Goal: Information Seeking & Learning: Learn about a topic

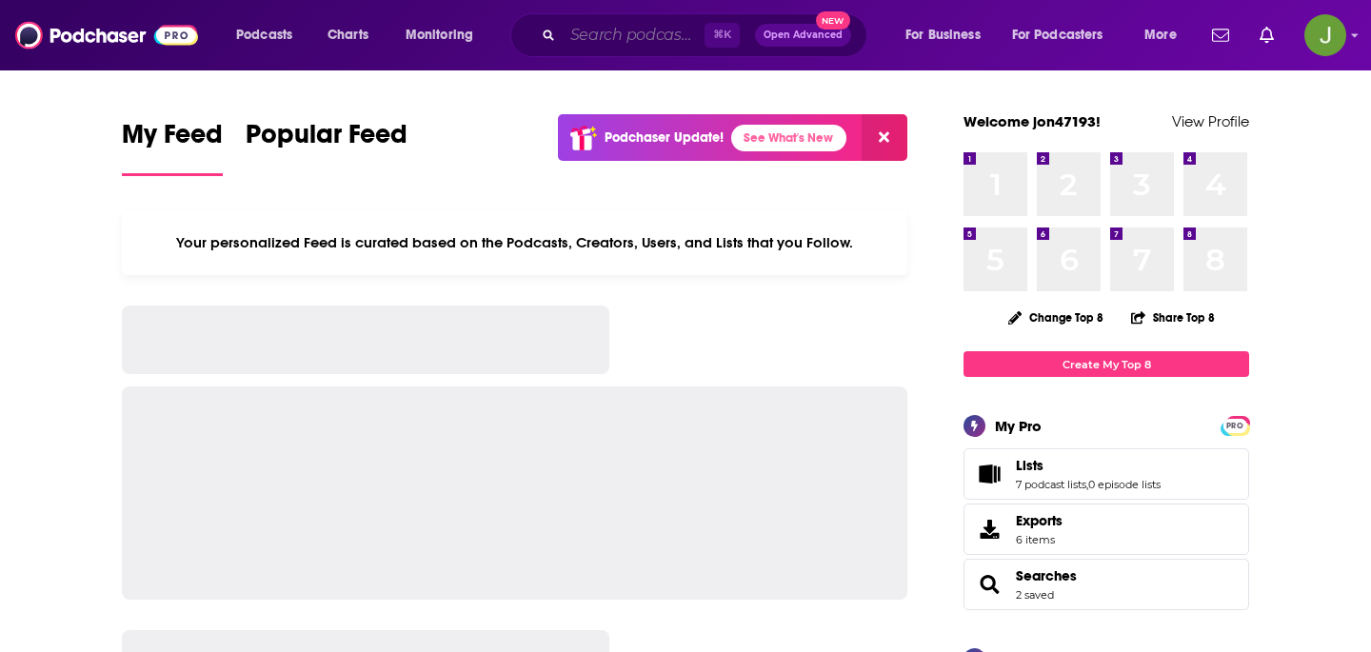
click at [604, 28] on input "Search podcasts, credits, & more..." at bounding box center [634, 35] width 142 height 30
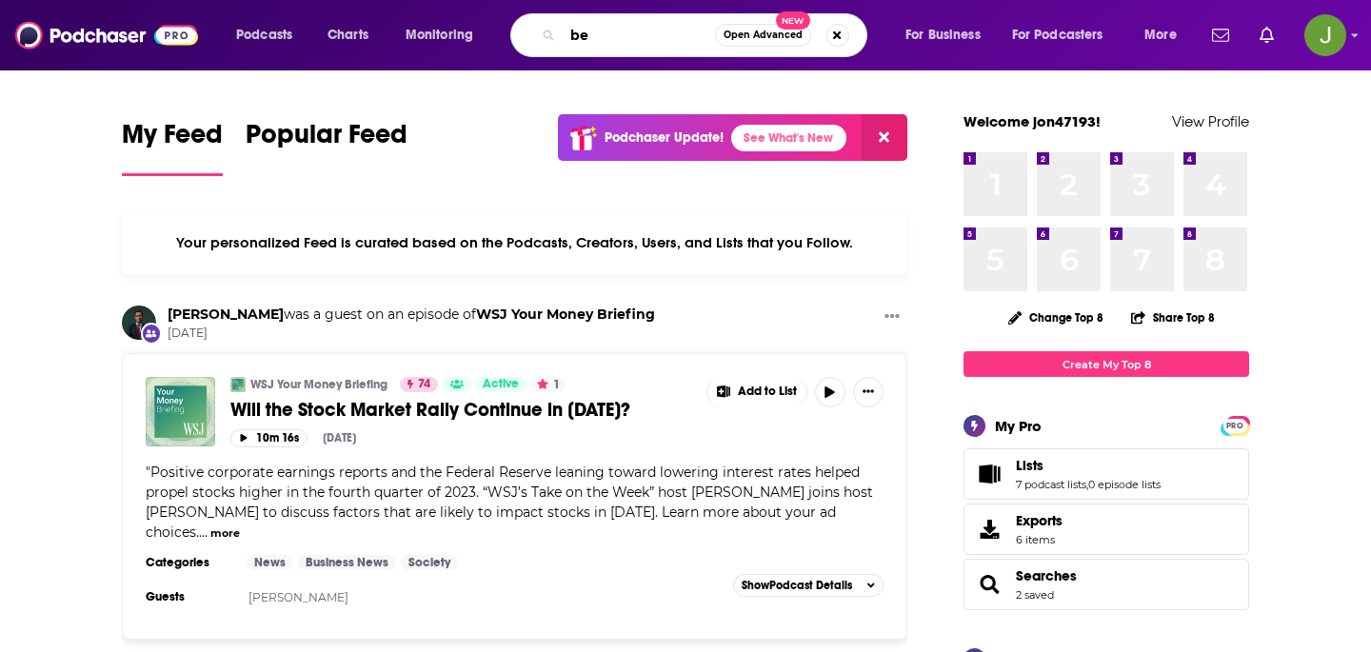
type input "b"
type input "bitcoin economy"
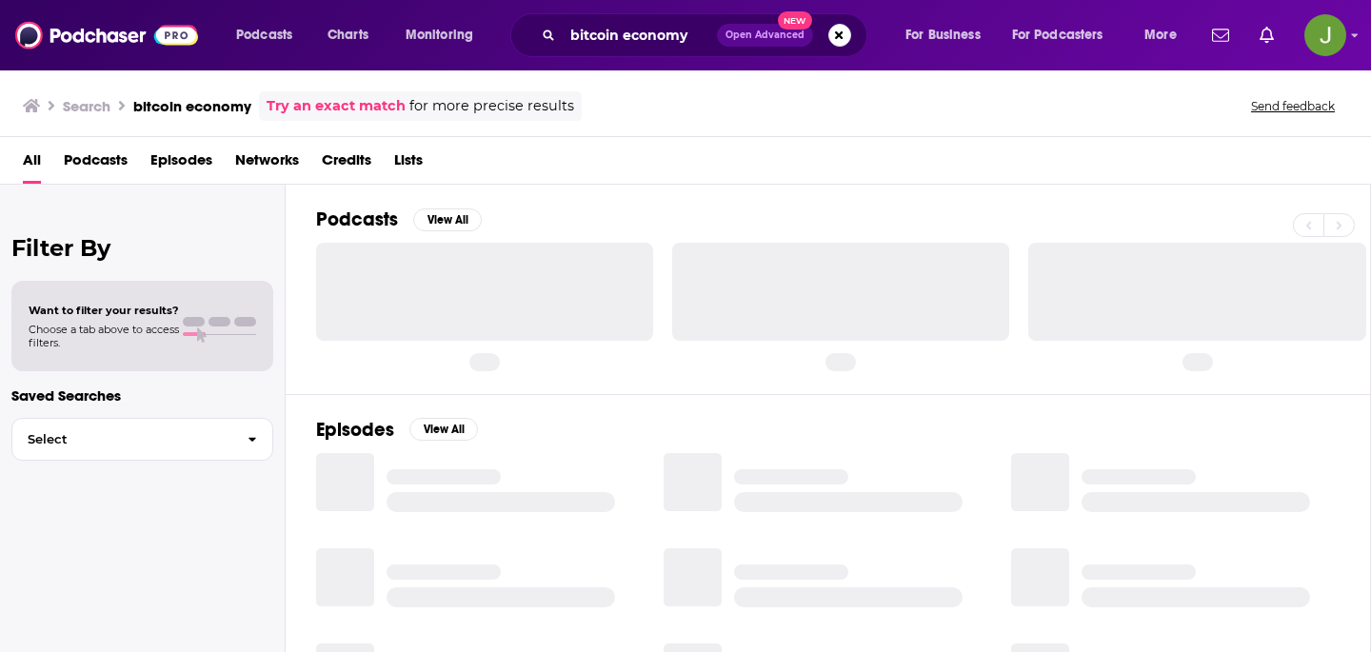
click at [189, 168] on span "Episodes" at bounding box center [181, 164] width 62 height 39
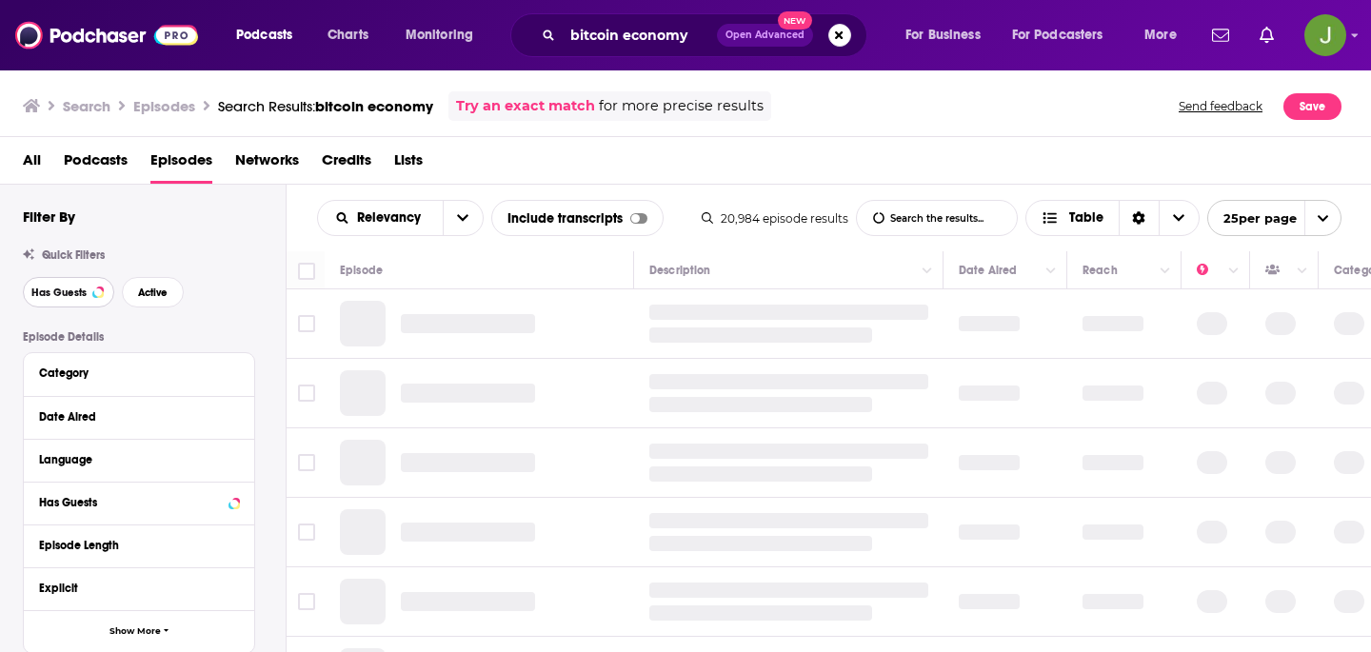
click at [82, 298] on span "Has Guests" at bounding box center [58, 293] width 55 height 10
click at [155, 298] on span "Active" at bounding box center [153, 293] width 30 height 10
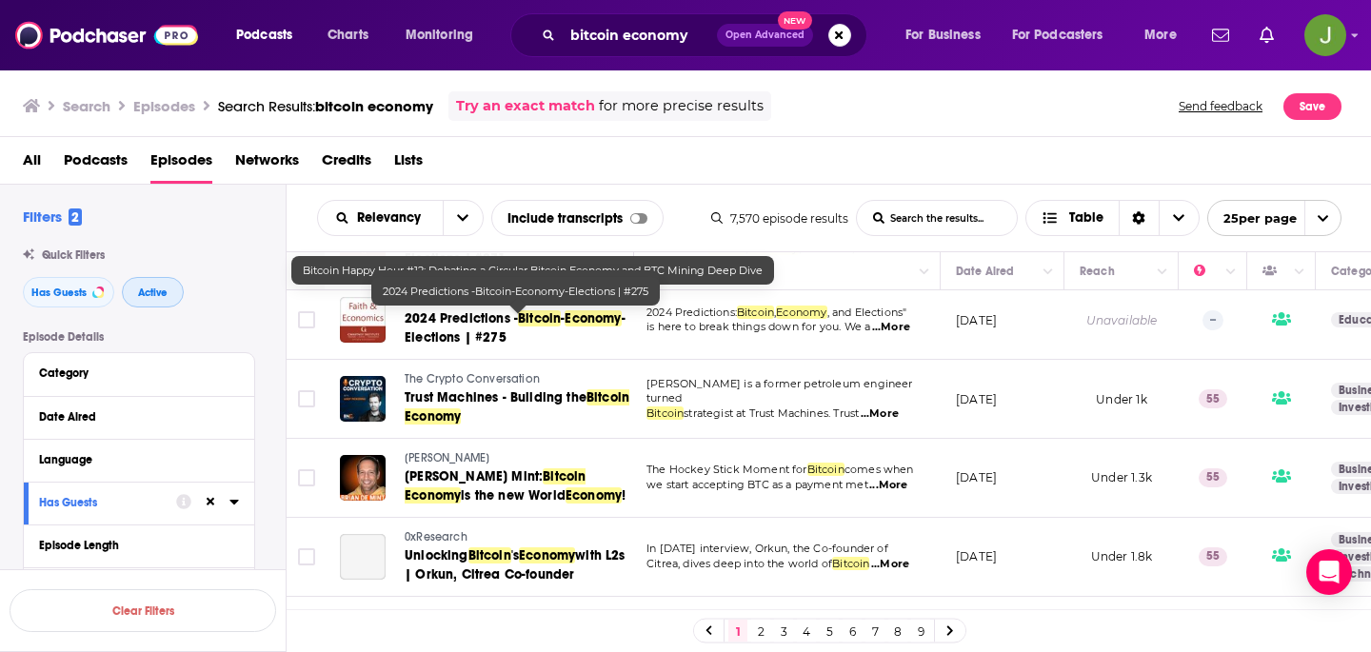
scroll to position [327, 3]
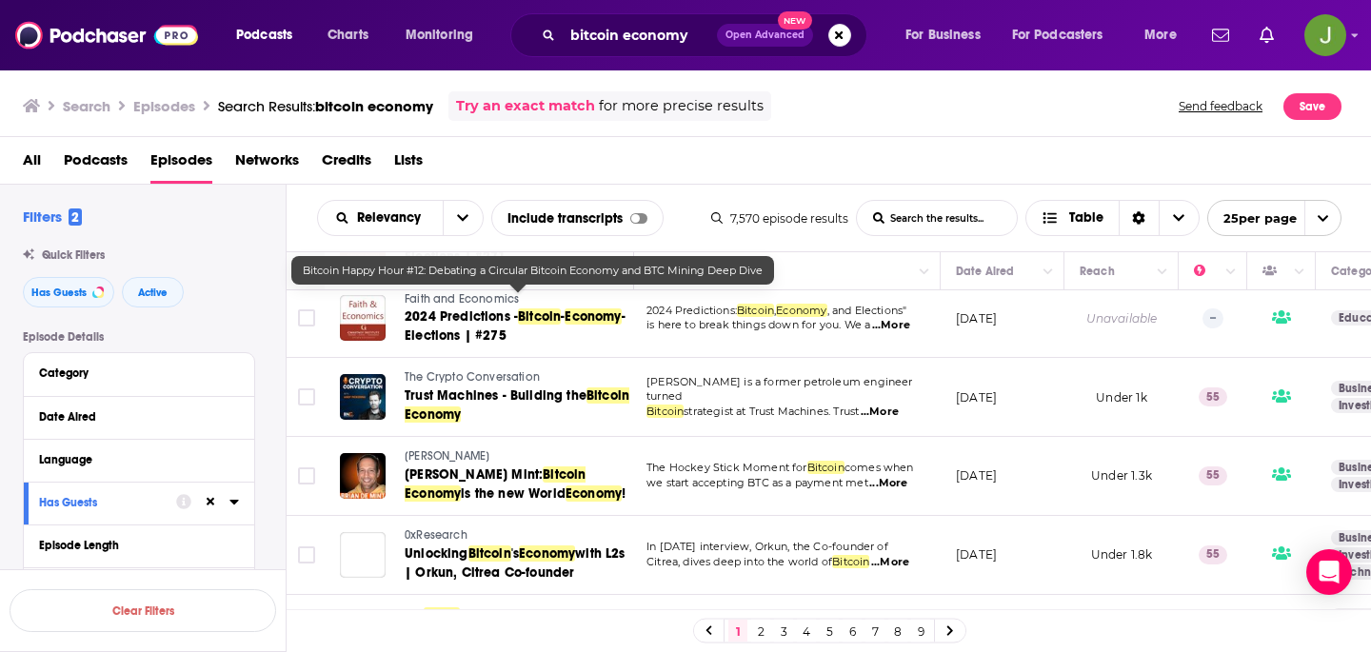
click at [516, 355] on td "Faith and Economics 2024 Predictions - Bitcoin - Economy -Elections | #275" at bounding box center [479, 319] width 309 height 79
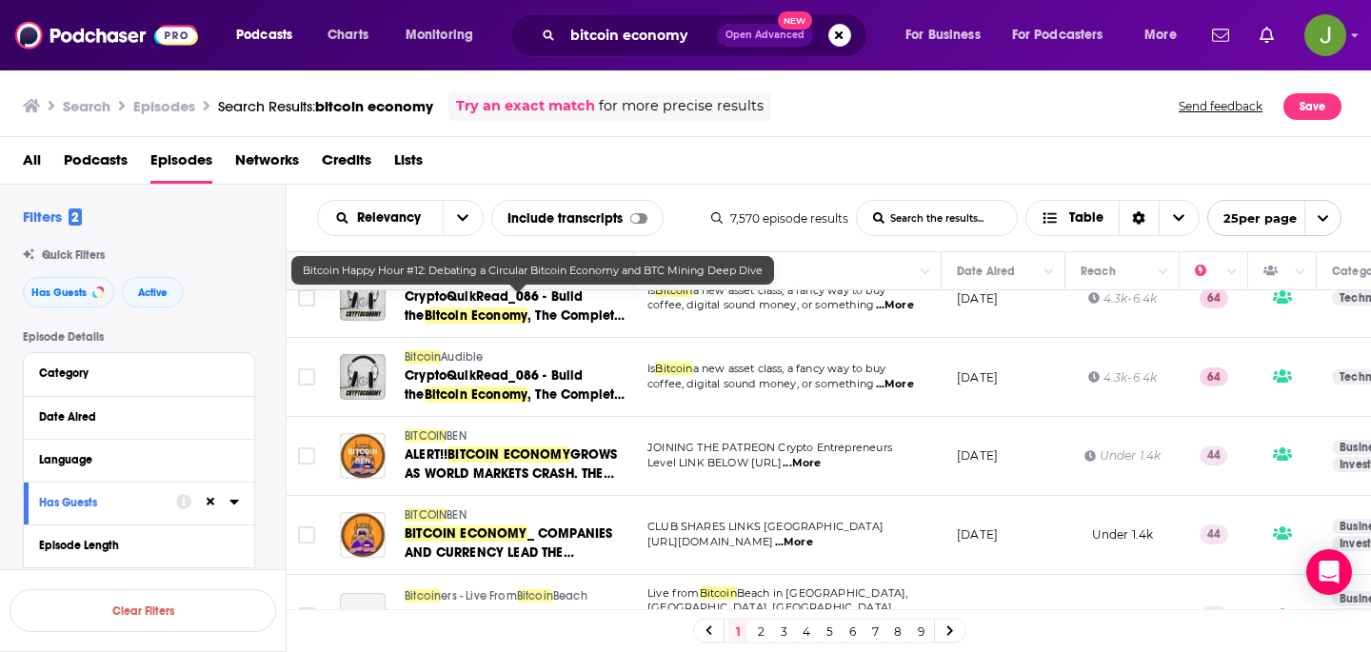
scroll to position [1679, 2]
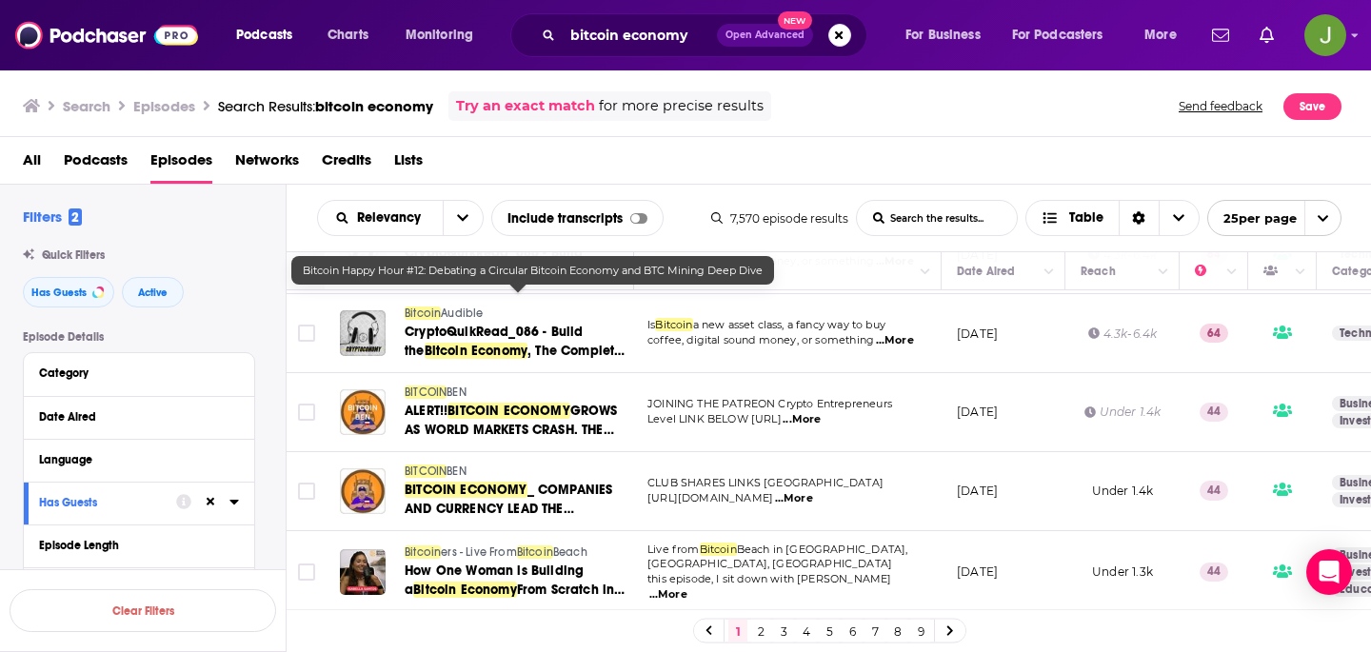
click at [761, 632] on link "2" at bounding box center [760, 631] width 19 height 23
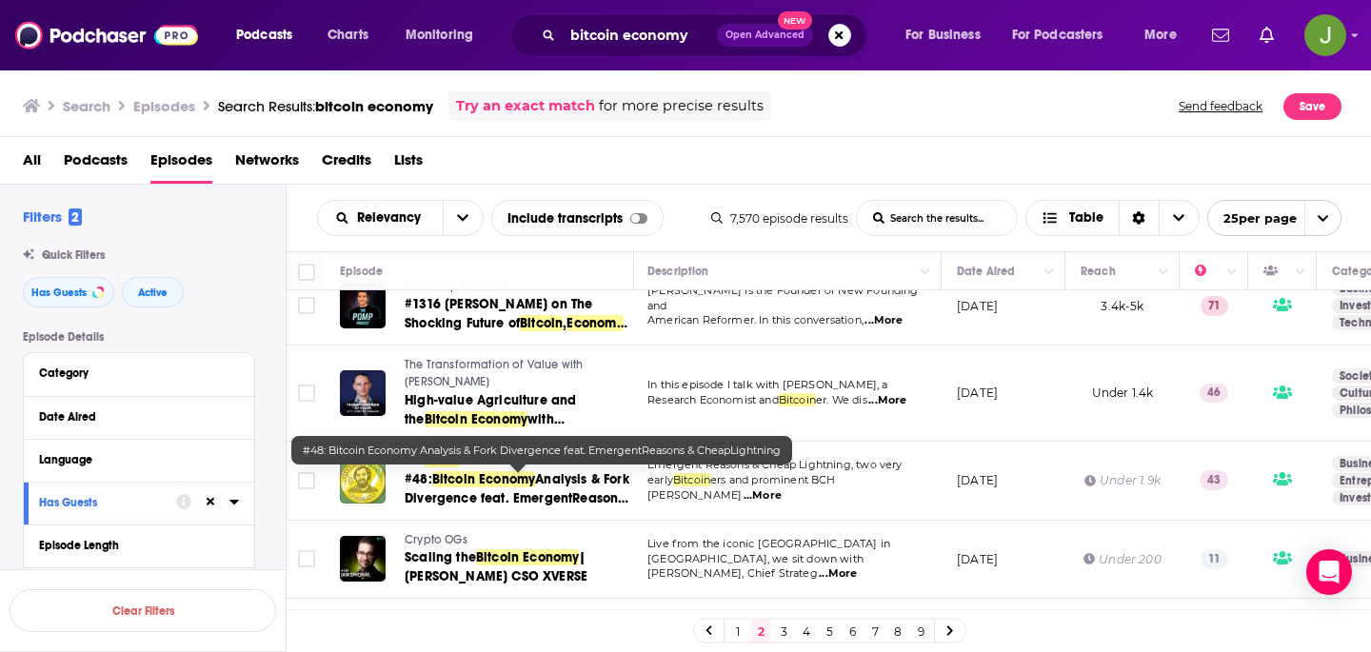
scroll to position [342, 2]
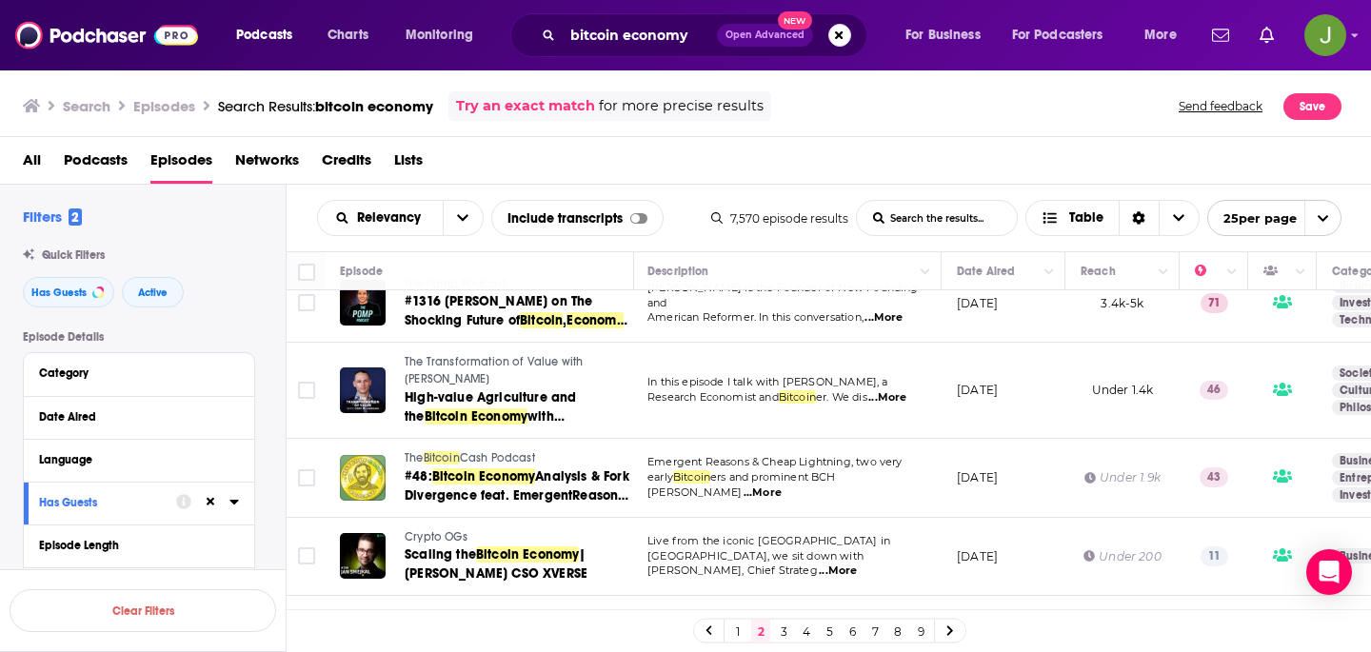
click at [780, 634] on link "3" at bounding box center [783, 631] width 19 height 23
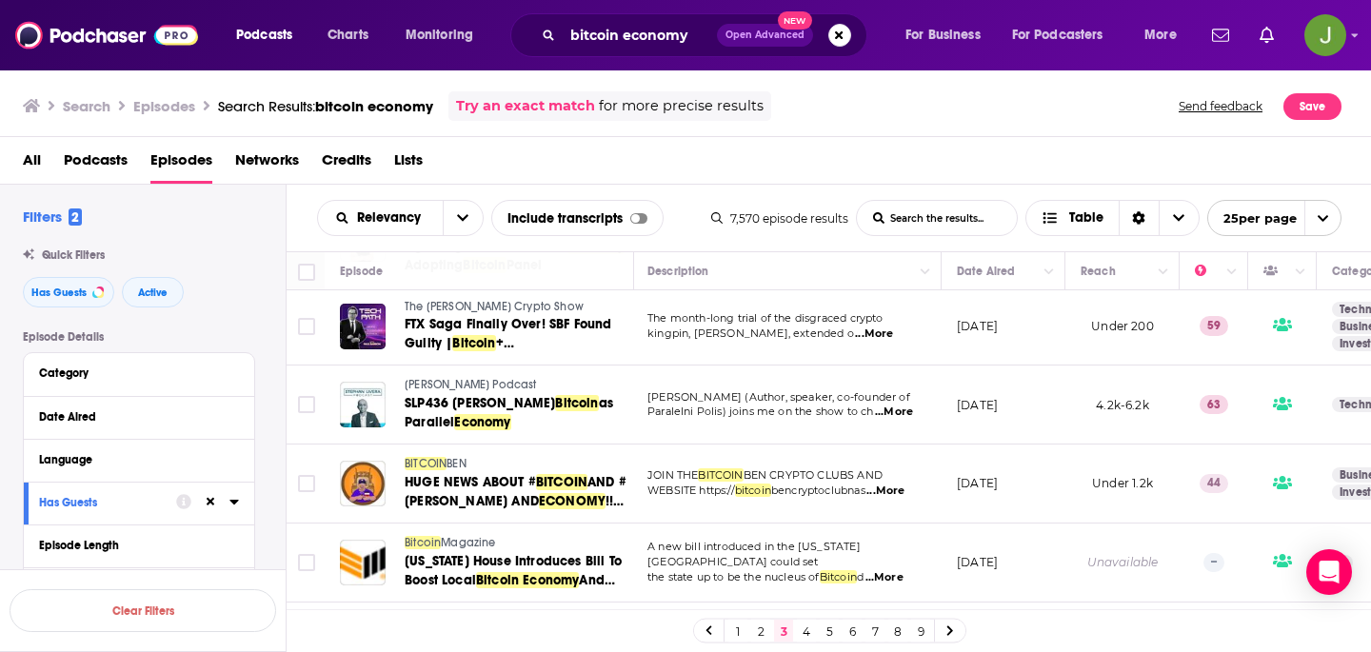
scroll to position [1687, 2]
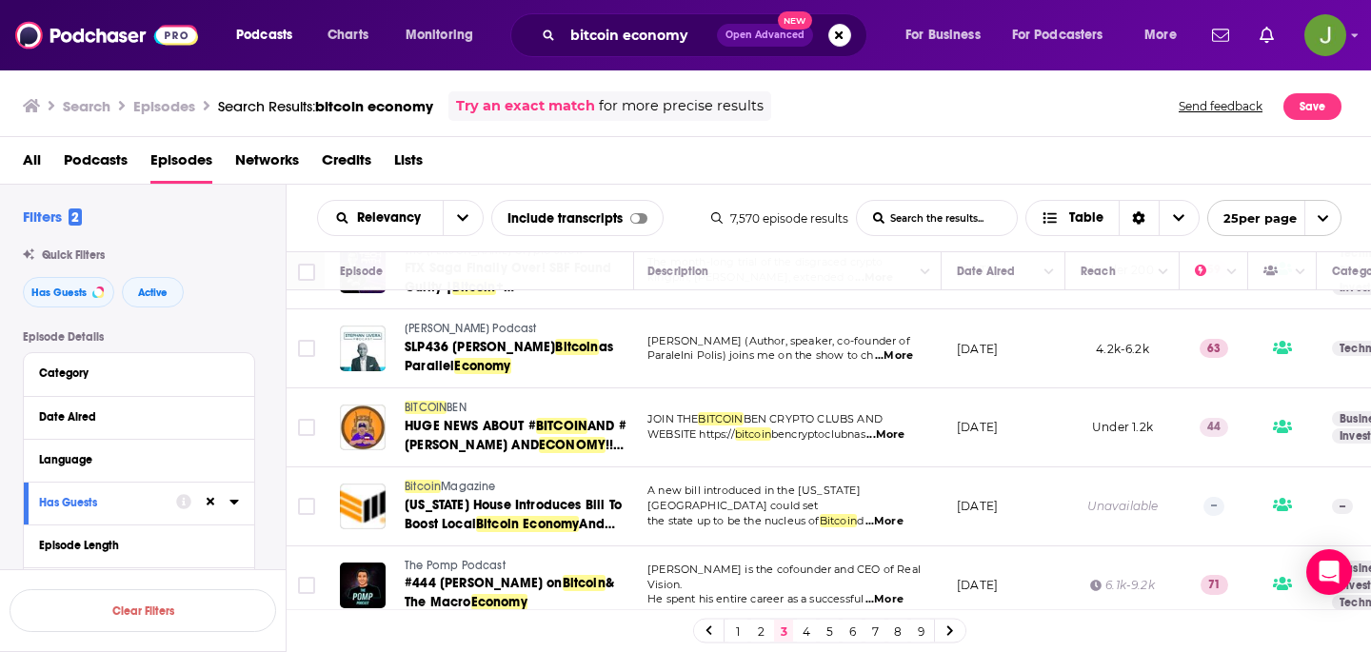
click at [807, 626] on link "4" at bounding box center [806, 631] width 19 height 23
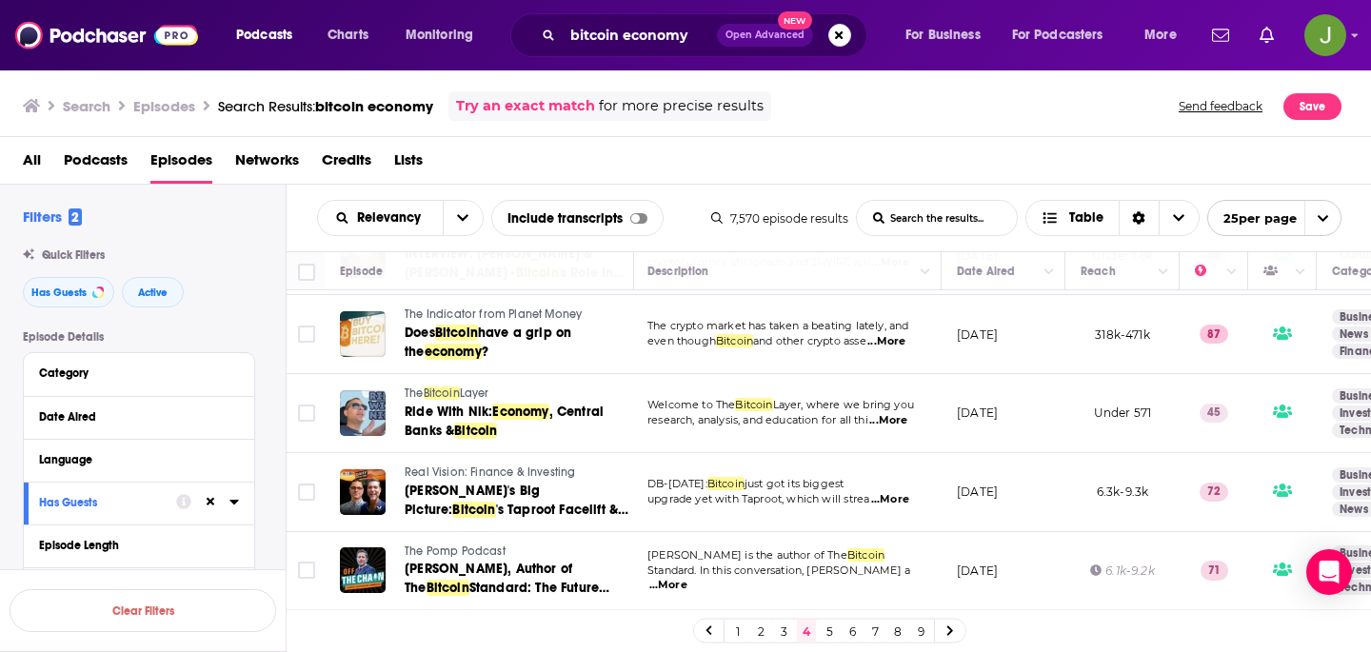
scroll to position [712, 2]
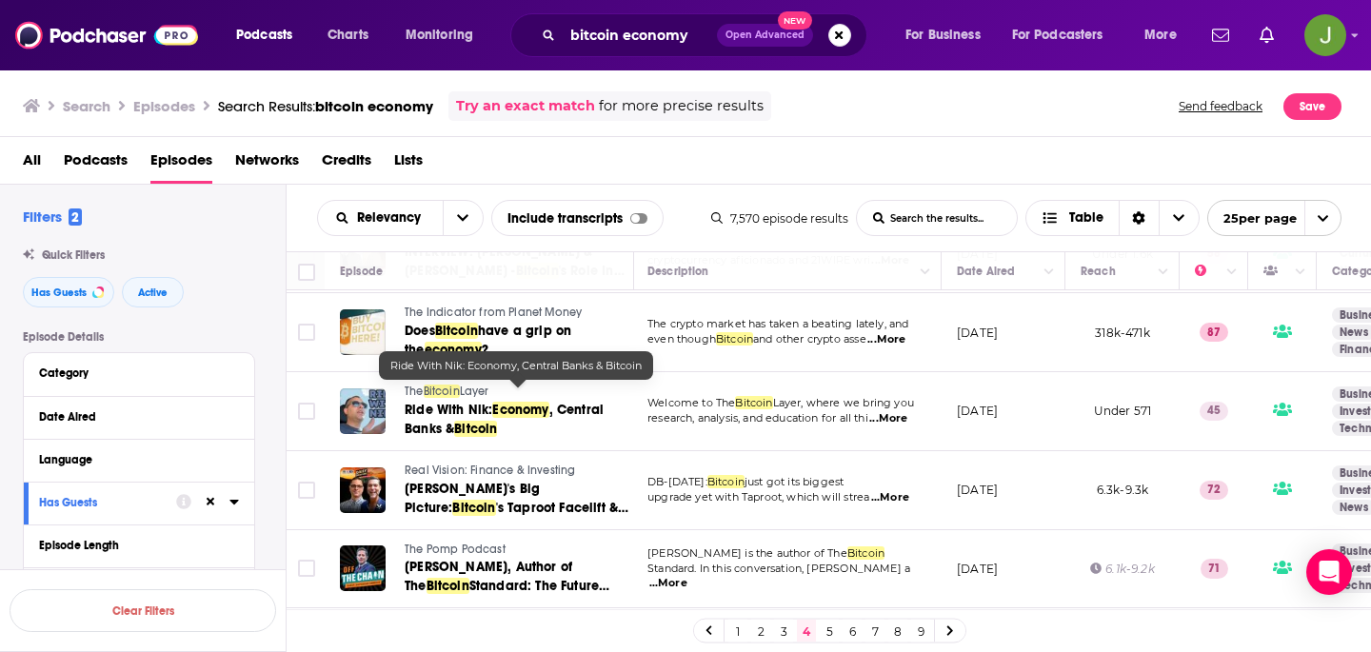
click at [669, 156] on div "All Podcasts Episodes Networks Credits Lists" at bounding box center [690, 164] width 1334 height 39
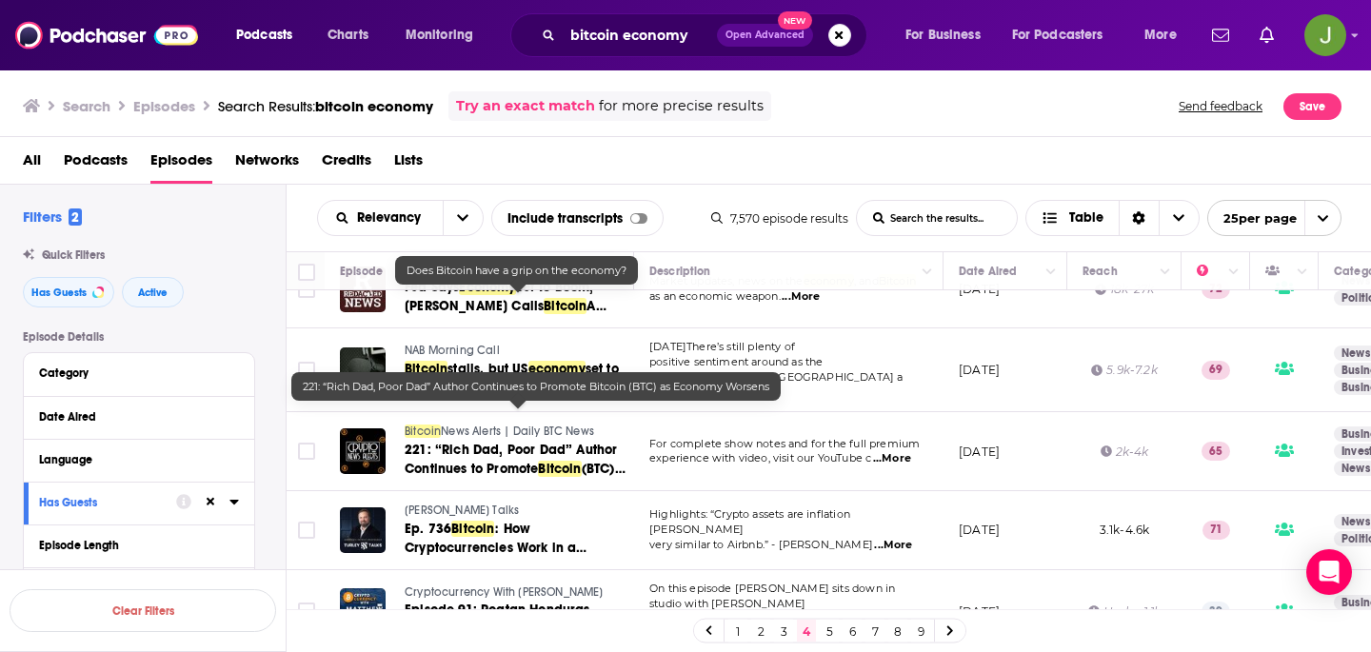
scroll to position [1654, 0]
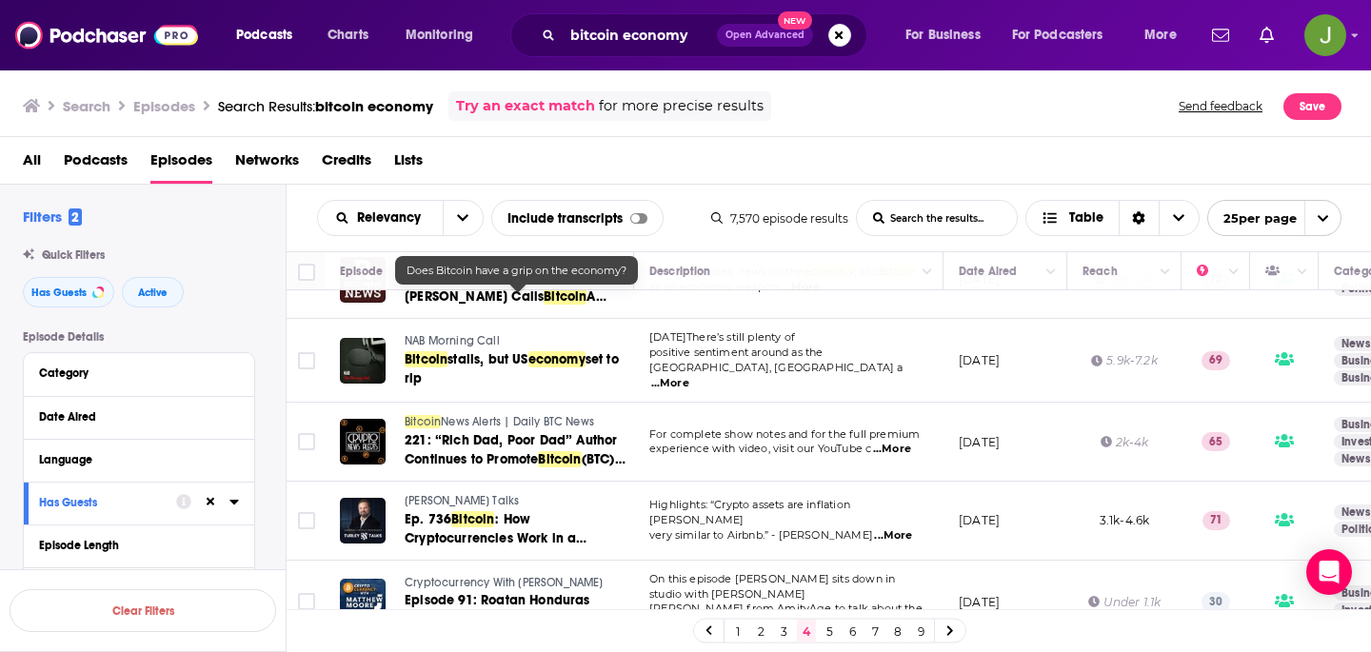
click at [824, 627] on link "5" at bounding box center [829, 631] width 19 height 23
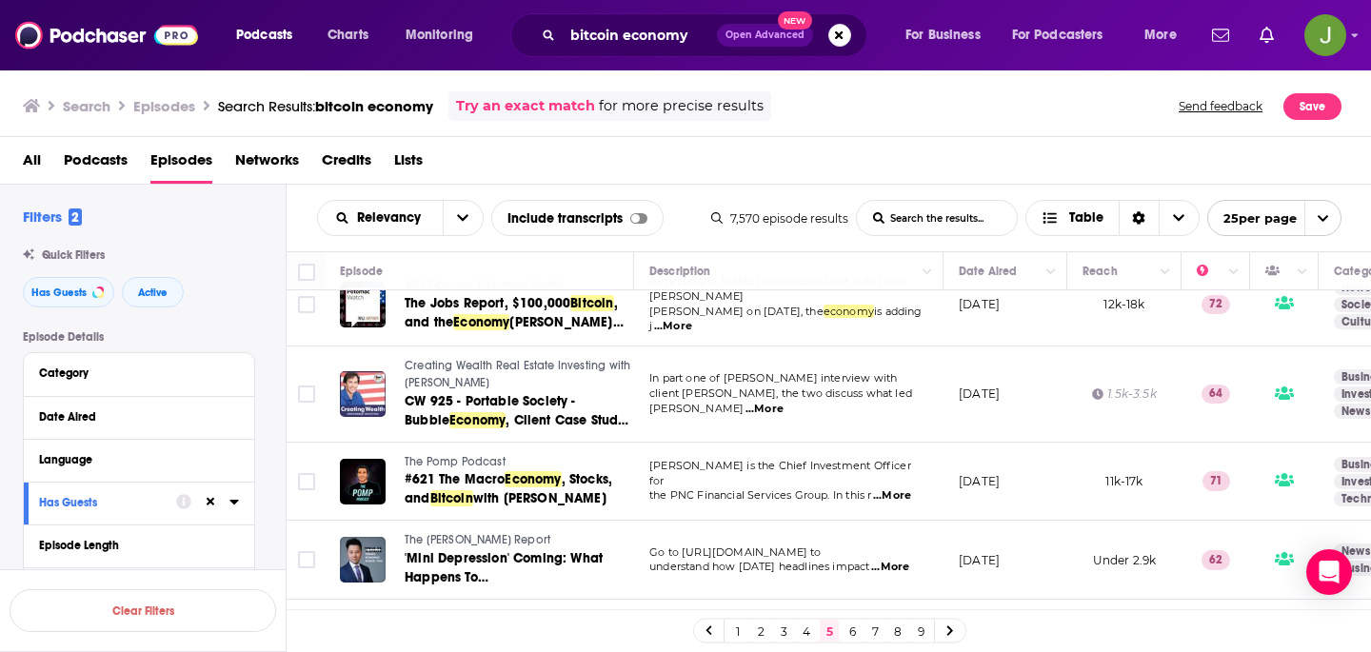
scroll to position [1714, 0]
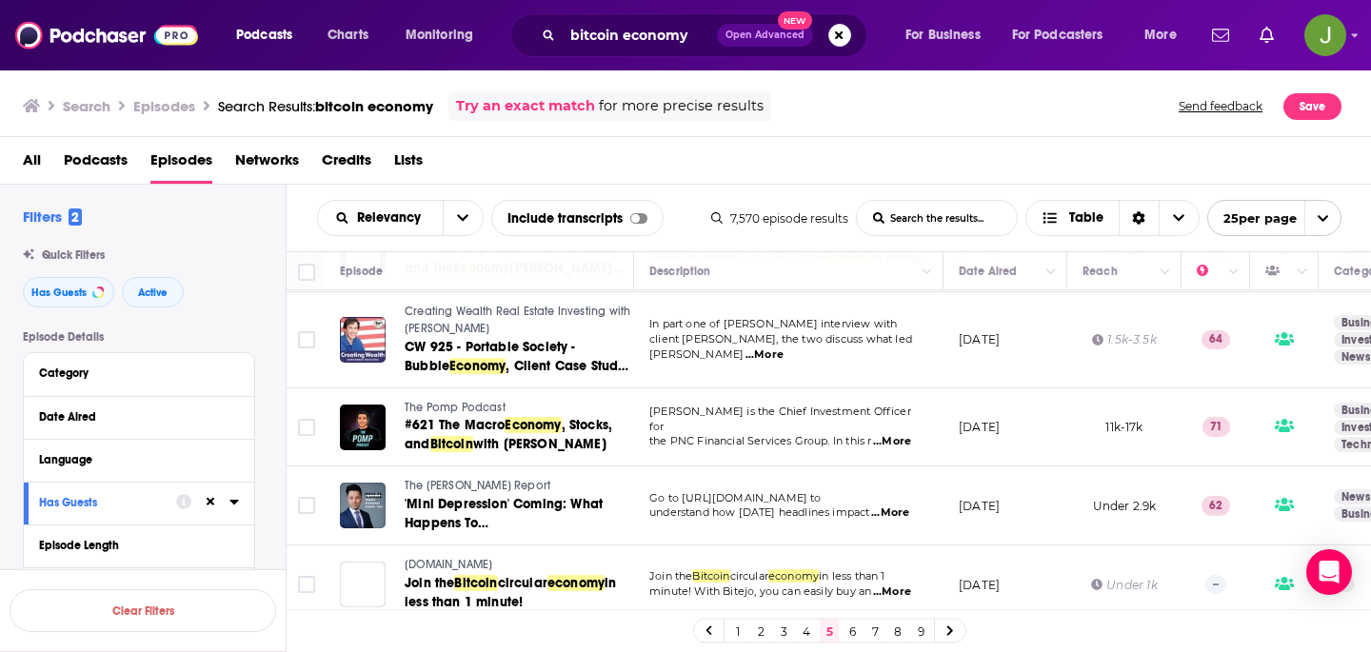
click at [855, 625] on link "6" at bounding box center [852, 631] width 19 height 23
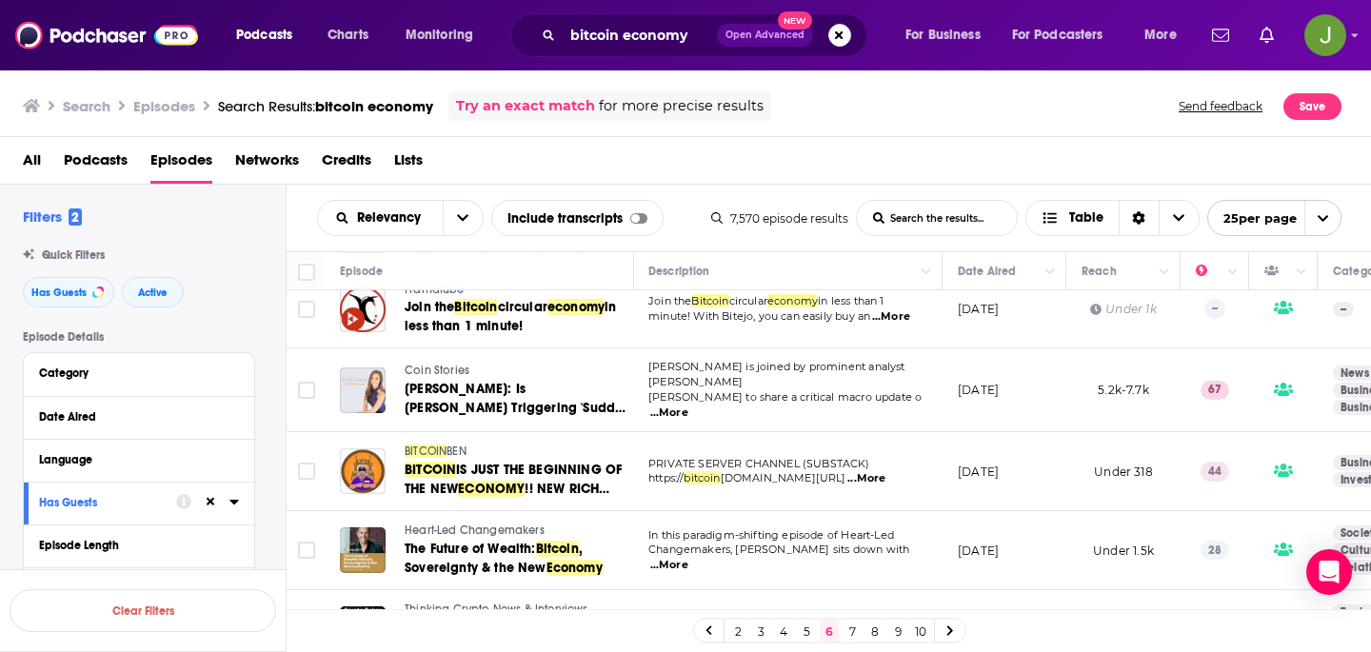
scroll to position [1662, 1]
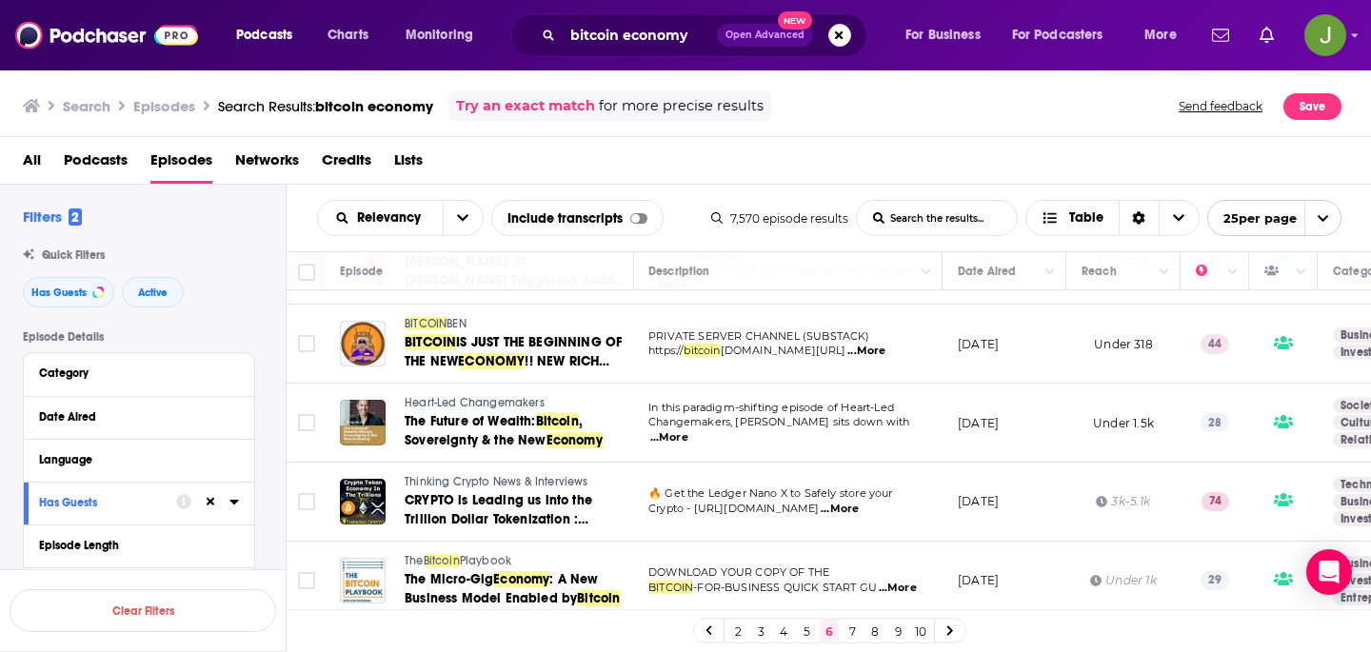
click at [845, 629] on link "7" at bounding box center [852, 631] width 19 height 23
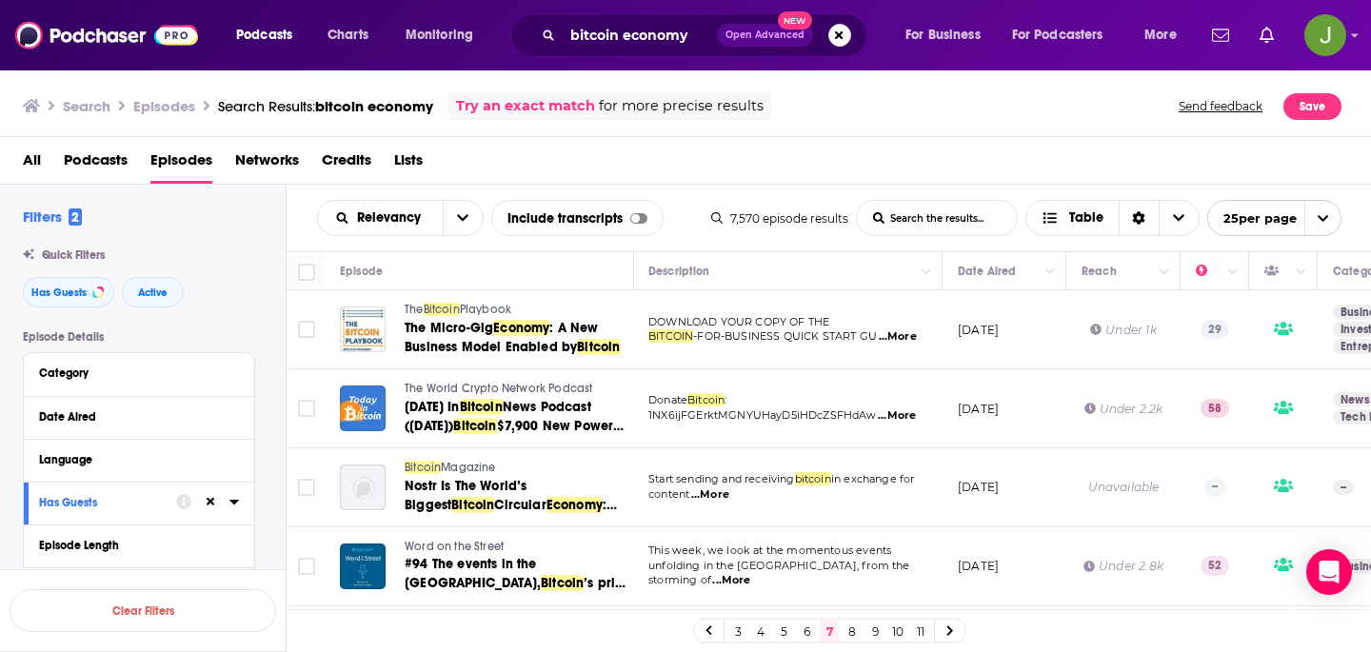
scroll to position [171, 1]
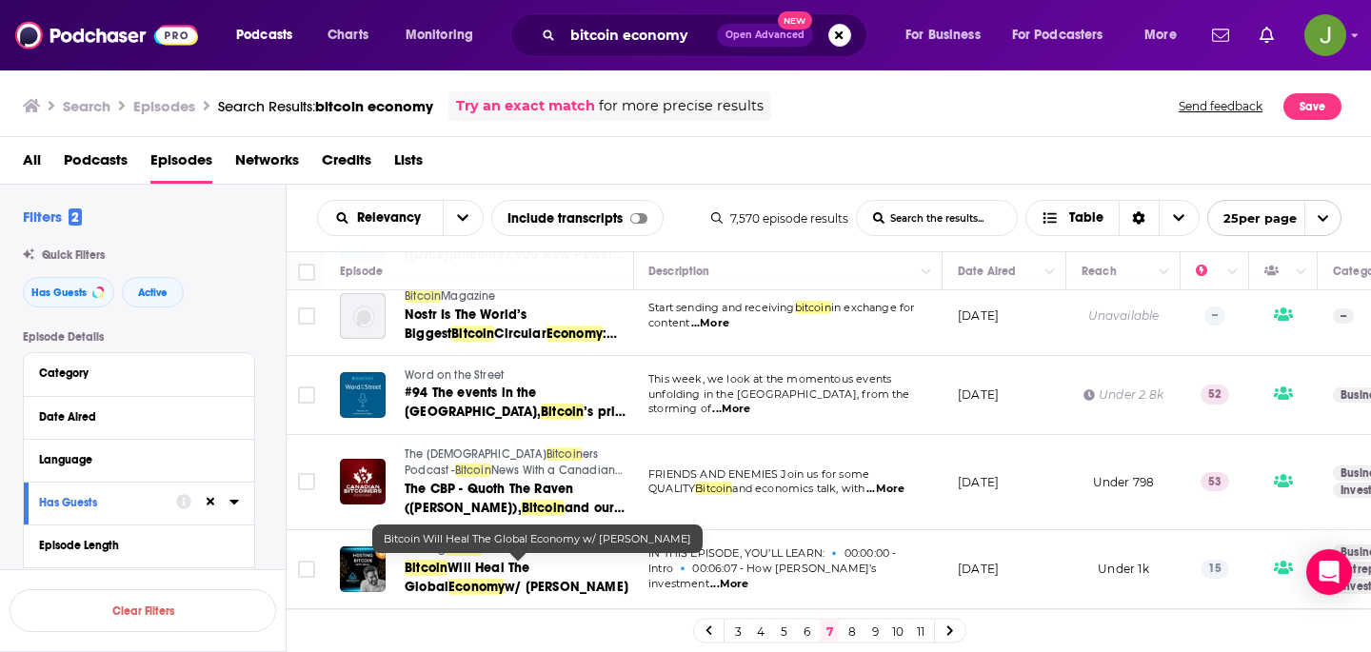
click at [748, 186] on div "Relevancy List Search Input Search the results... Include transcripts Table 7,5…" at bounding box center [829, 218] width 1085 height 67
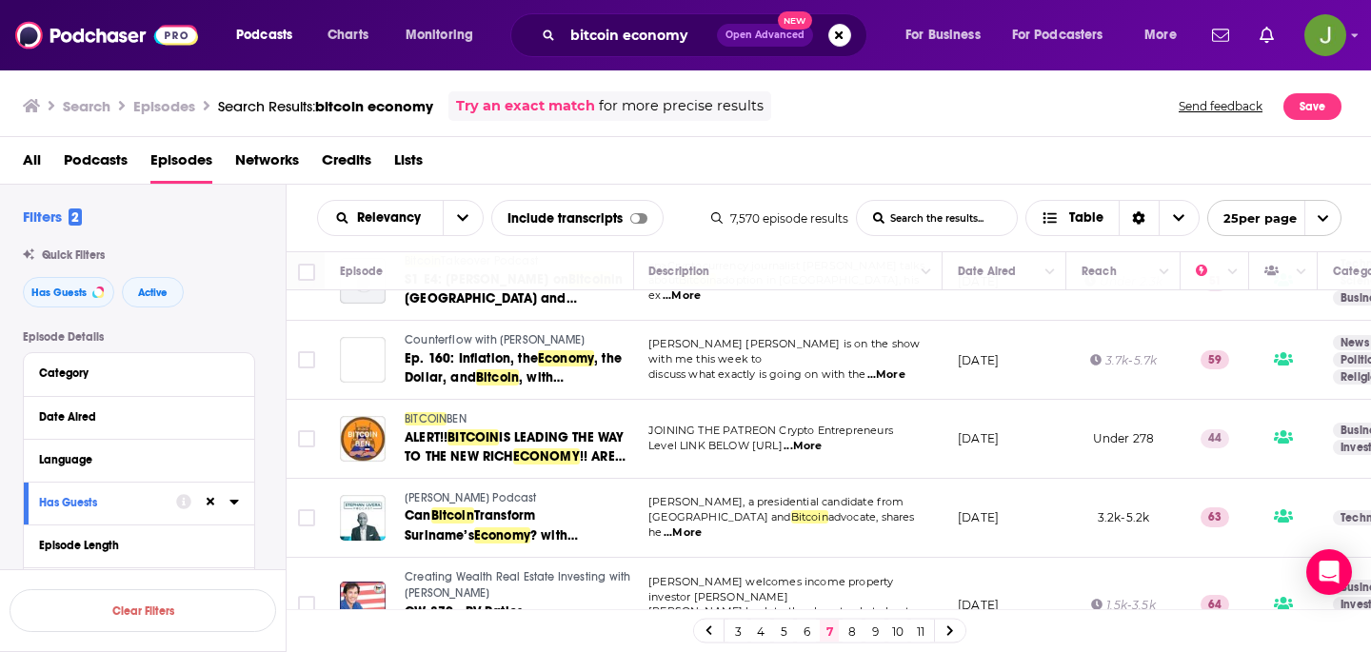
scroll to position [1697, 1]
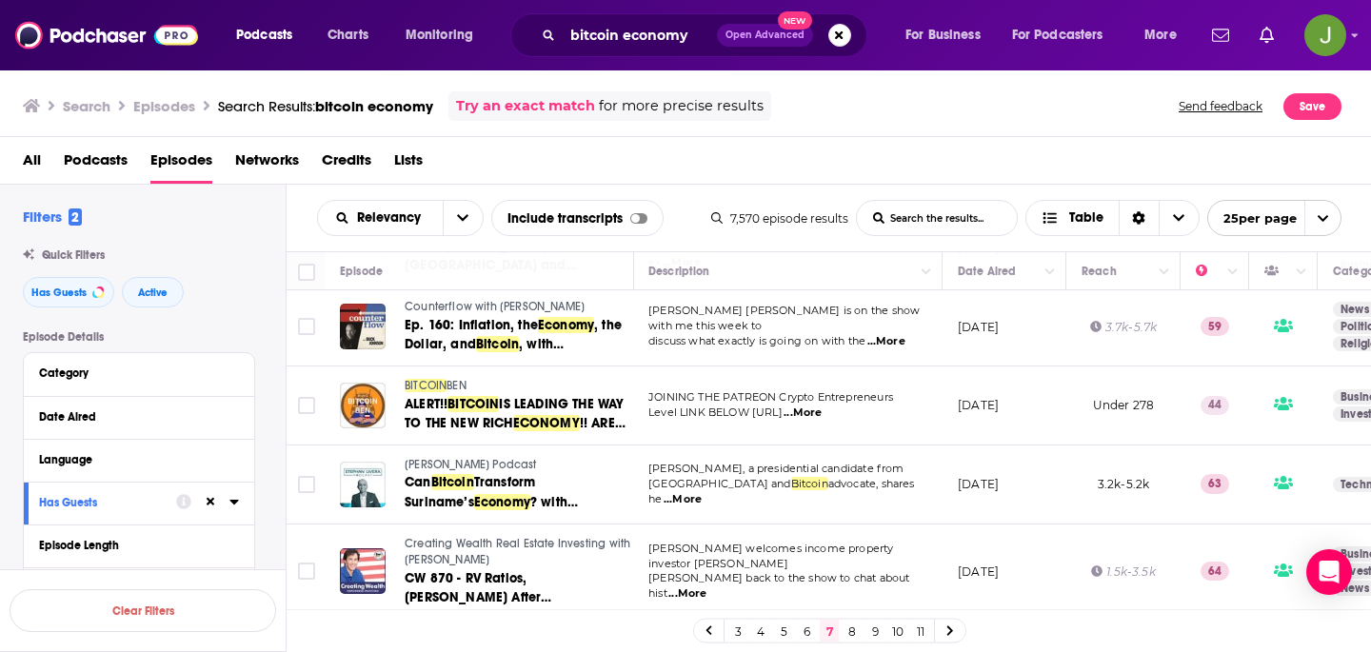
click at [847, 624] on link "8" at bounding box center [852, 631] width 19 height 23
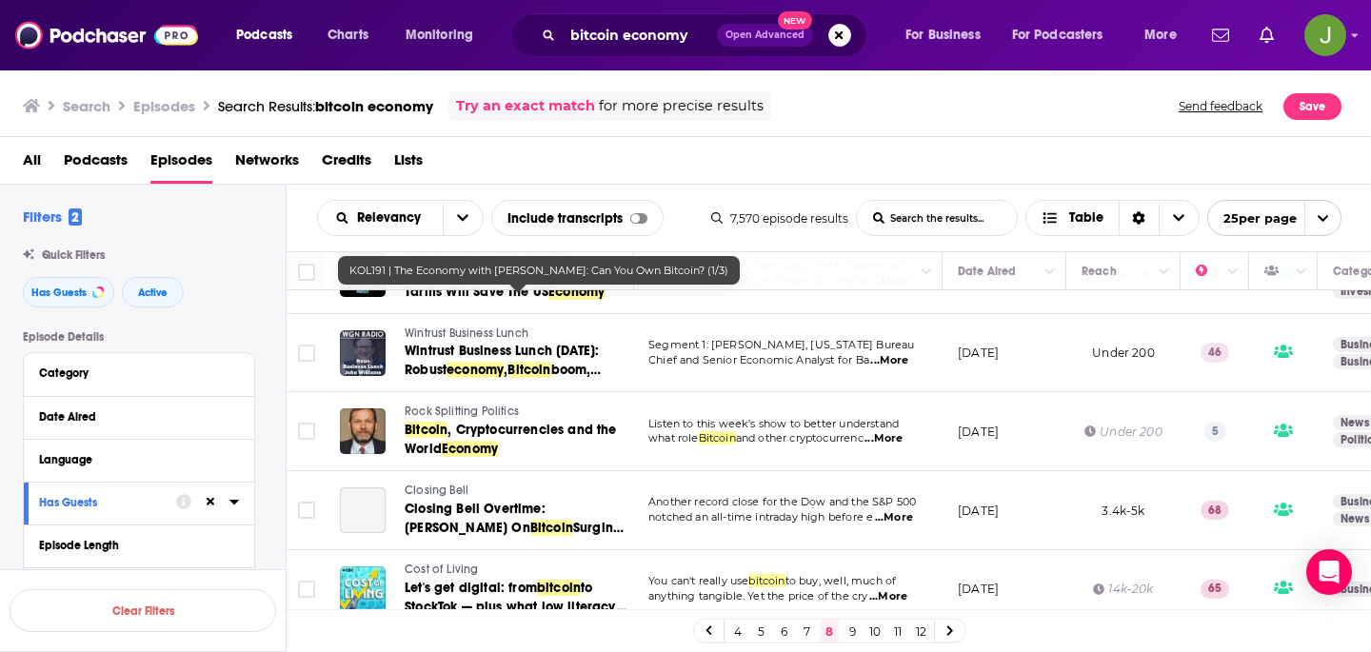
scroll to position [1679, 1]
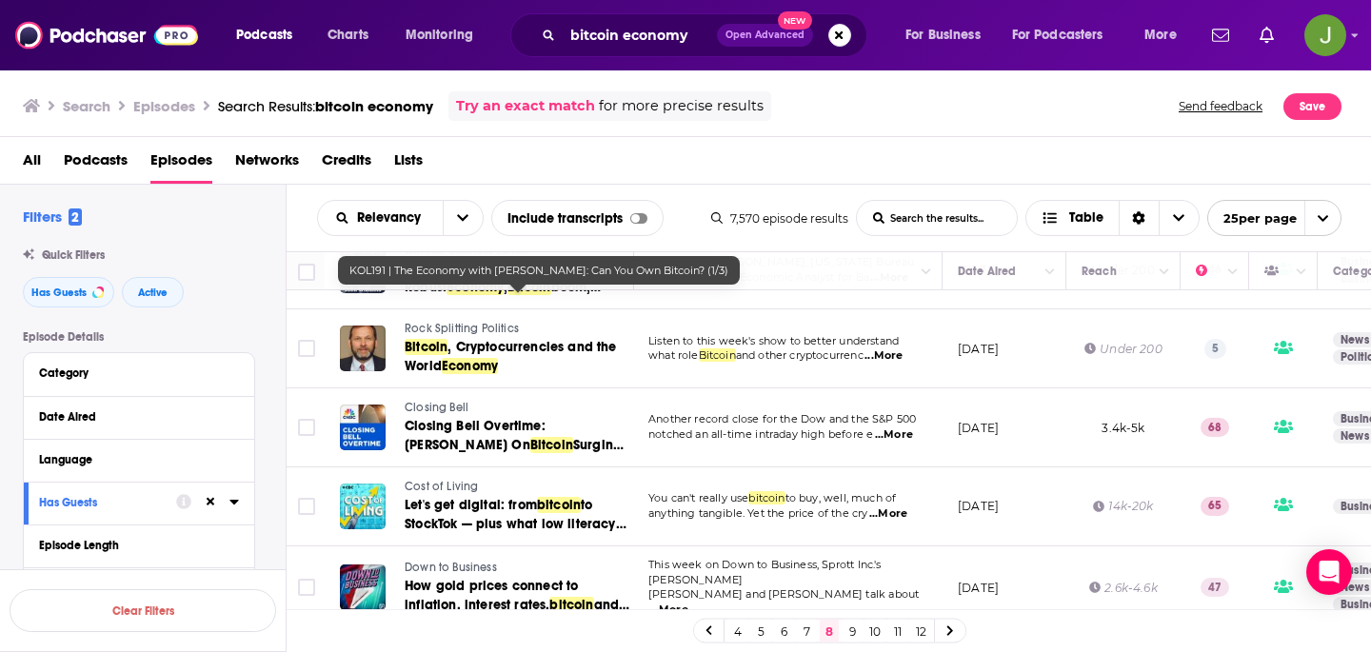
click at [847, 637] on link "9" at bounding box center [852, 631] width 19 height 23
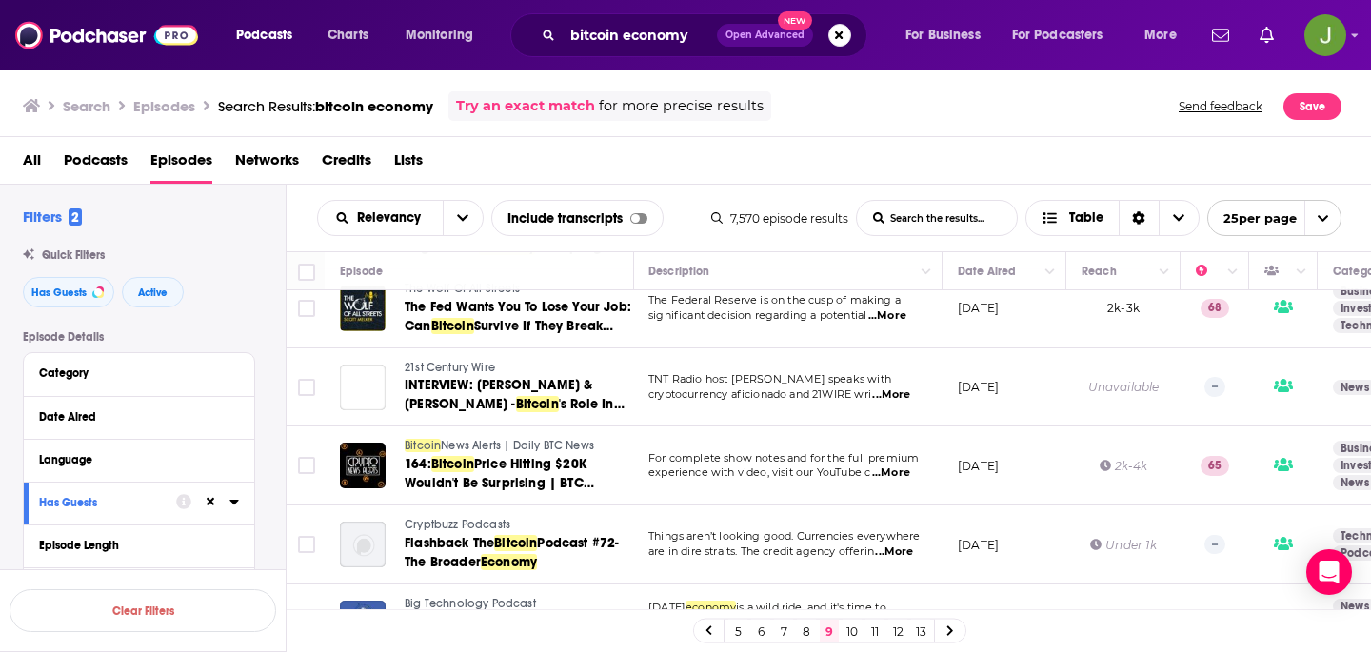
scroll to position [1662, 1]
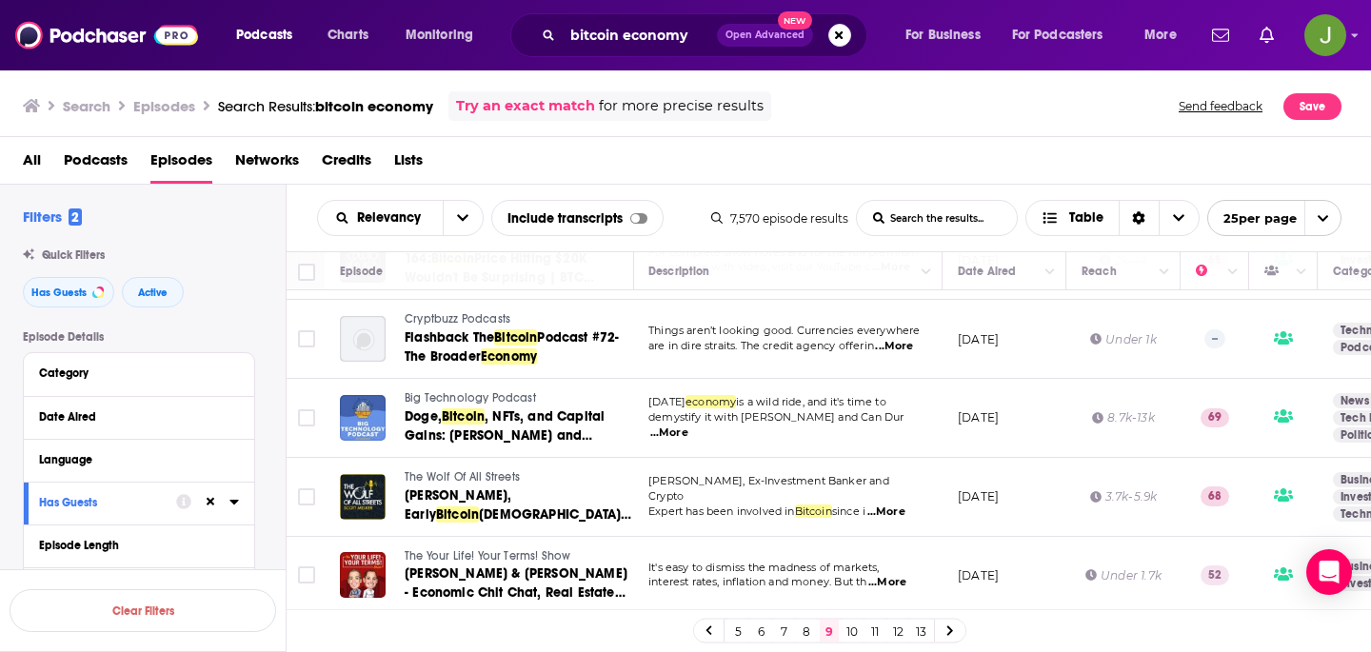
click at [847, 634] on link "10" at bounding box center [852, 631] width 19 height 23
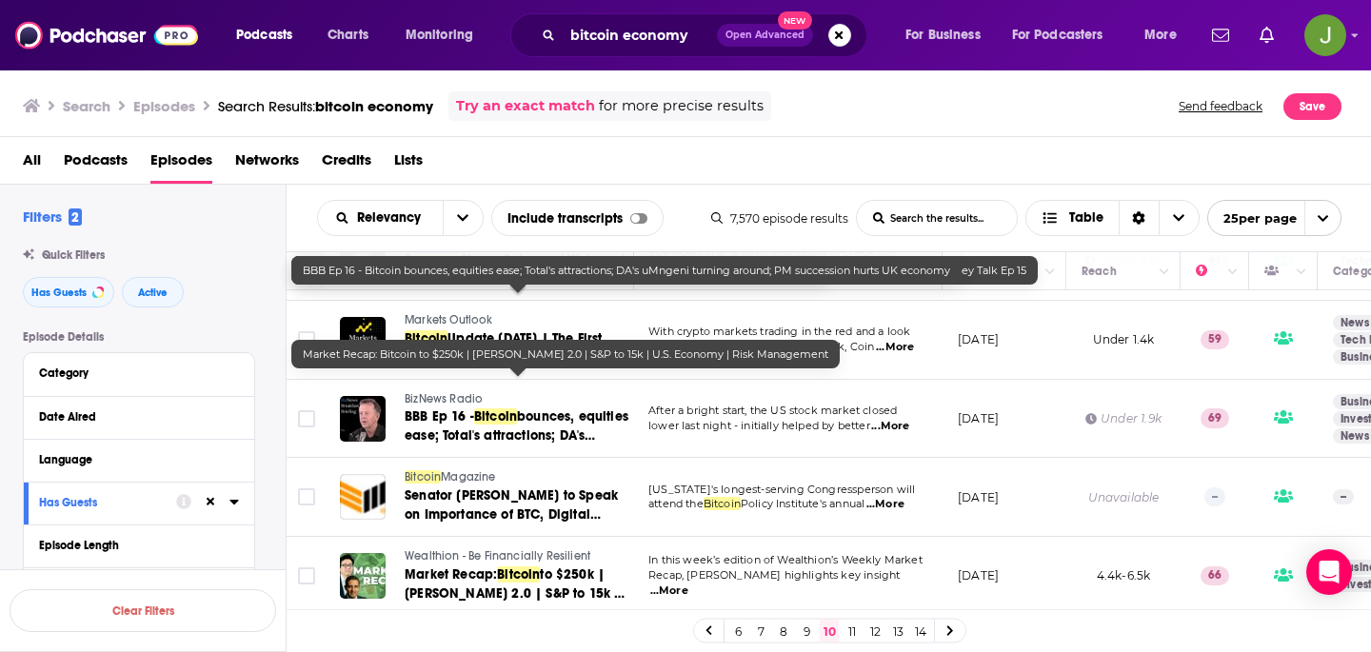
scroll to position [1679, 1]
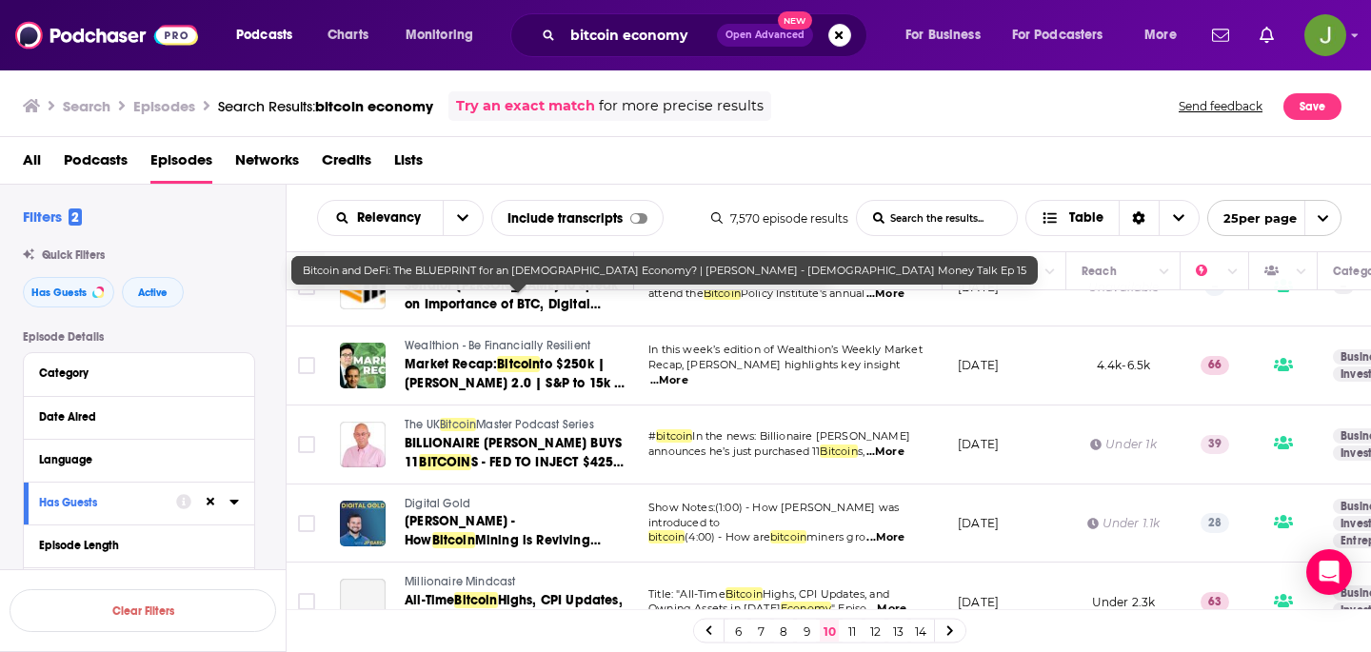
click at [851, 634] on link "11" at bounding box center [852, 631] width 19 height 23
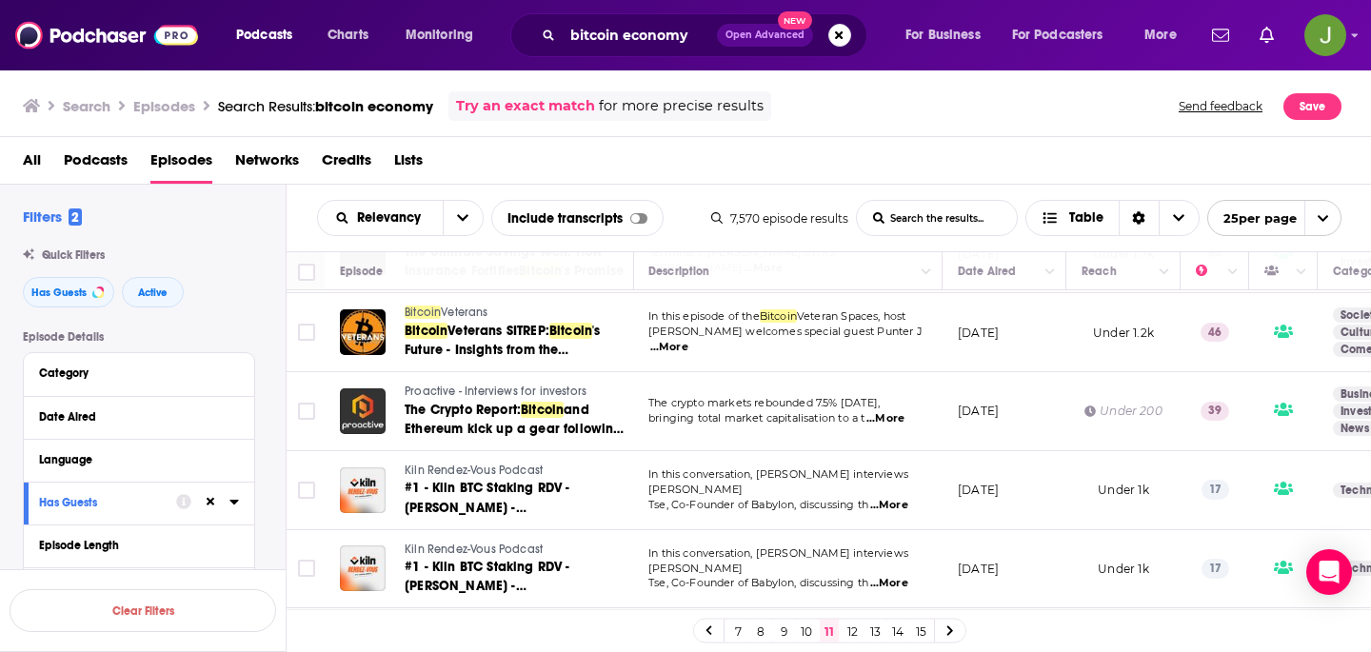
scroll to position [1640, 1]
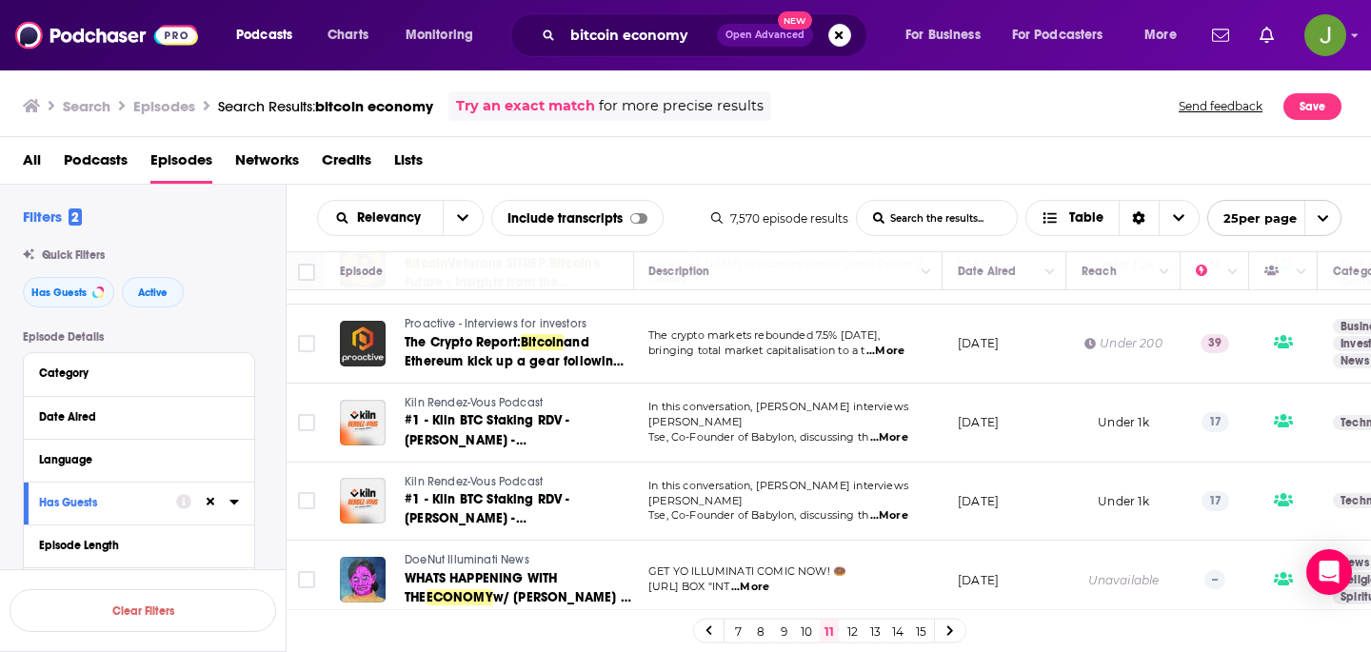
click at [851, 623] on link "12" at bounding box center [852, 631] width 19 height 23
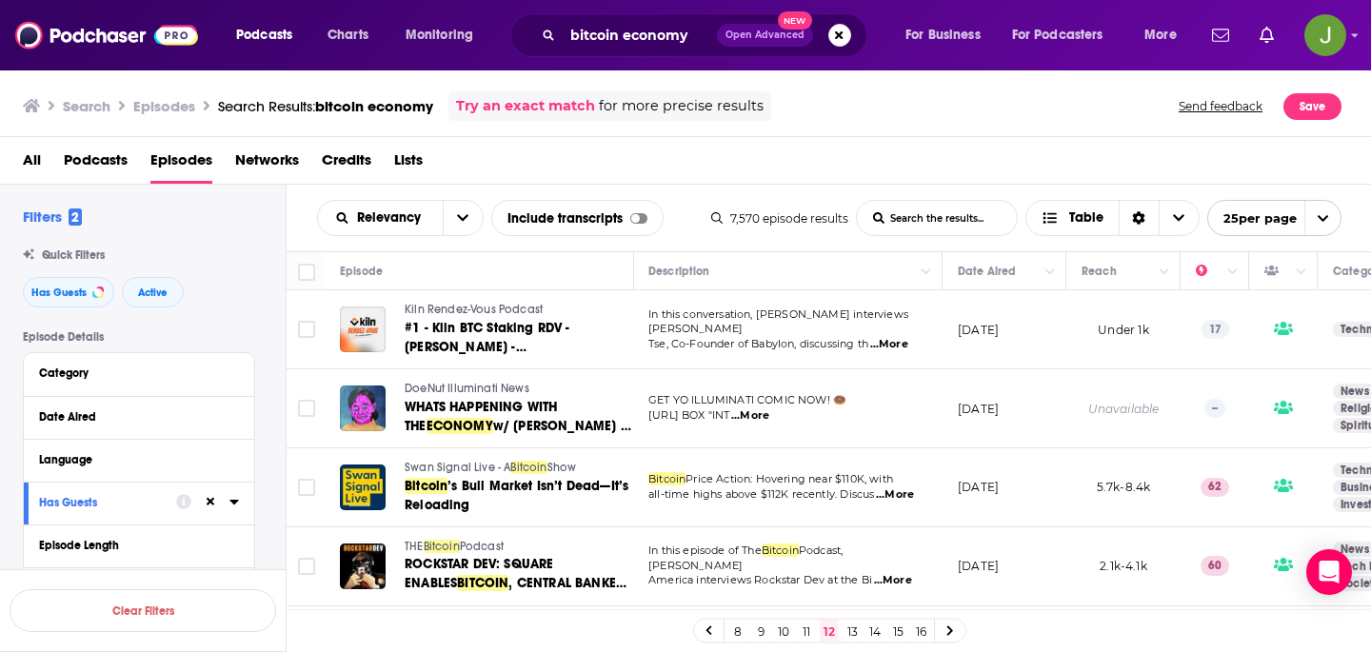
scroll to position [55, 1]
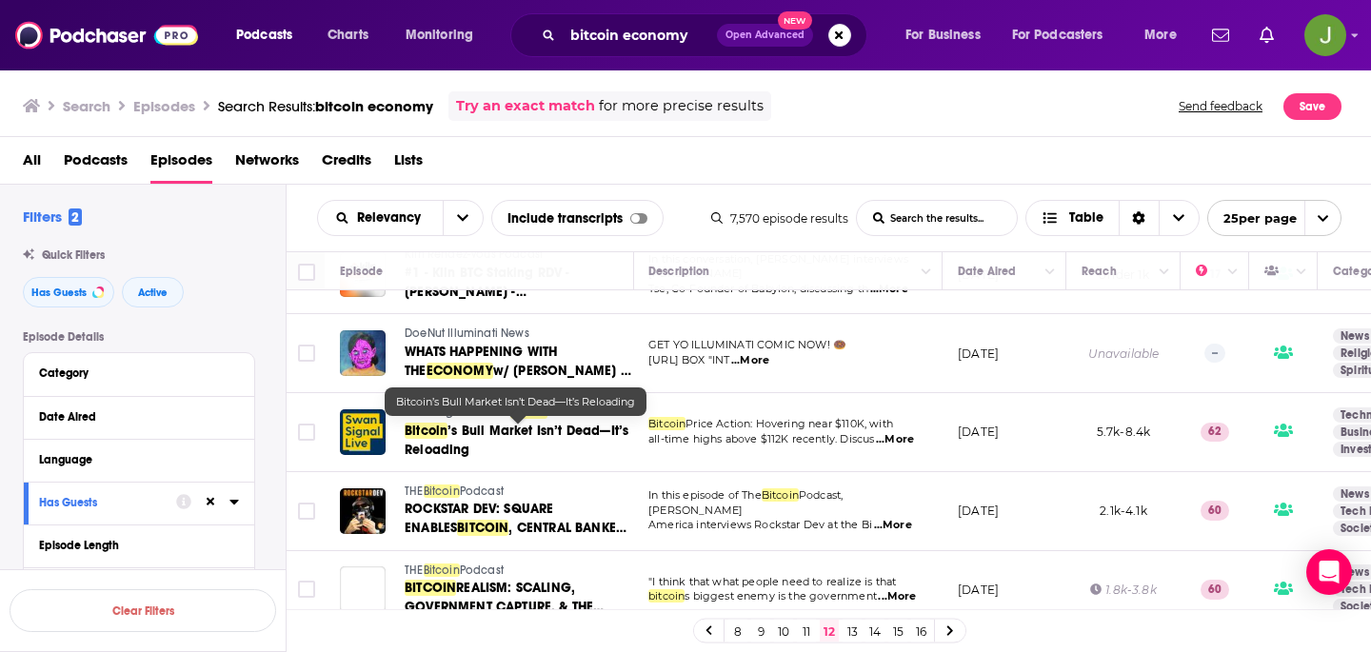
click at [583, 461] on td "Swan Signal Live - A Bitcoin Show Bitcoin ’s Bull Market Isn’t Dead—It’s Reload…" at bounding box center [479, 432] width 309 height 79
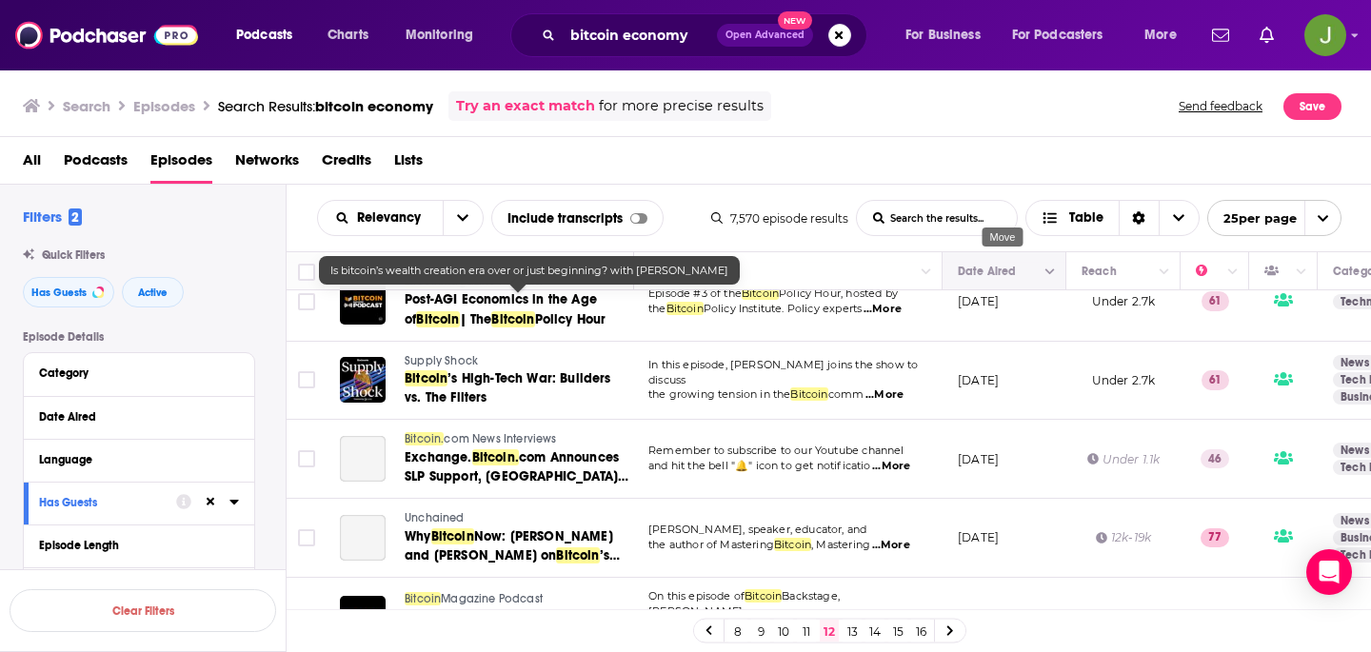
scroll to position [1640, 1]
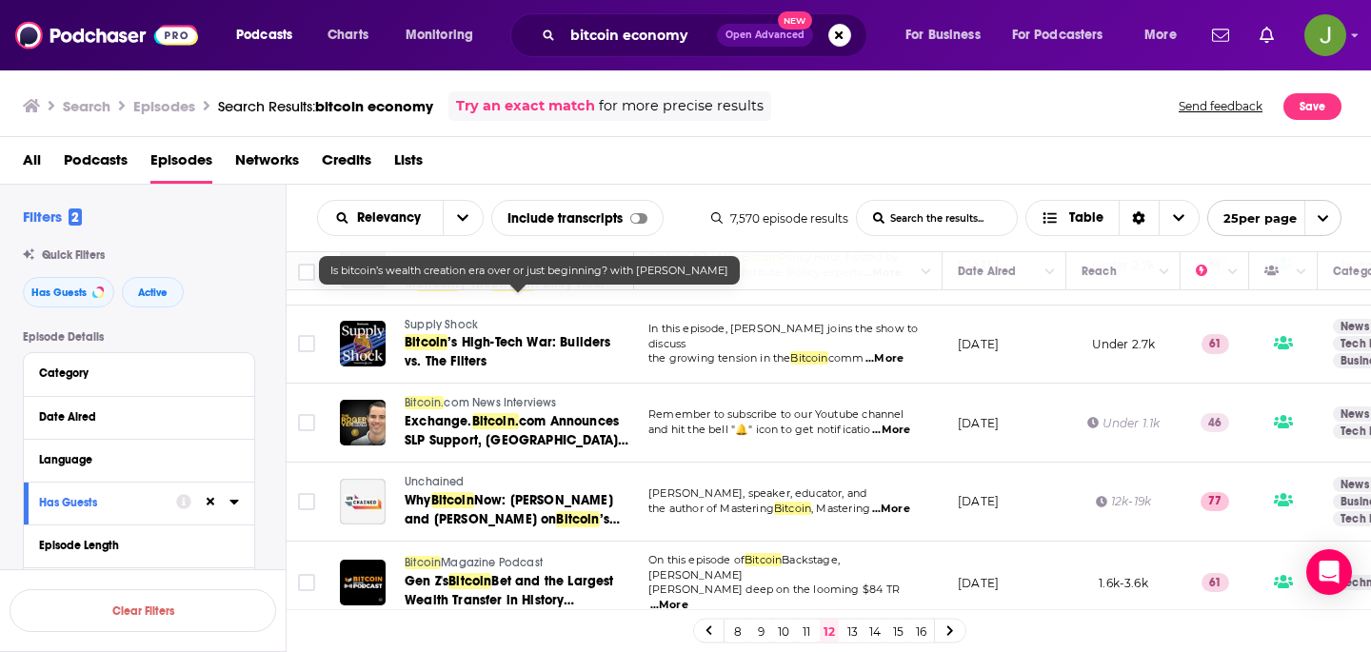
click at [851, 623] on link "13" at bounding box center [852, 631] width 19 height 23
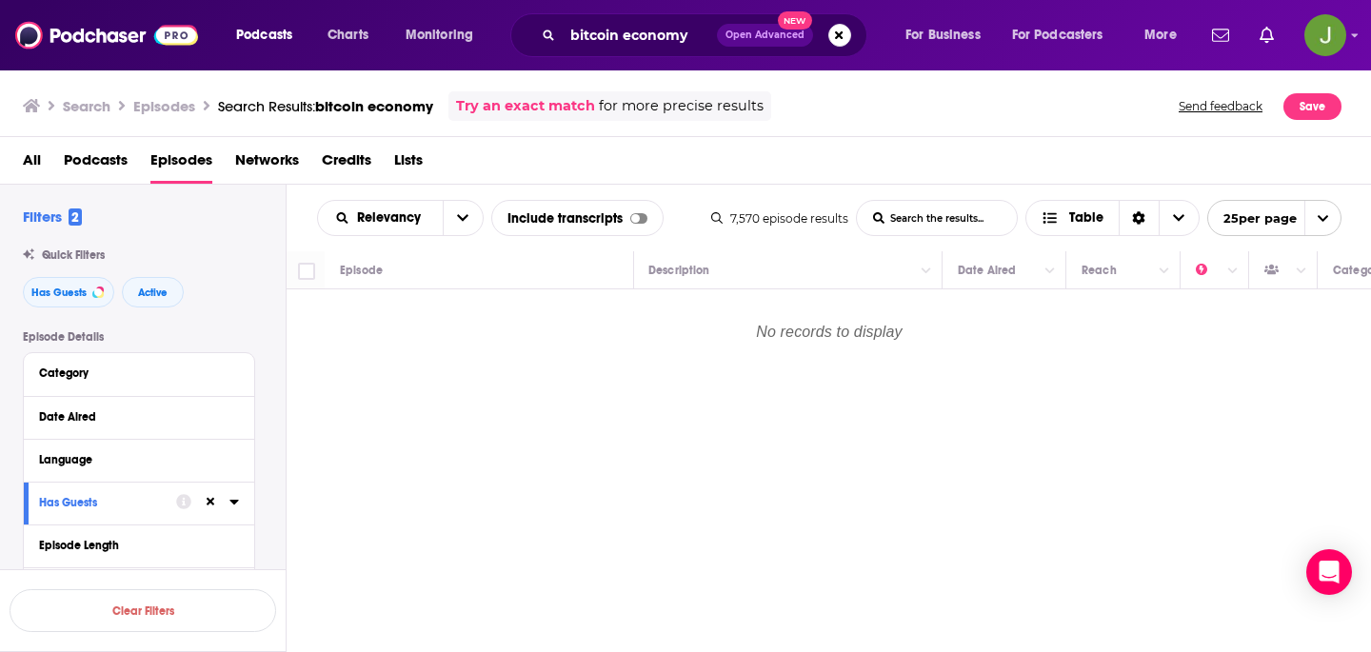
scroll to position [0, 1]
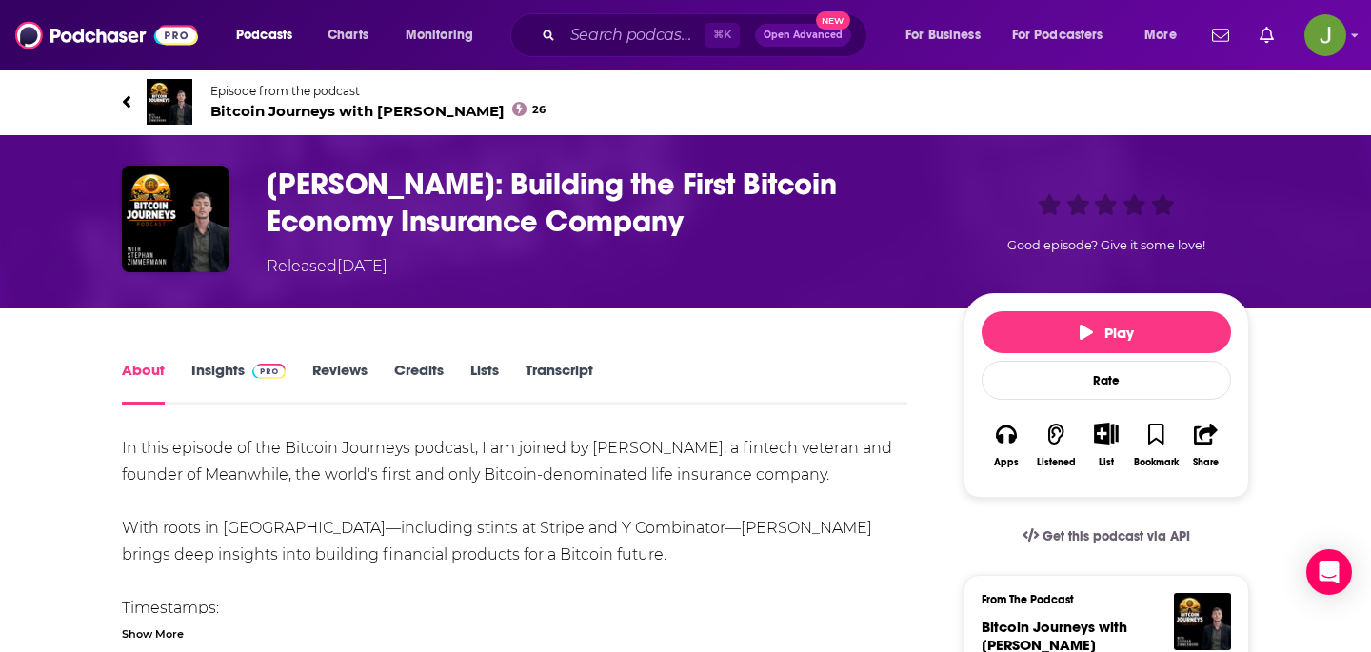
click at [348, 106] on span "Bitcoin Journeys with Stephan Zimmermann 26" at bounding box center [377, 111] width 335 height 18
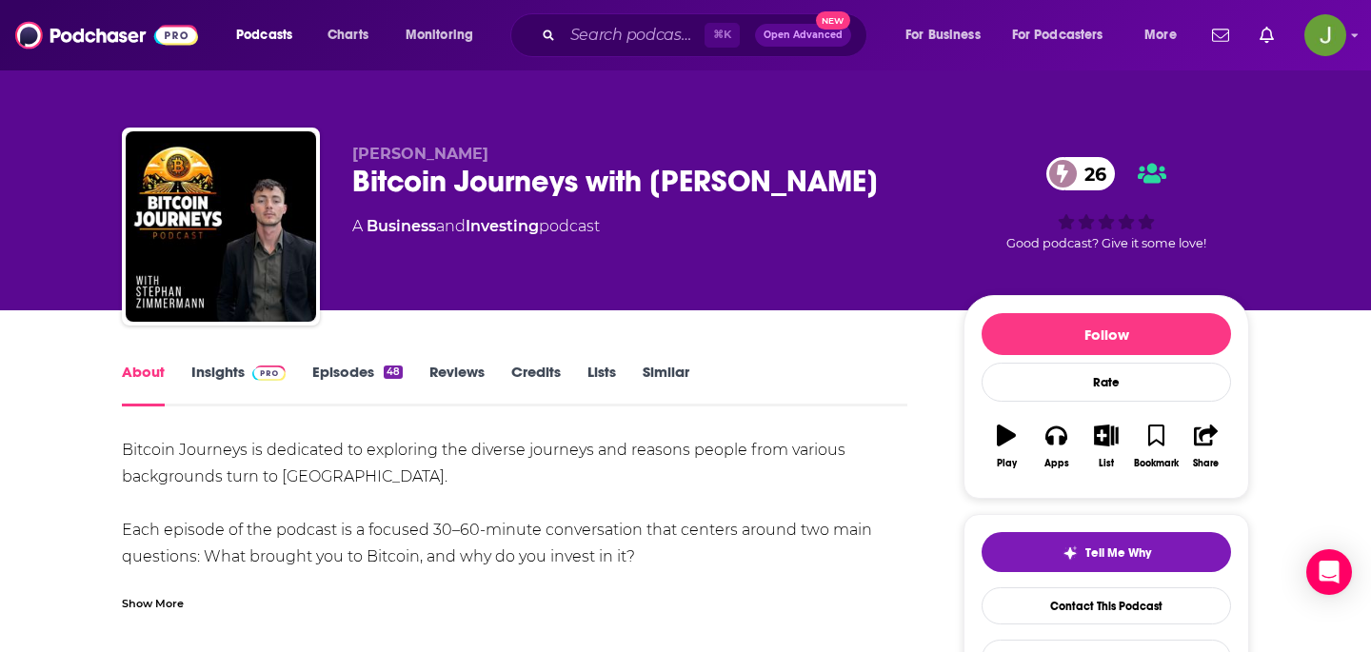
click at [1008, 583] on div "Tell Me Why Contact This Podcast Export One-Sheet" at bounding box center [1106, 604] width 249 height 145
click at [1008, 601] on link "Contact This Podcast" at bounding box center [1106, 605] width 249 height 37
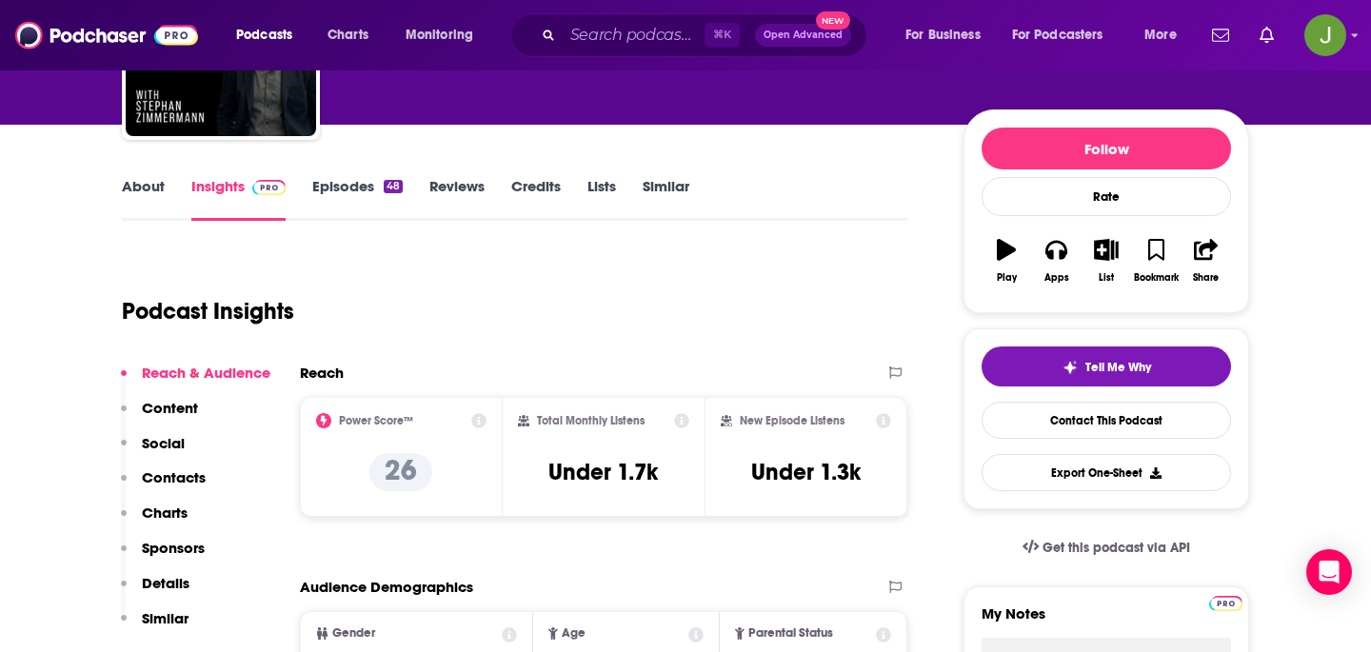
click at [168, 480] on p "Contacts" at bounding box center [174, 477] width 64 height 18
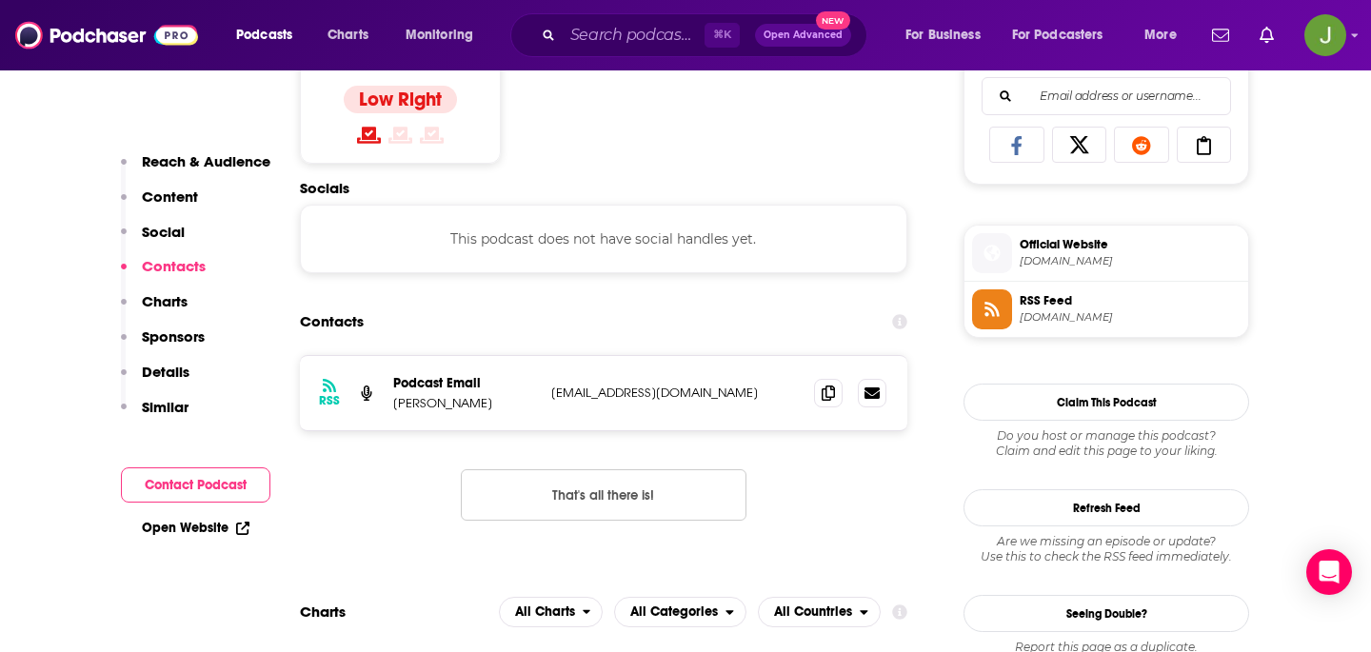
scroll to position [1279, 0]
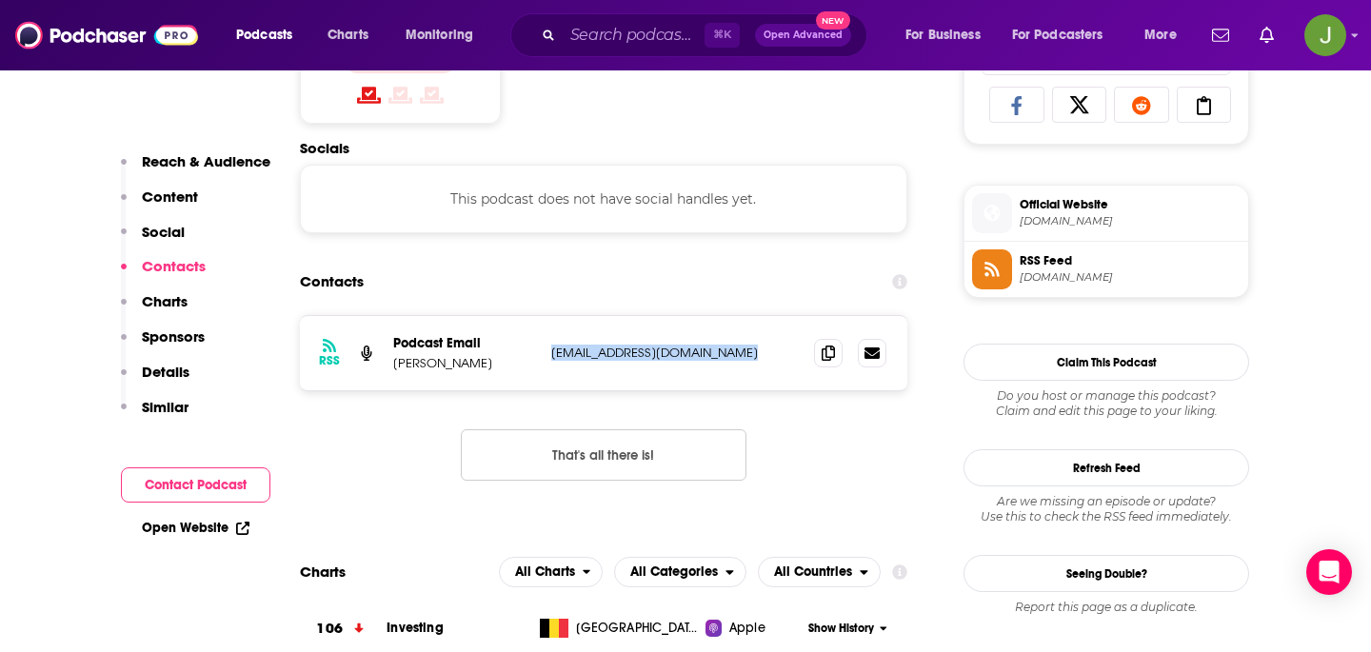
drag, startPoint x: 758, startPoint y: 353, endPoint x: 546, endPoint y: 358, distance: 212.4
click at [546, 358] on div "RSS Podcast Email Stephan stephanzimmermann4@gmail.com stephanzimmermann4@gmail…" at bounding box center [603, 353] width 607 height 74
copy p "stephanzimmermann4@gmail.com"
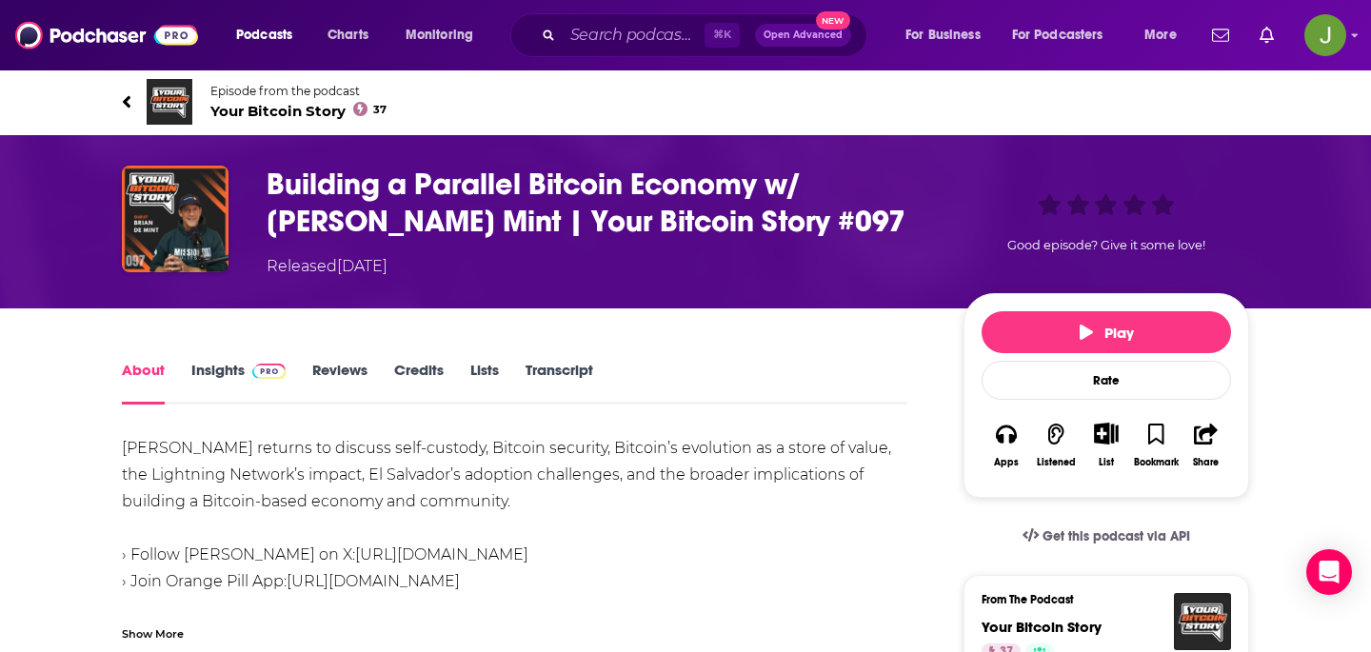
click at [298, 109] on span "Your Bitcoin Story 37" at bounding box center [298, 111] width 176 height 18
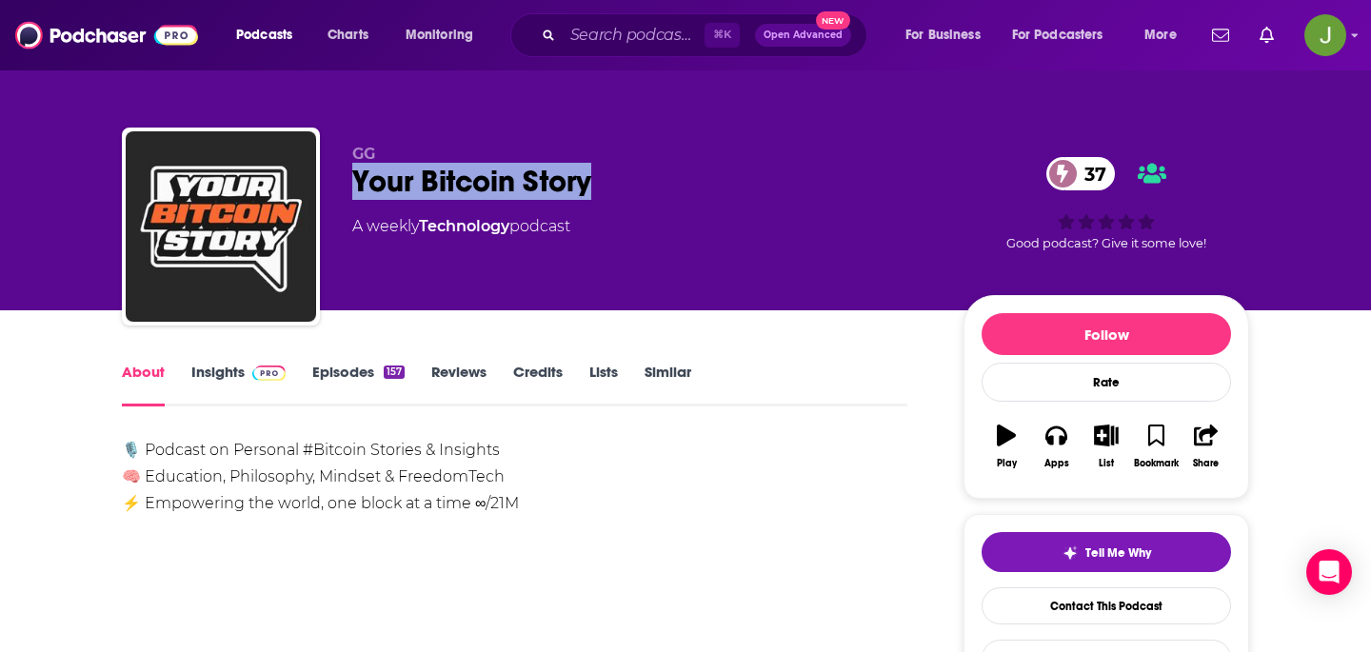
drag, startPoint x: 352, startPoint y: 189, endPoint x: 599, endPoint y: 189, distance: 246.6
click at [599, 189] on div "Your Bitcoin Story 37" at bounding box center [642, 181] width 581 height 37
copy h1 "Your Bitcoin Story"
click at [1029, 608] on link "Contact This Podcast" at bounding box center [1106, 605] width 249 height 37
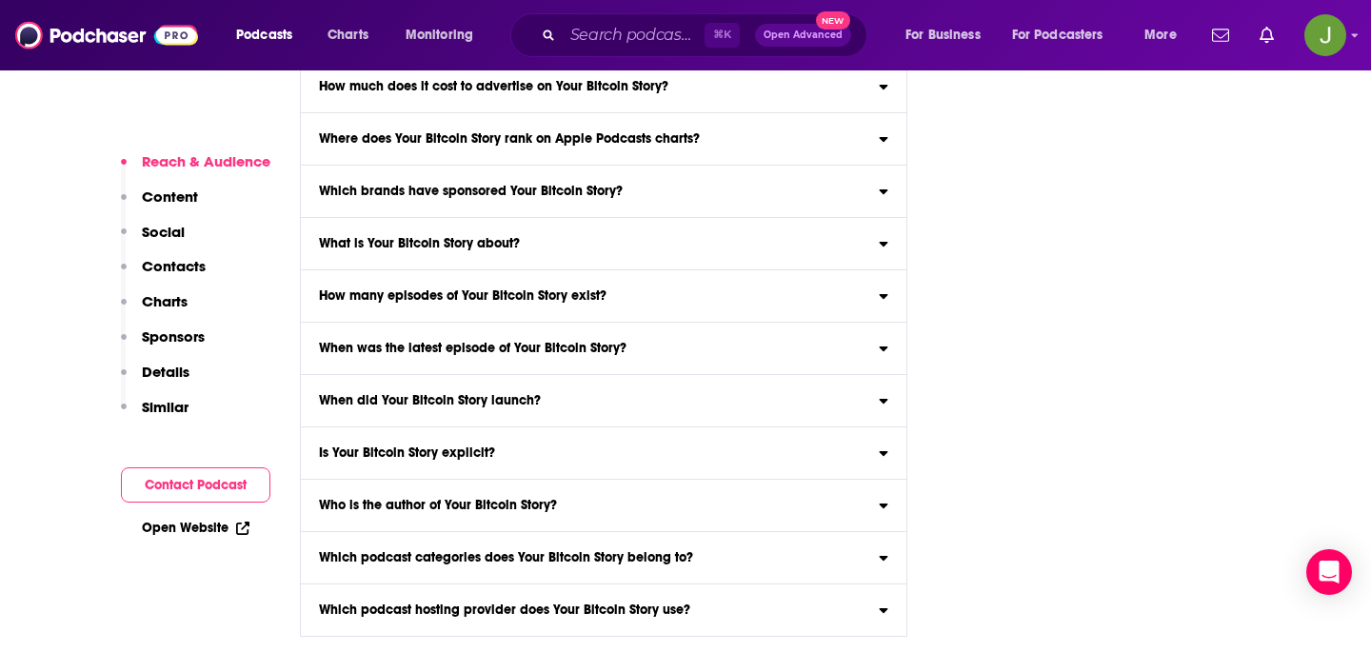
scroll to position [5981, 0]
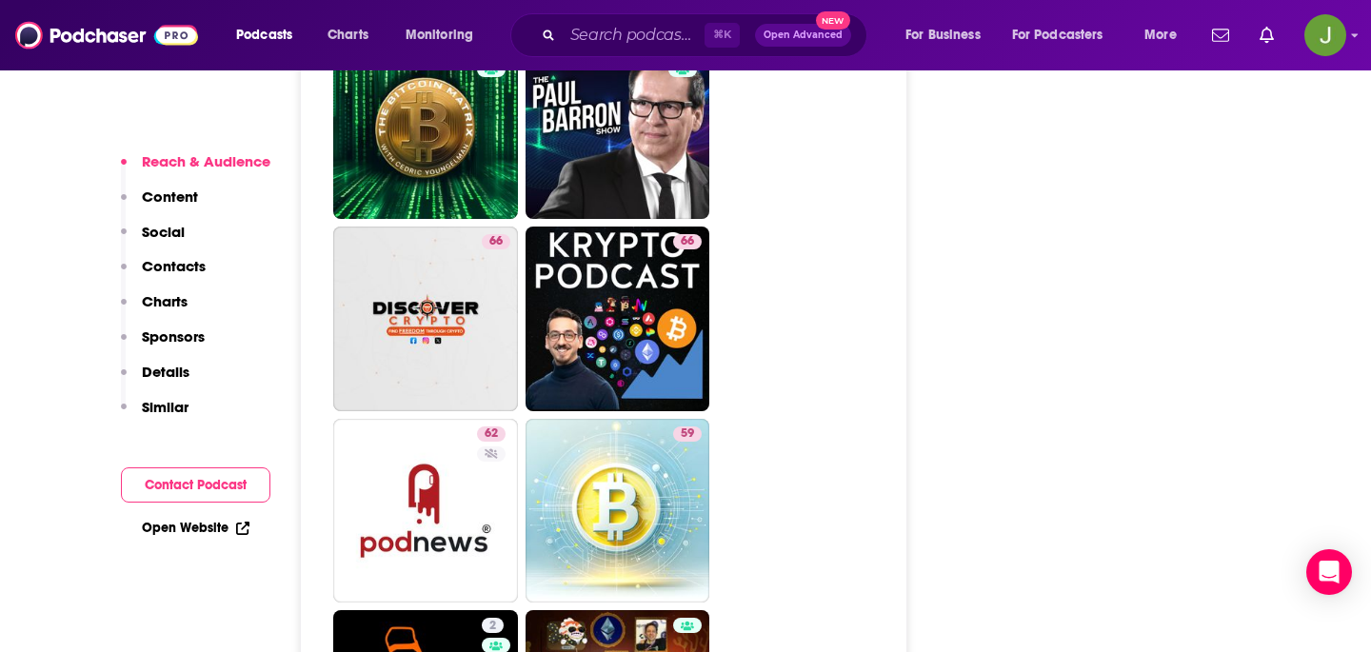
click at [195, 276] on button "Contacts" at bounding box center [163, 274] width 85 height 35
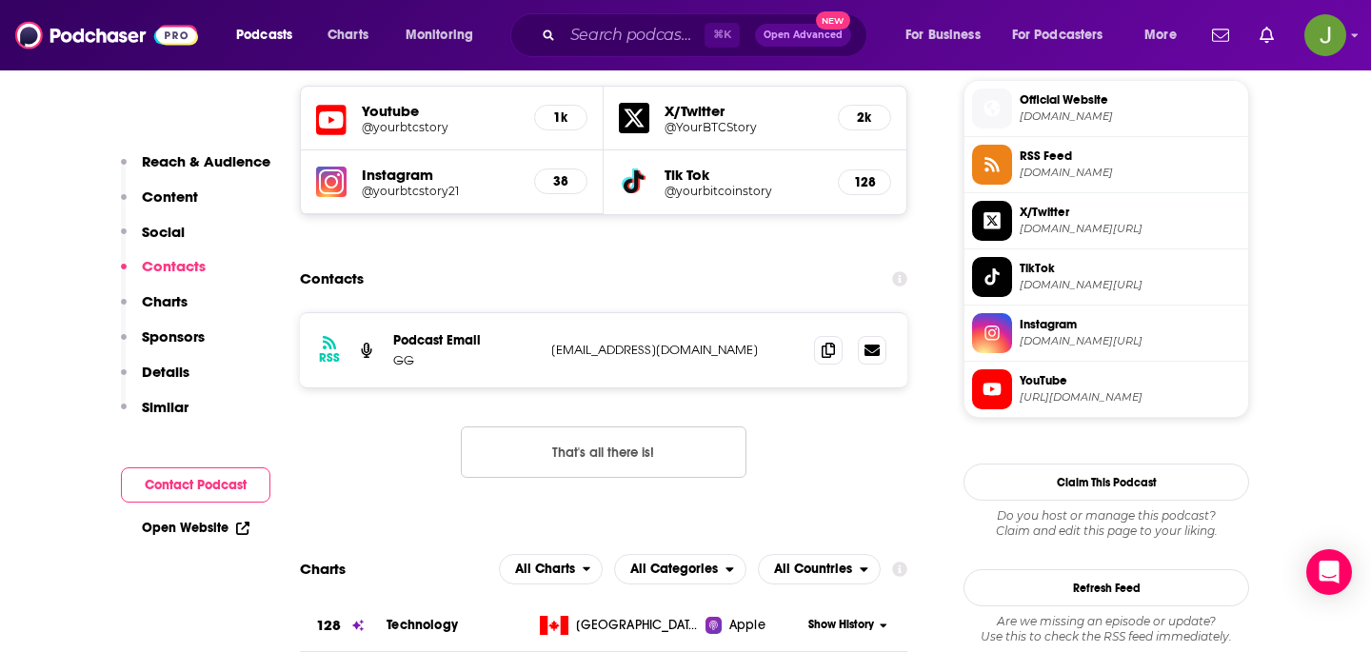
scroll to position [1380, 0]
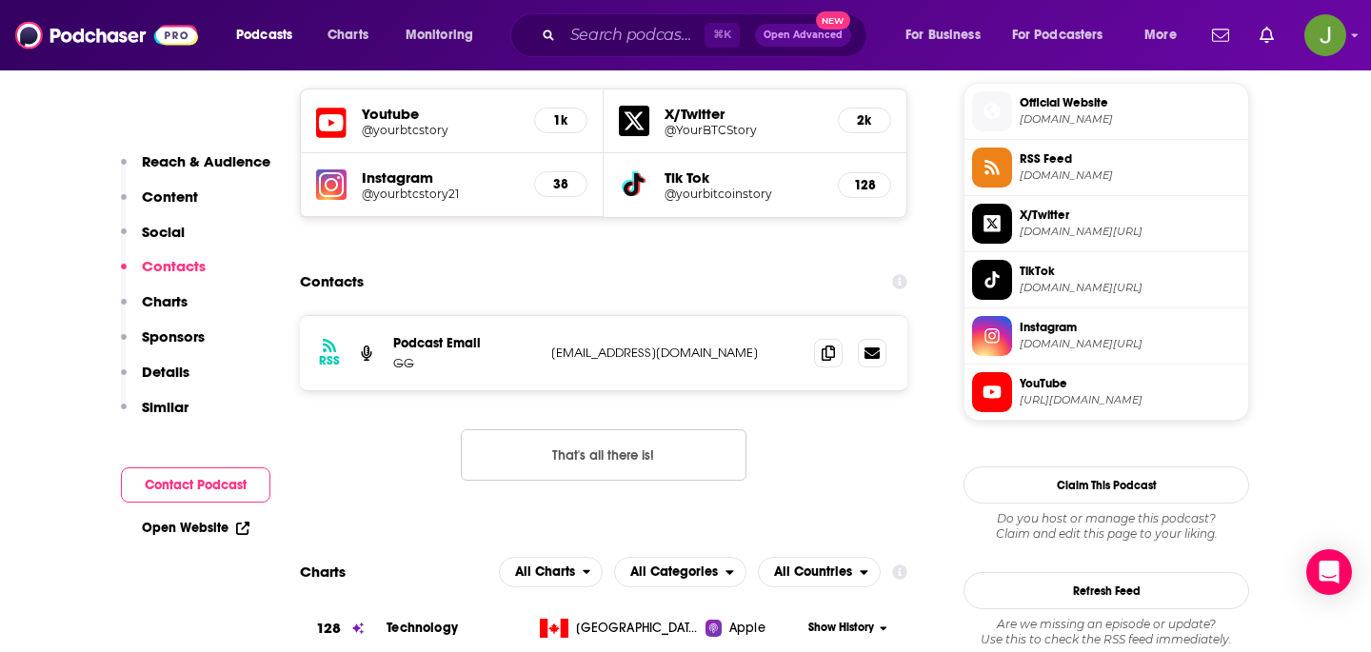
drag, startPoint x: 537, startPoint y: 359, endPoint x: 739, endPoint y: 359, distance: 201.8
click at [739, 359] on div "RSS Podcast Email GG whatisyourbitcoinstory@gmail.com whatisyourbitcoinstory@gm…" at bounding box center [603, 353] width 607 height 74
drag, startPoint x: 756, startPoint y: 359, endPoint x: 543, endPoint y: 359, distance: 213.3
click at [543, 359] on div "RSS Podcast Email GG whatisyourbitcoinstory@gmail.com whatisyourbitcoinstory@gm…" at bounding box center [603, 353] width 607 height 74
copy div "whatisyourbitcoinstory@gmail.com"
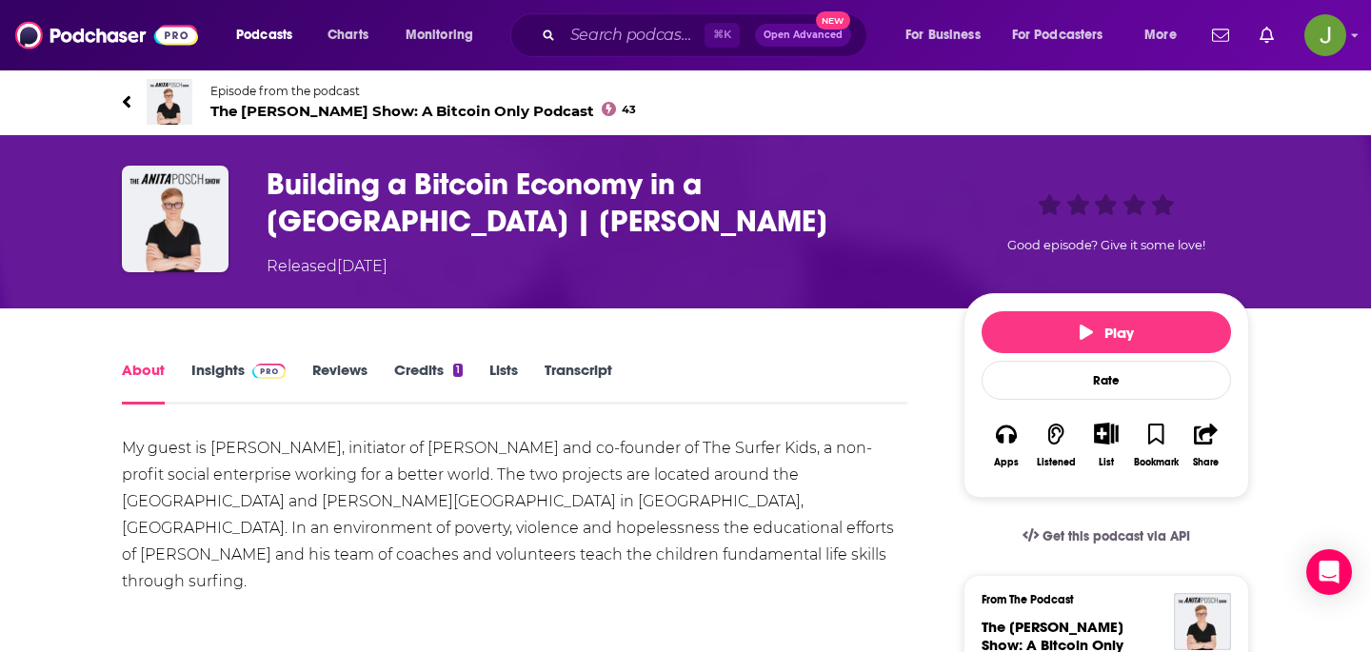
click at [244, 121] on link "Episode from the podcast The Anita Posch Show: A Bitcoin Only Podcast 43" at bounding box center [685, 102] width 1127 height 46
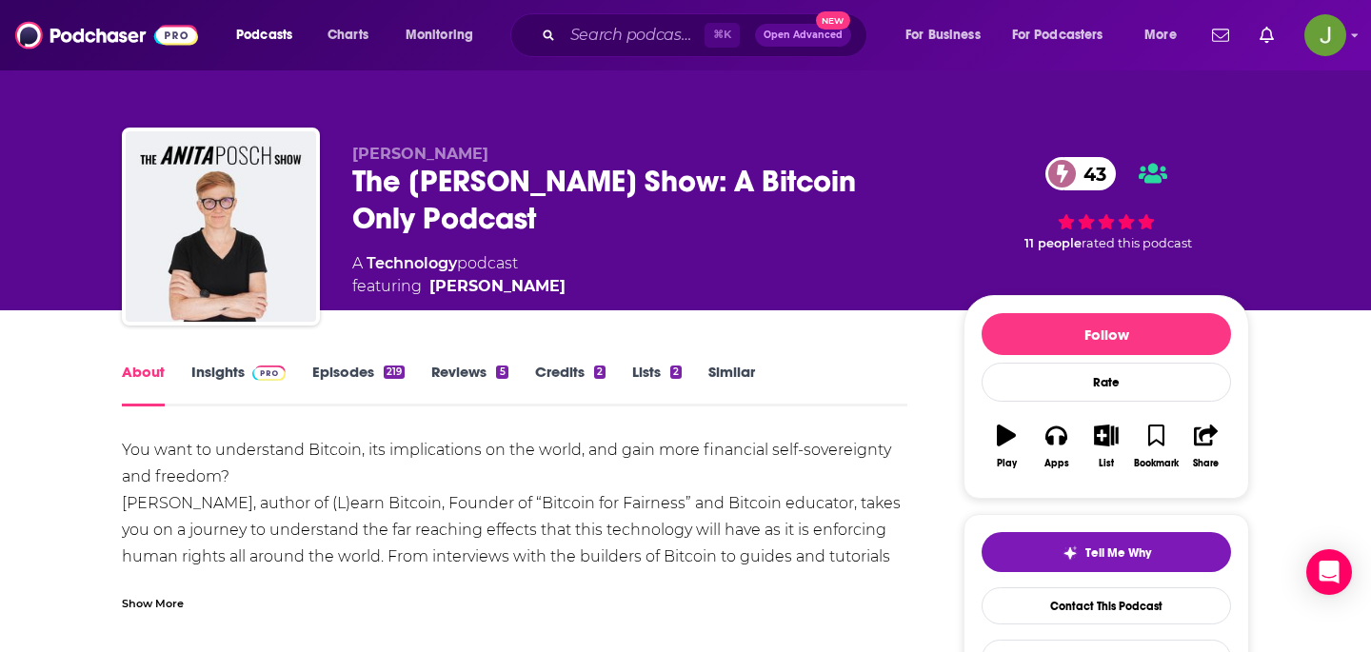
drag, startPoint x: 353, startPoint y: 171, endPoint x: 431, endPoint y: 228, distance: 96.2
click at [354, 171] on div "The Anita Posch Show: A Bitcoin Only Podcast 43" at bounding box center [642, 200] width 581 height 74
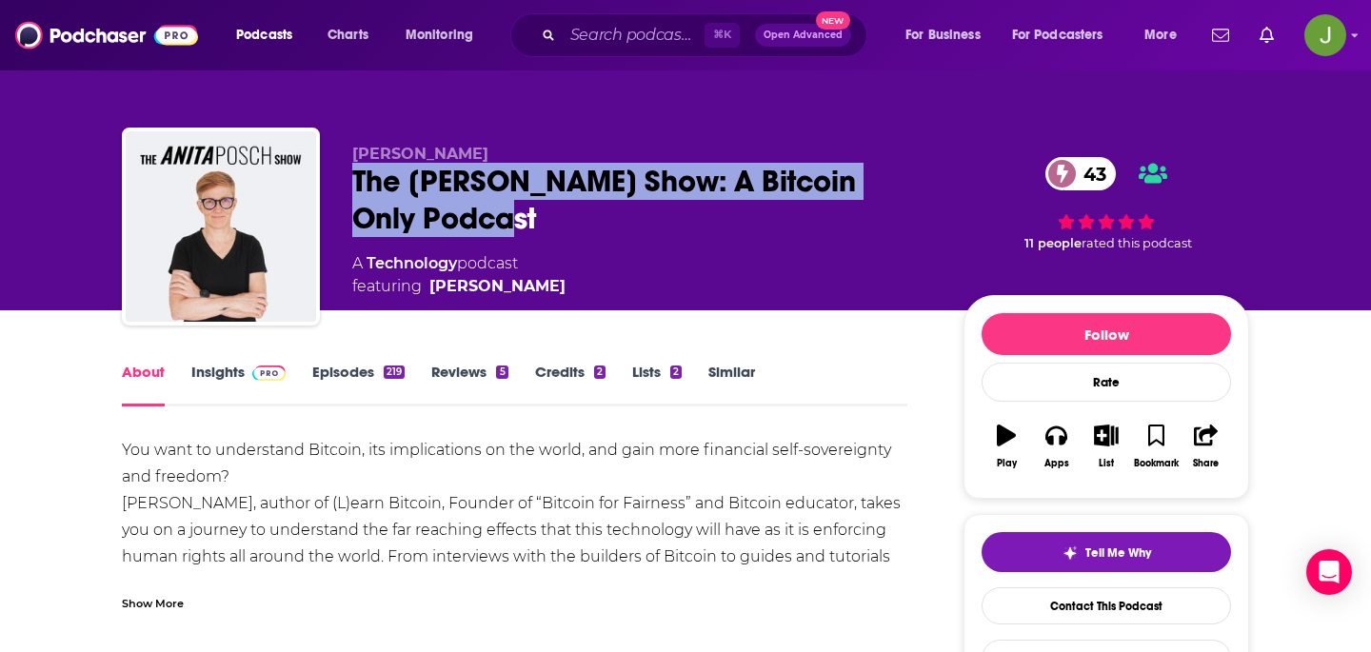
drag, startPoint x: 477, startPoint y: 224, endPoint x: 335, endPoint y: 173, distance: 150.6
click at [335, 173] on div "Anita Posch The Anita Posch Show: A Bitcoin Only Podcast 43 A Technology podcas…" at bounding box center [685, 231] width 1127 height 206
copy h1 "The Anita Posch Show: A Bitcoin Only Podcast"
click at [1068, 598] on link "Contact This Podcast" at bounding box center [1106, 605] width 249 height 37
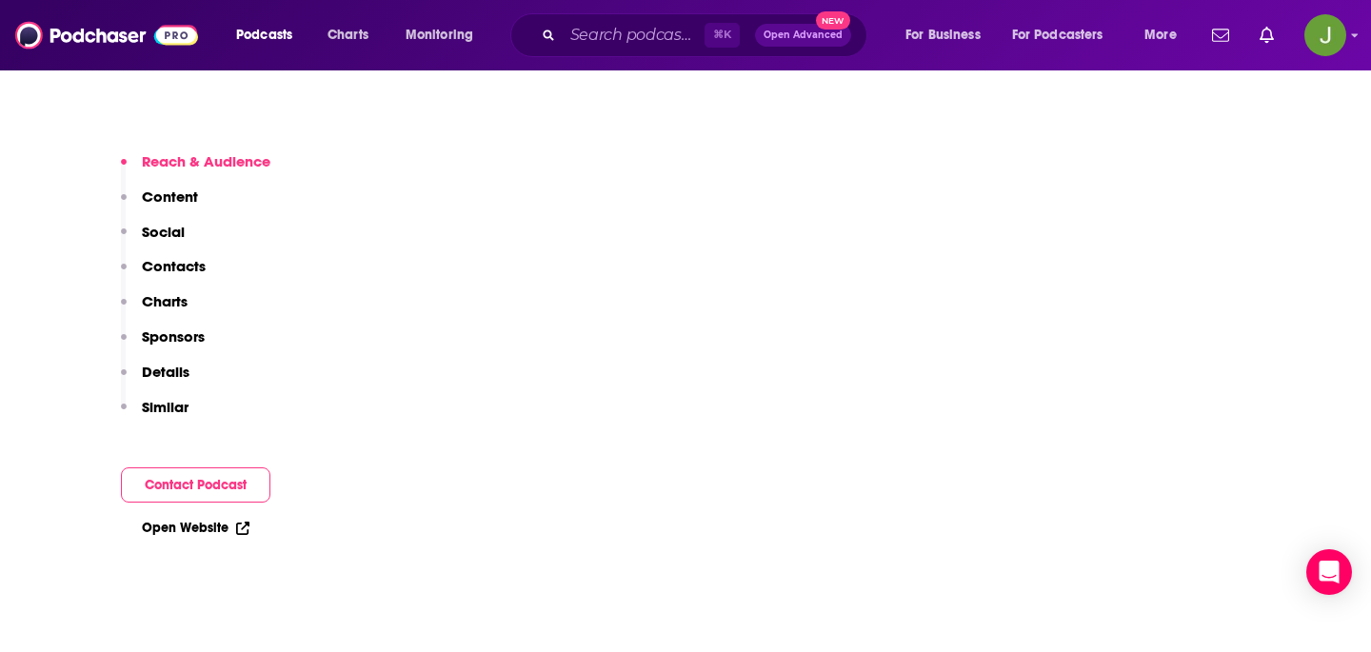
click at [186, 273] on p "Contacts" at bounding box center [174, 266] width 64 height 18
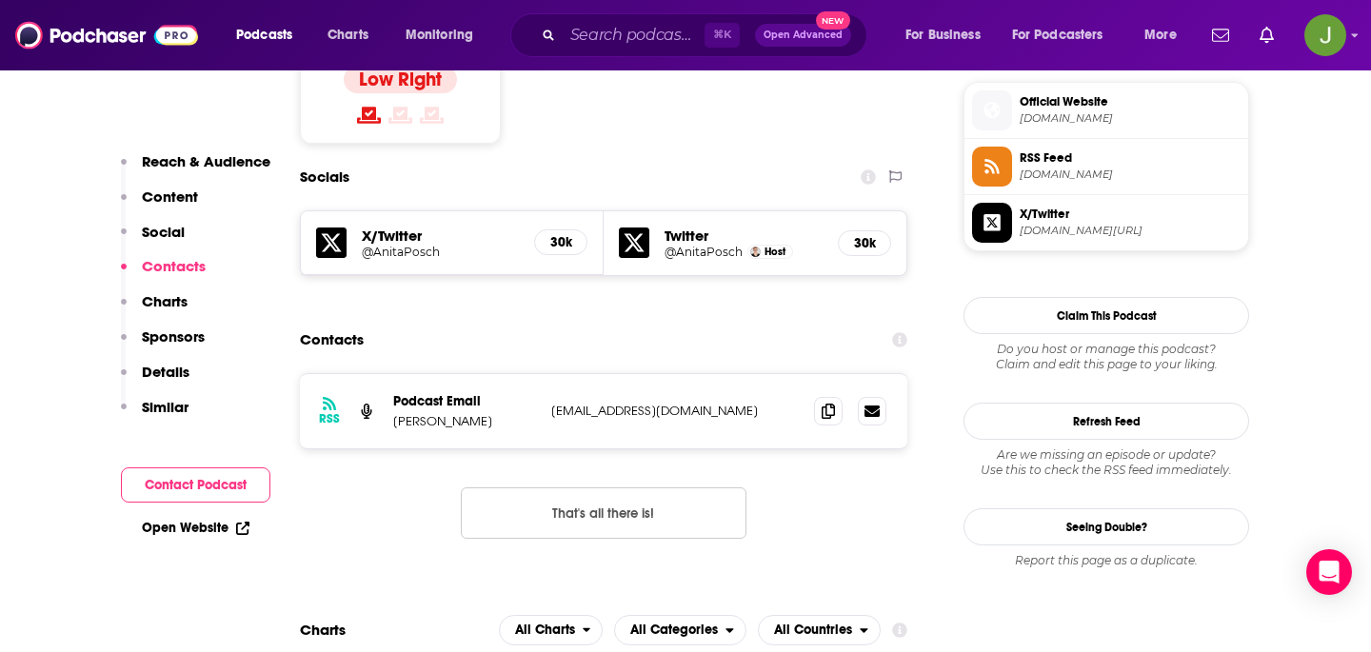
scroll to position [1528, 0]
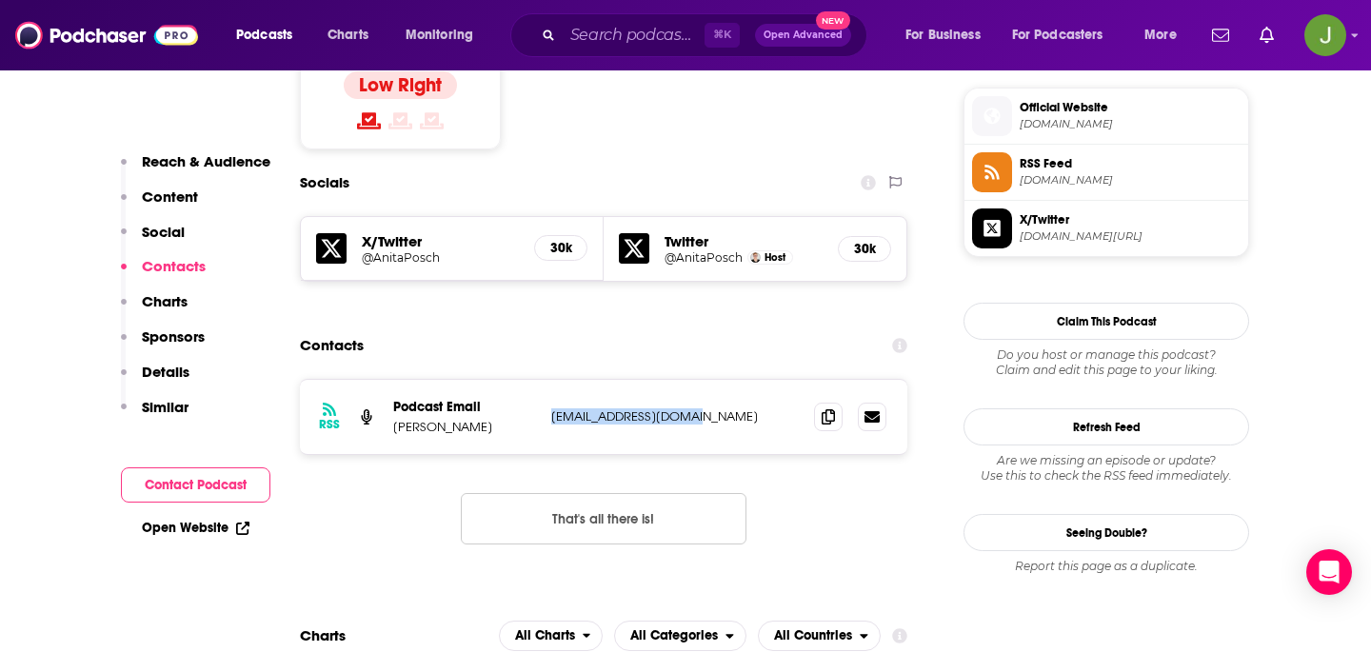
drag, startPoint x: 725, startPoint y: 350, endPoint x: 548, endPoint y: 357, distance: 177.2
click at [548, 380] on div "RSS Podcast Email Anita Posch office@anitaposch.com office@anitaposch.com" at bounding box center [603, 417] width 607 height 74
copy p "office@anitaposch.com"
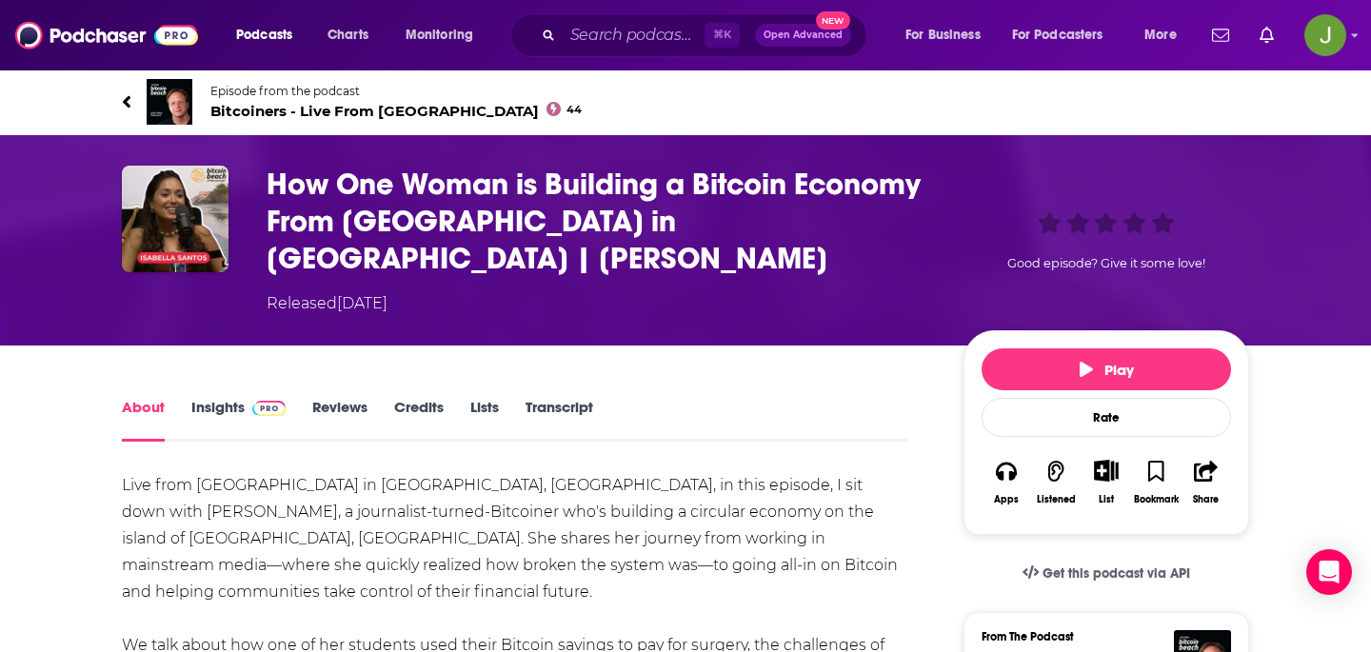
click at [310, 105] on span "Bitcoiners - Live From [GEOGRAPHIC_DATA] 44" at bounding box center [395, 111] width 371 height 18
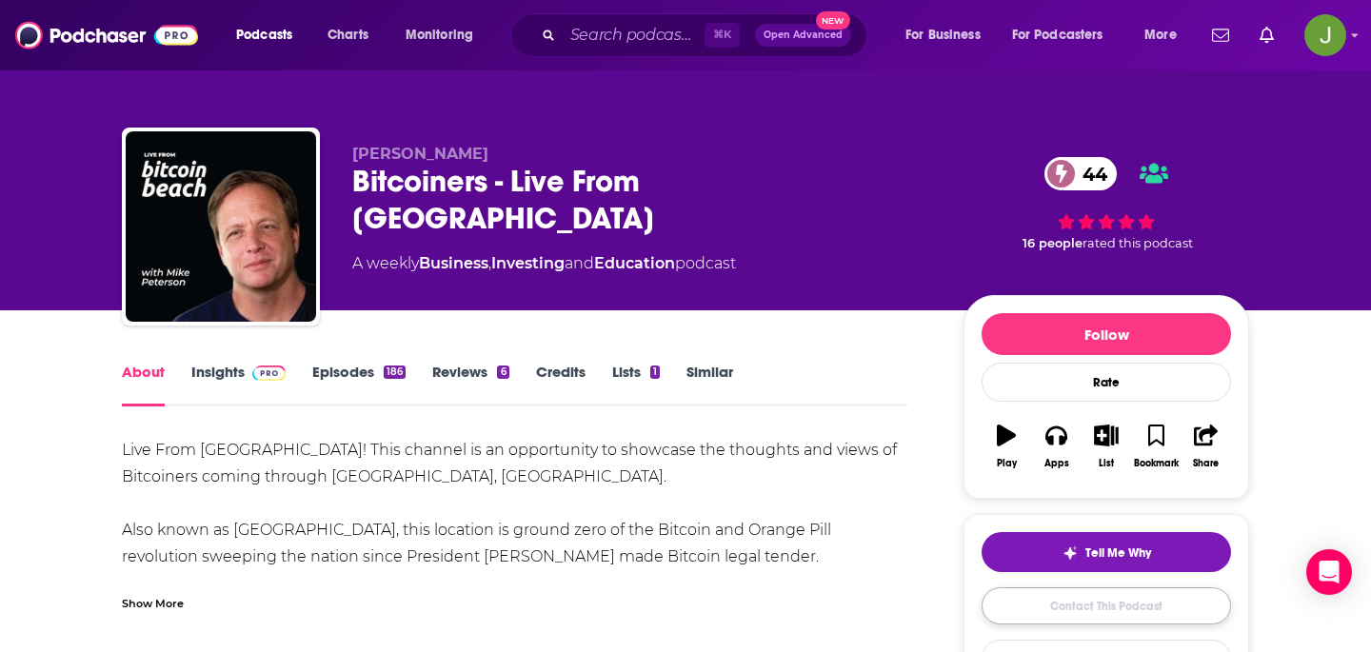
click at [1052, 610] on link "Contact This Podcast" at bounding box center [1106, 605] width 249 height 37
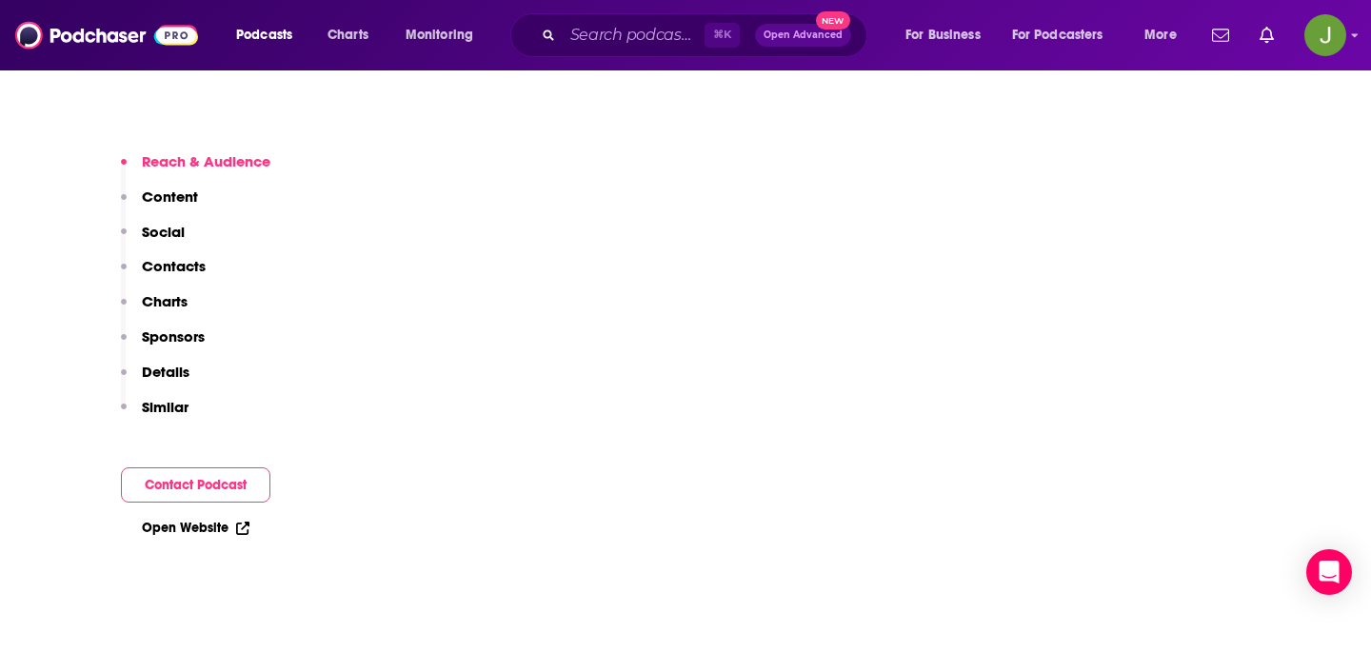
click at [184, 258] on p "Contacts" at bounding box center [174, 266] width 64 height 18
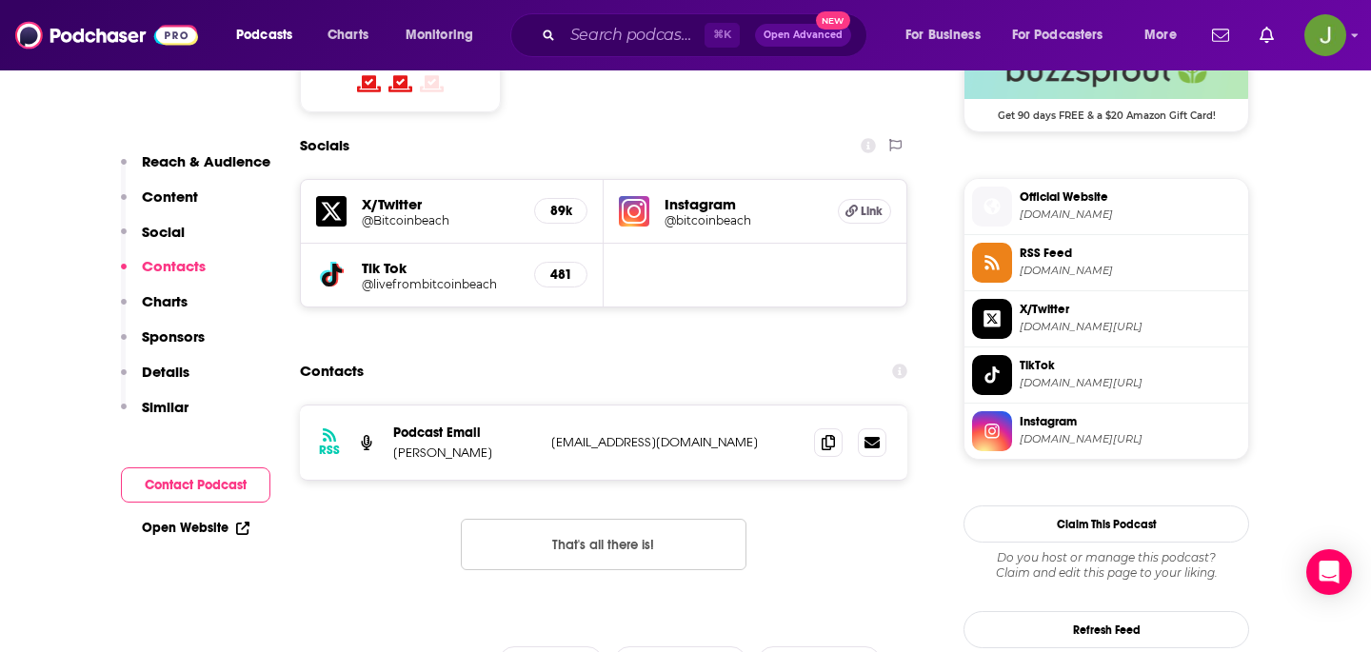
scroll to position [1612, 0]
drag, startPoint x: 725, startPoint y: 356, endPoint x: 535, endPoint y: 356, distance: 189.5
click at [0, 0] on div "Podcast Email [PERSON_NAME] [EMAIL_ADDRESS][DOMAIN_NAME] [EMAIL_ADDRESS][DOMAIN…" at bounding box center [0, 0] width 0 height 0
click at [831, 434] on icon at bounding box center [828, 441] width 13 height 15
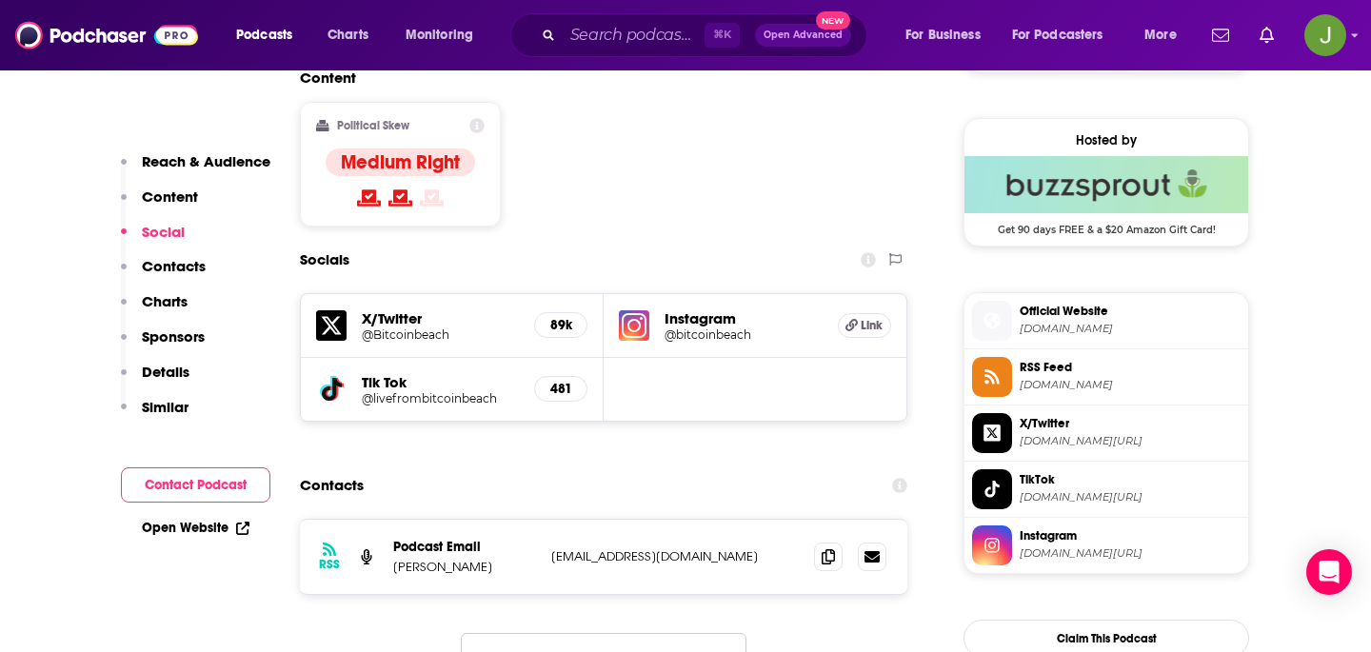
scroll to position [1505, 0]
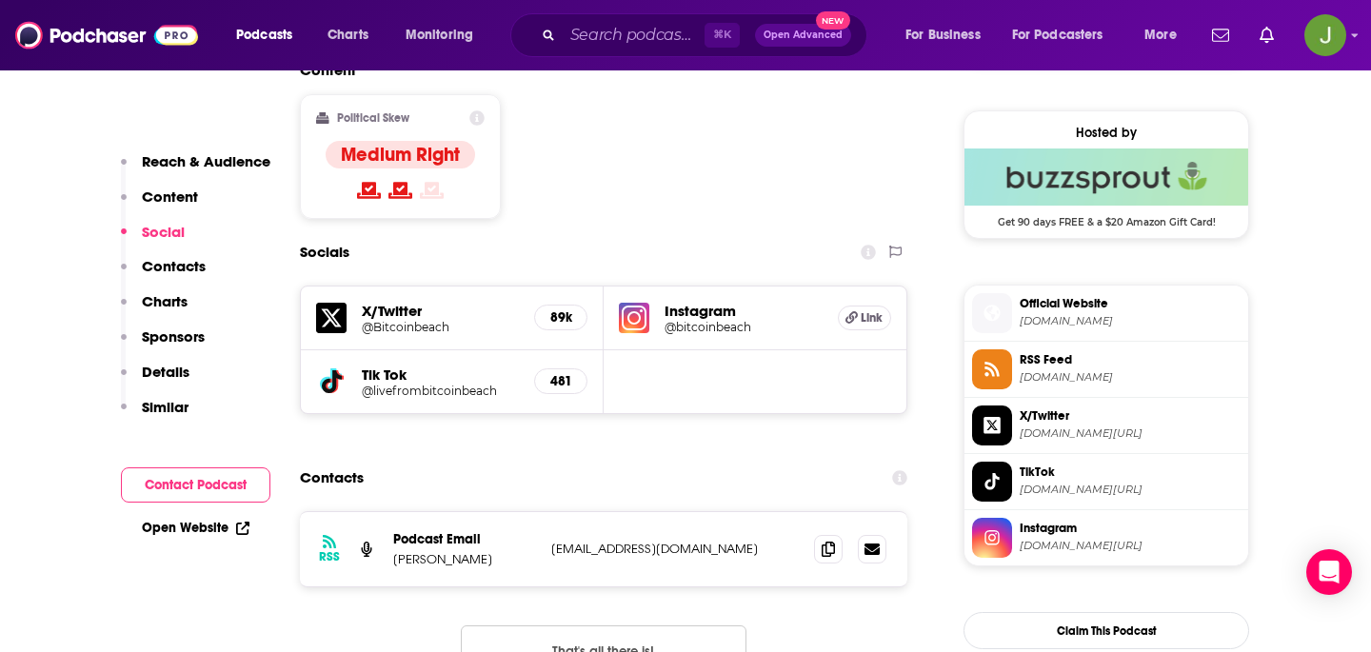
drag, startPoint x: 776, startPoint y: 459, endPoint x: 536, endPoint y: 461, distance: 239.9
click at [536, 512] on div "RSS Podcast Email Mike Peterson LiveFromBitcoinBeach@gmail.com LiveFromBitcoinB…" at bounding box center [603, 549] width 607 height 74
copy div "Mike Peterson LiveFromBitcoinBeach@gmail.com"
click at [544, 512] on div "RSS Podcast Email Mike Peterson LiveFromBitcoinBeach@gmail.com LiveFromBitcoinB…" at bounding box center [603, 549] width 607 height 74
click at [537, 512] on div "RSS Podcast Email Mike Peterson LiveFromBitcoinBeach@gmail.com LiveFromBitcoinB…" at bounding box center [603, 549] width 607 height 74
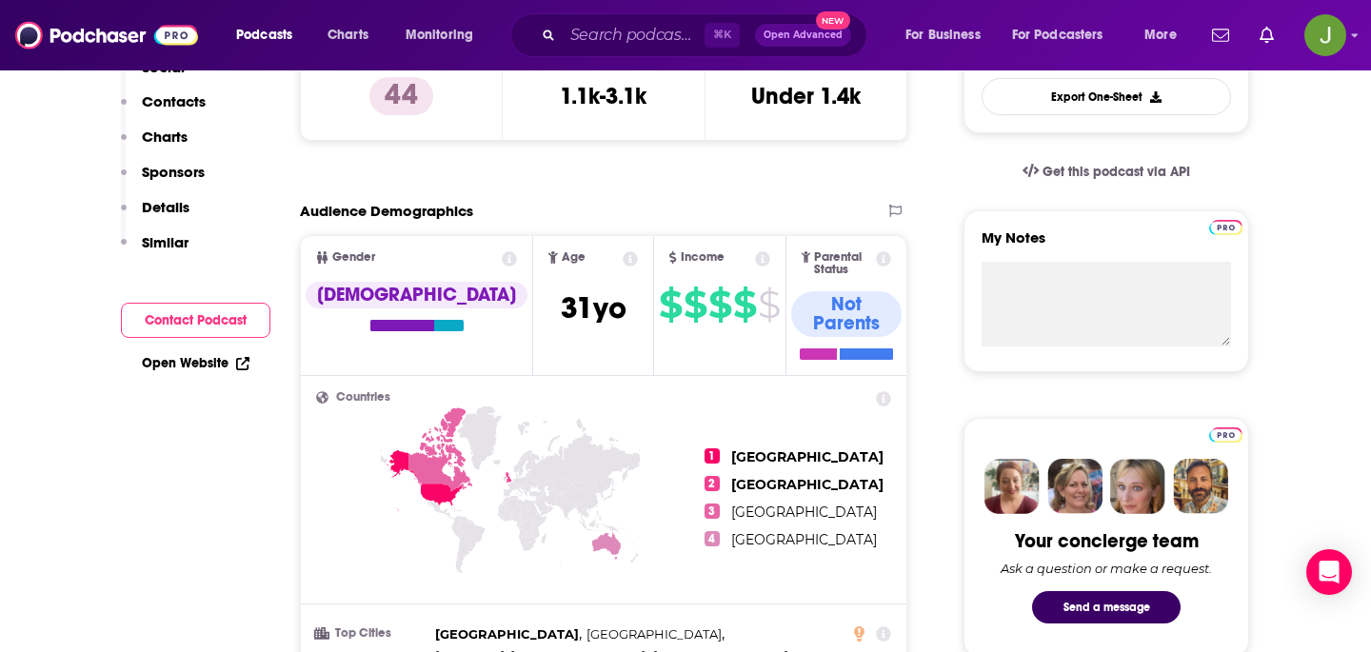
scroll to position [0, 0]
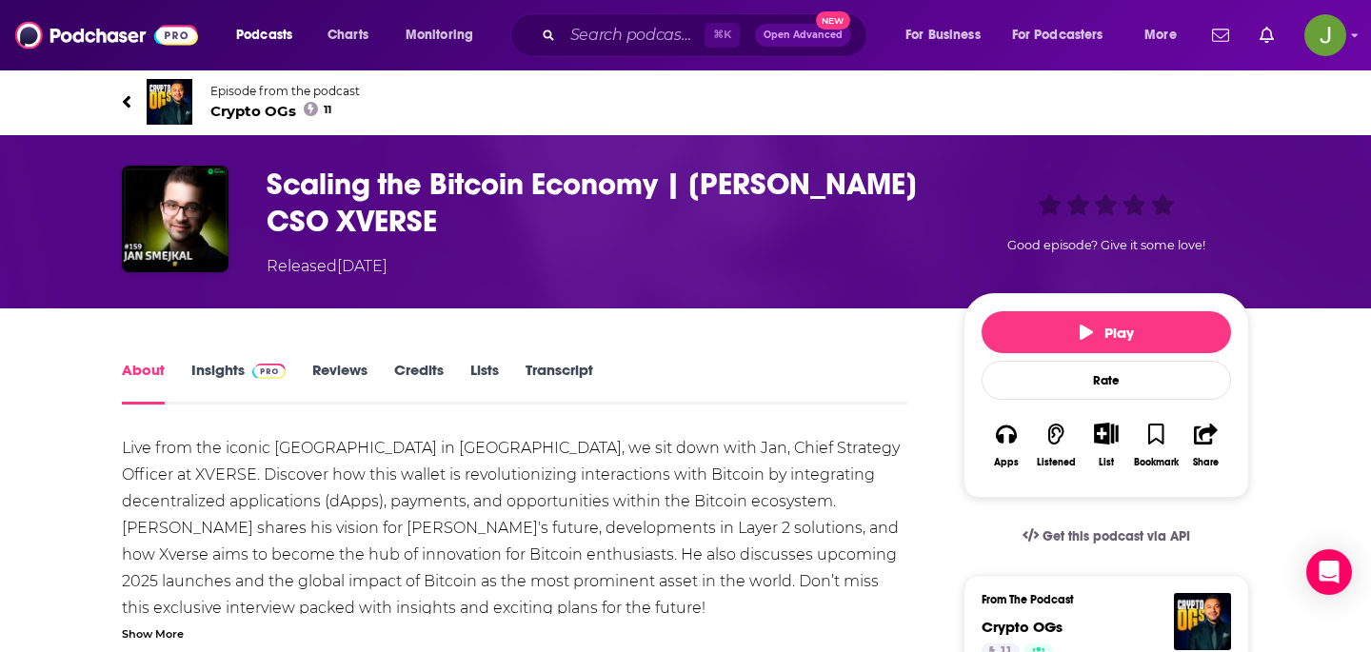
click at [257, 109] on span "Crypto OGs 11" at bounding box center [284, 111] width 149 height 18
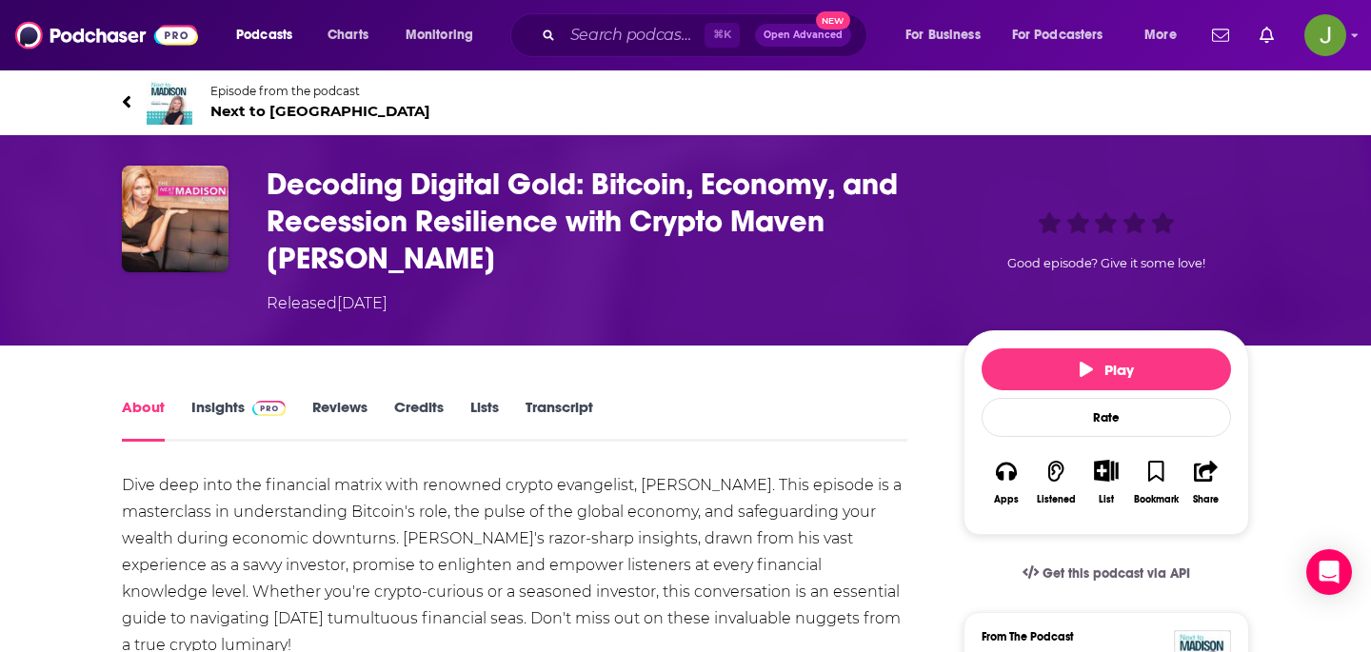
click at [276, 122] on link "Episode from the podcast Next to Madison" at bounding box center [685, 102] width 1127 height 46
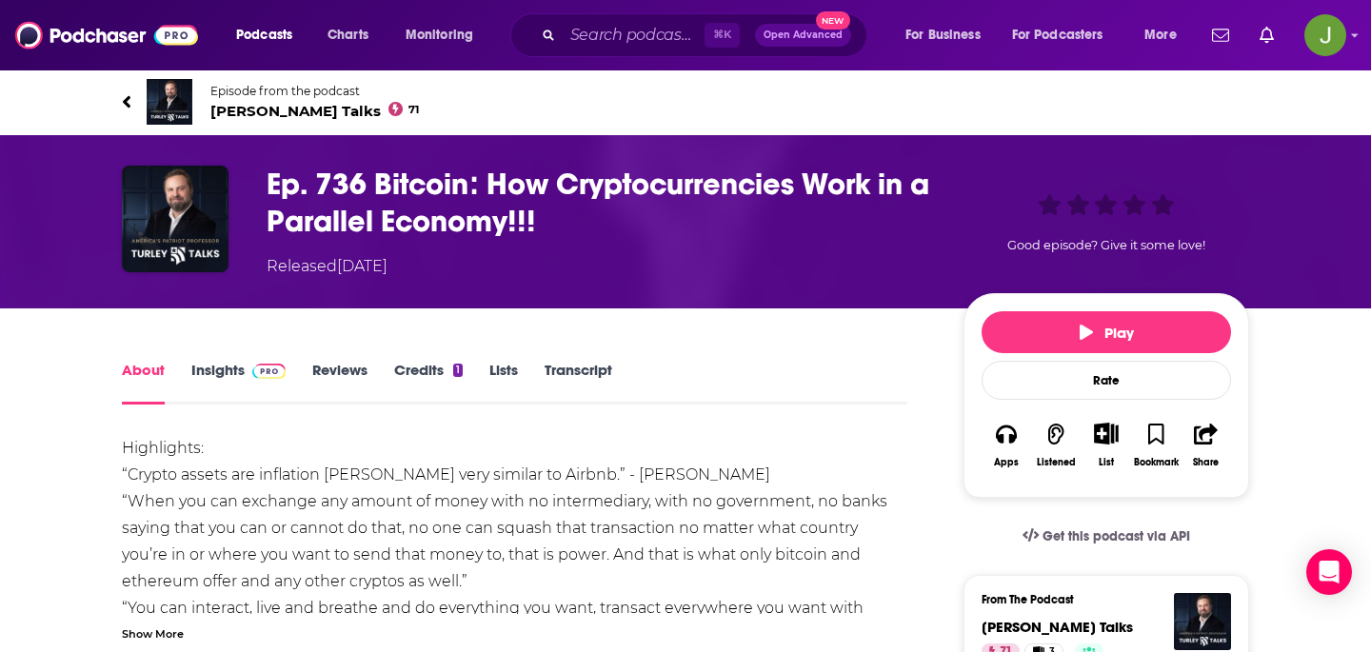
click at [270, 107] on span "[PERSON_NAME] Talks 71" at bounding box center [314, 111] width 209 height 18
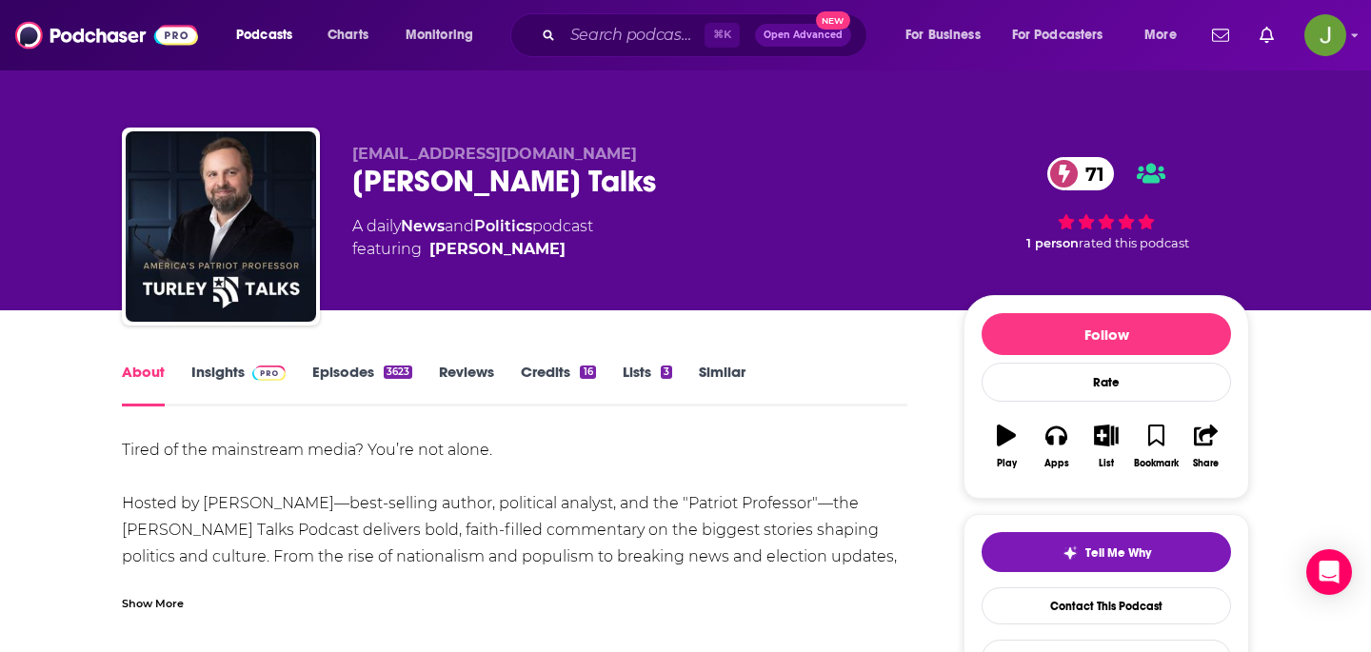
click at [328, 375] on link "Episodes 3623" at bounding box center [362, 385] width 100 height 44
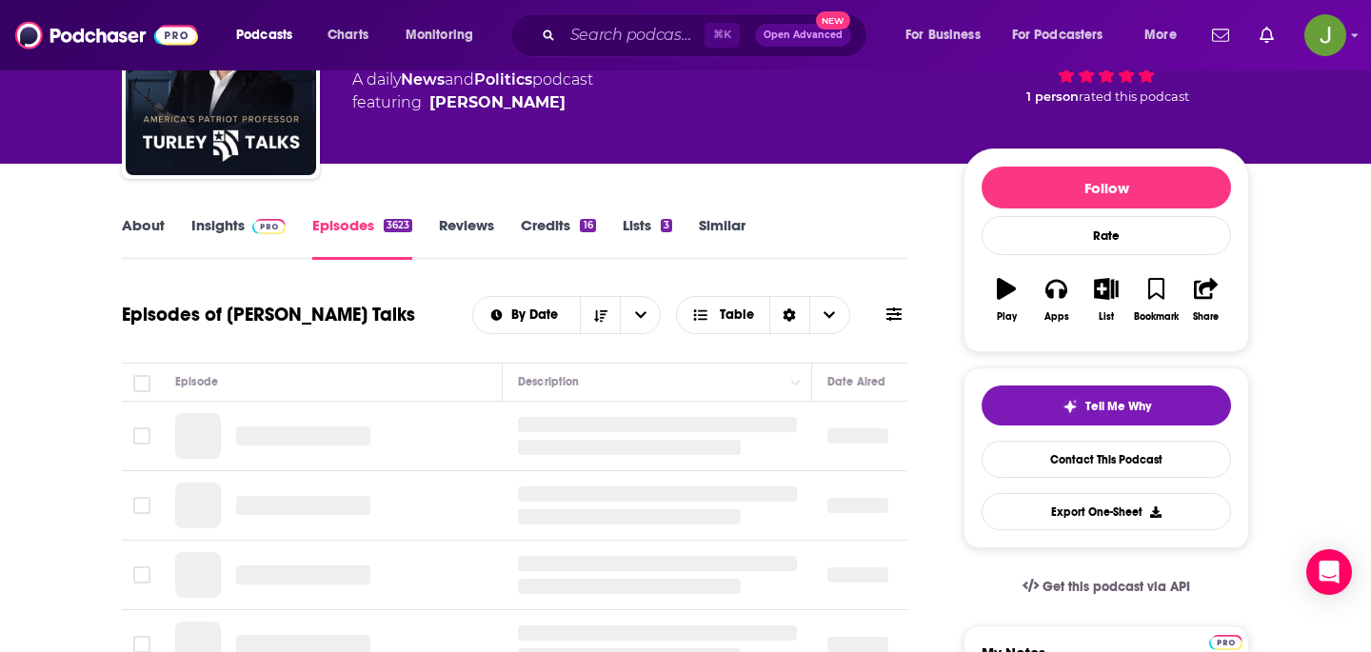
scroll to position [179, 0]
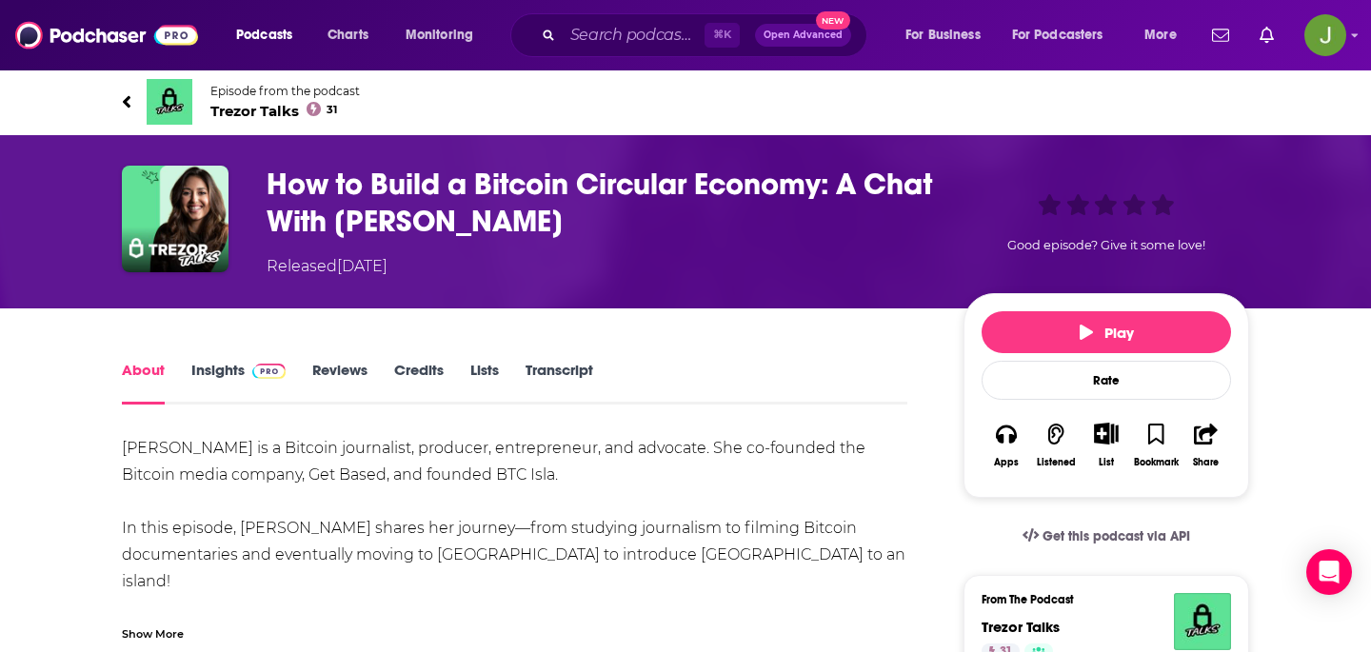
click at [264, 111] on span "Trezor Talks 31" at bounding box center [284, 111] width 149 height 18
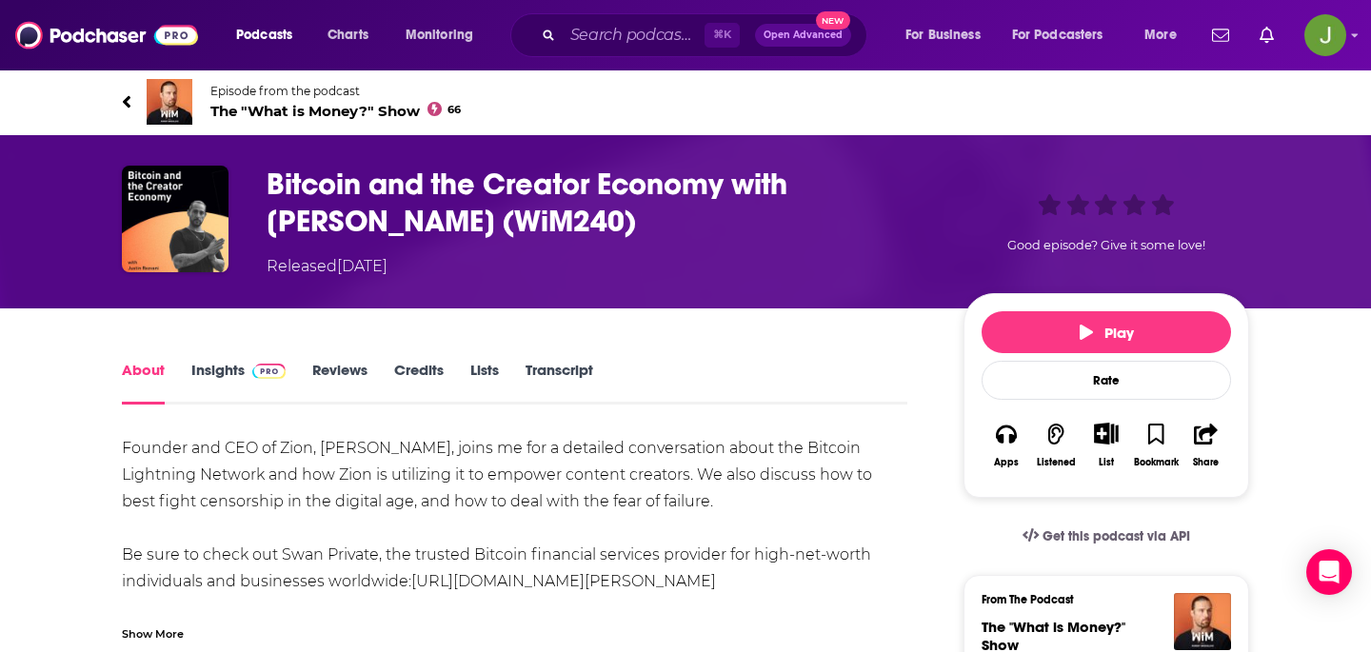
click at [348, 110] on span "The "What is Money?" Show 66" at bounding box center [335, 111] width 250 height 18
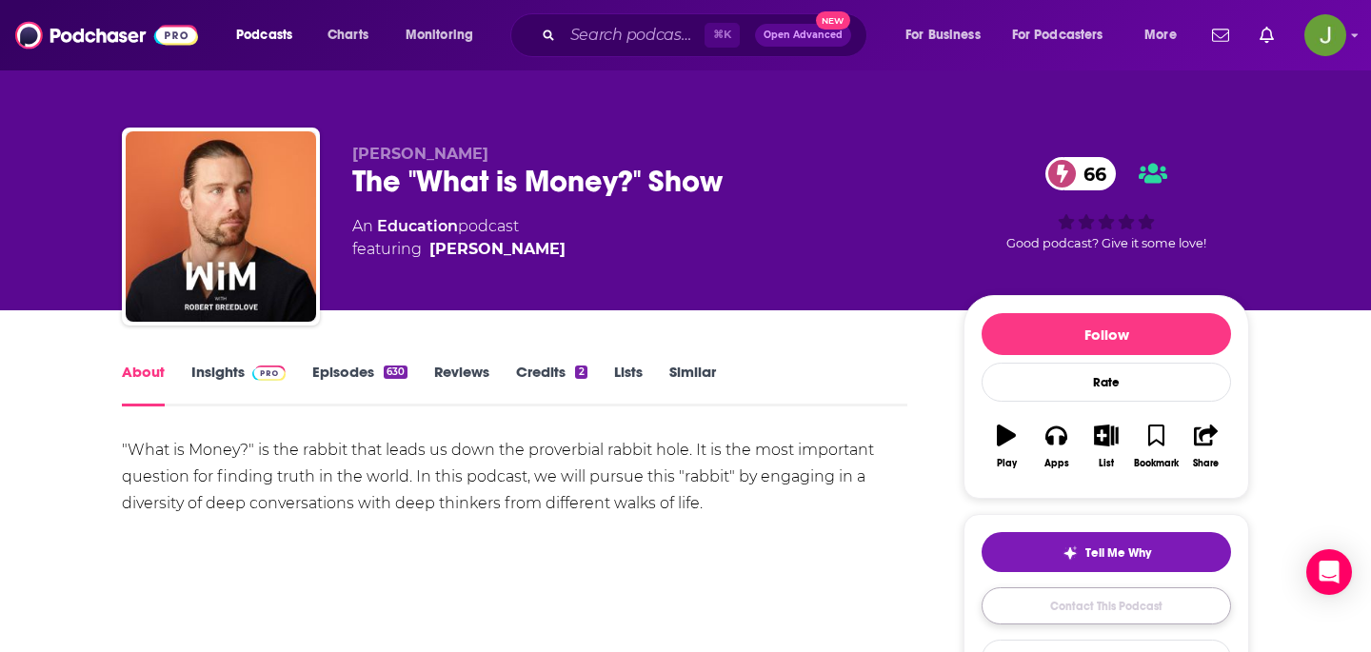
click at [1095, 607] on link "Contact This Podcast" at bounding box center [1106, 605] width 249 height 37
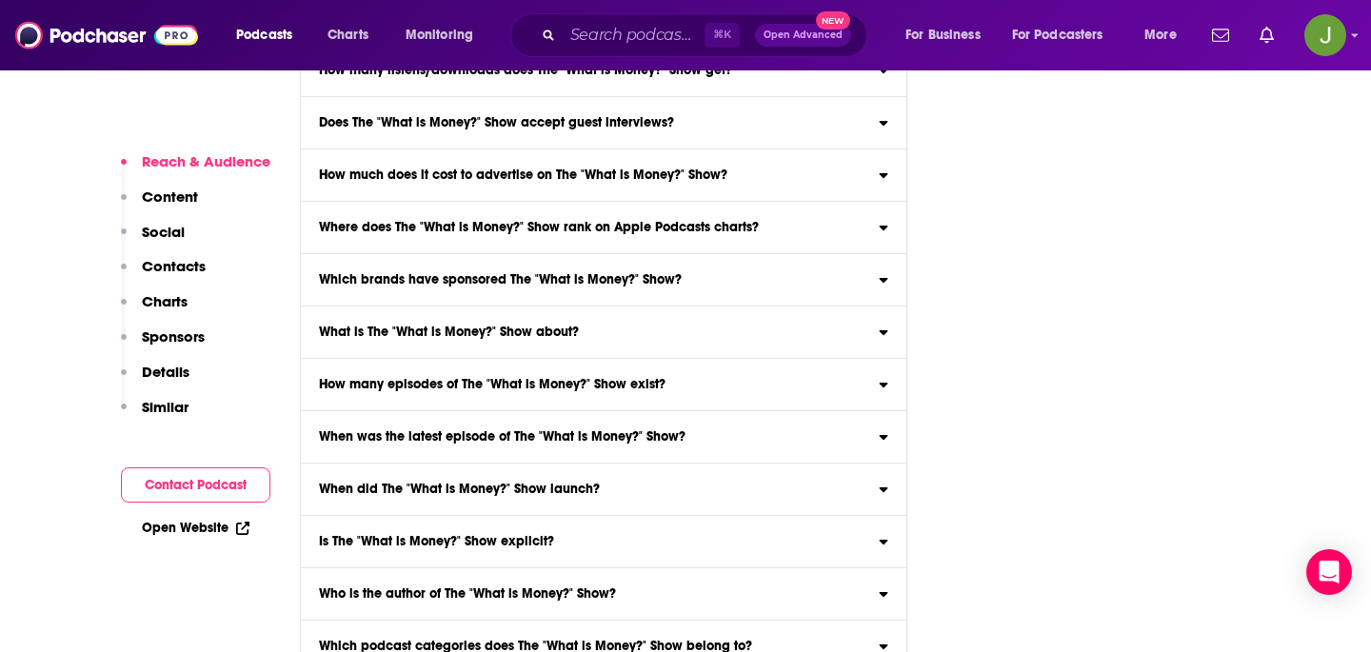
click at [197, 265] on p "Contacts" at bounding box center [174, 266] width 64 height 18
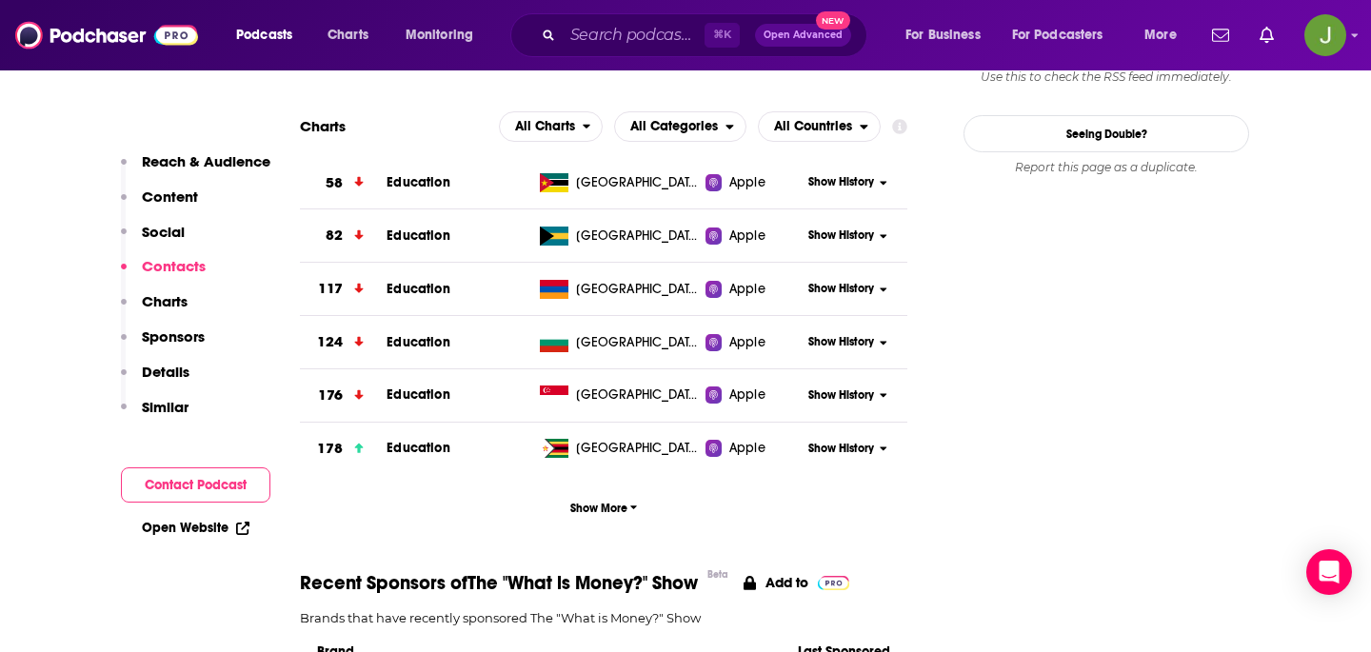
scroll to position [1572, 0]
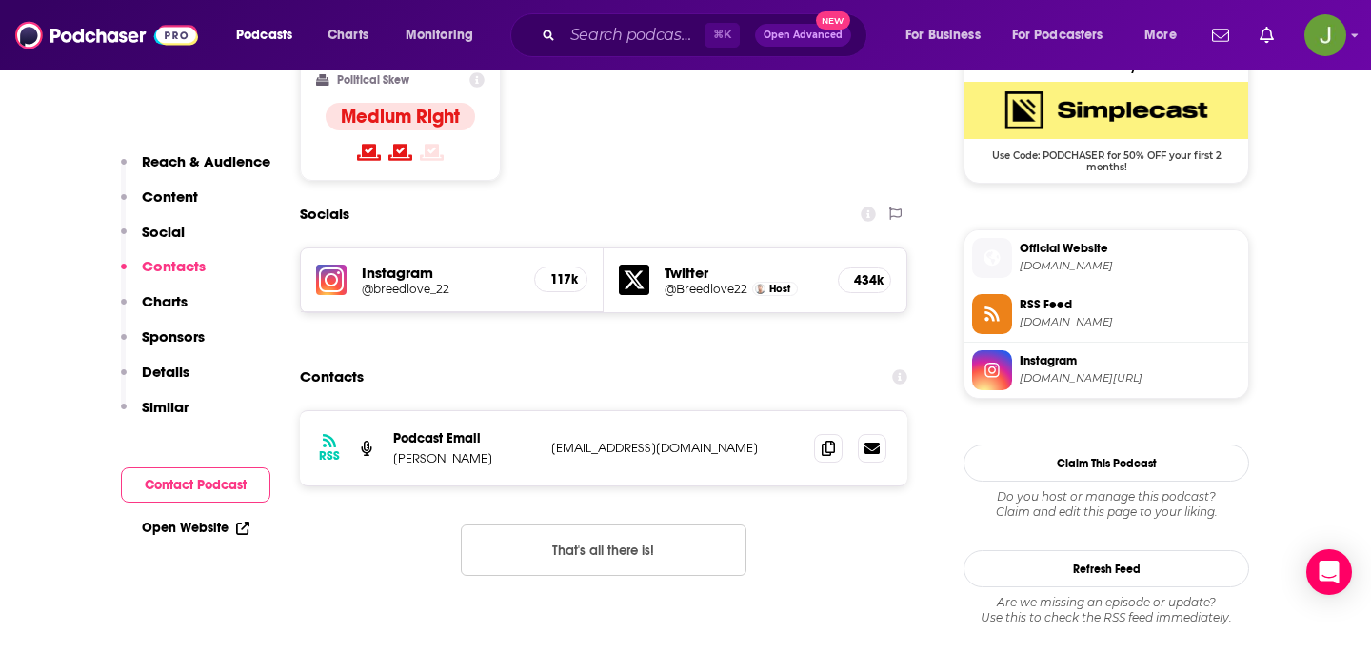
drag, startPoint x: 540, startPoint y: 357, endPoint x: 680, endPoint y: 357, distance: 140.0
click at [680, 411] on div "RSS Podcast Email Robert Breedlove rb@parallaxdigital.io rb@parallaxdigital.io" at bounding box center [603, 448] width 607 height 74
copy div "rb@parallaxdigital.io"
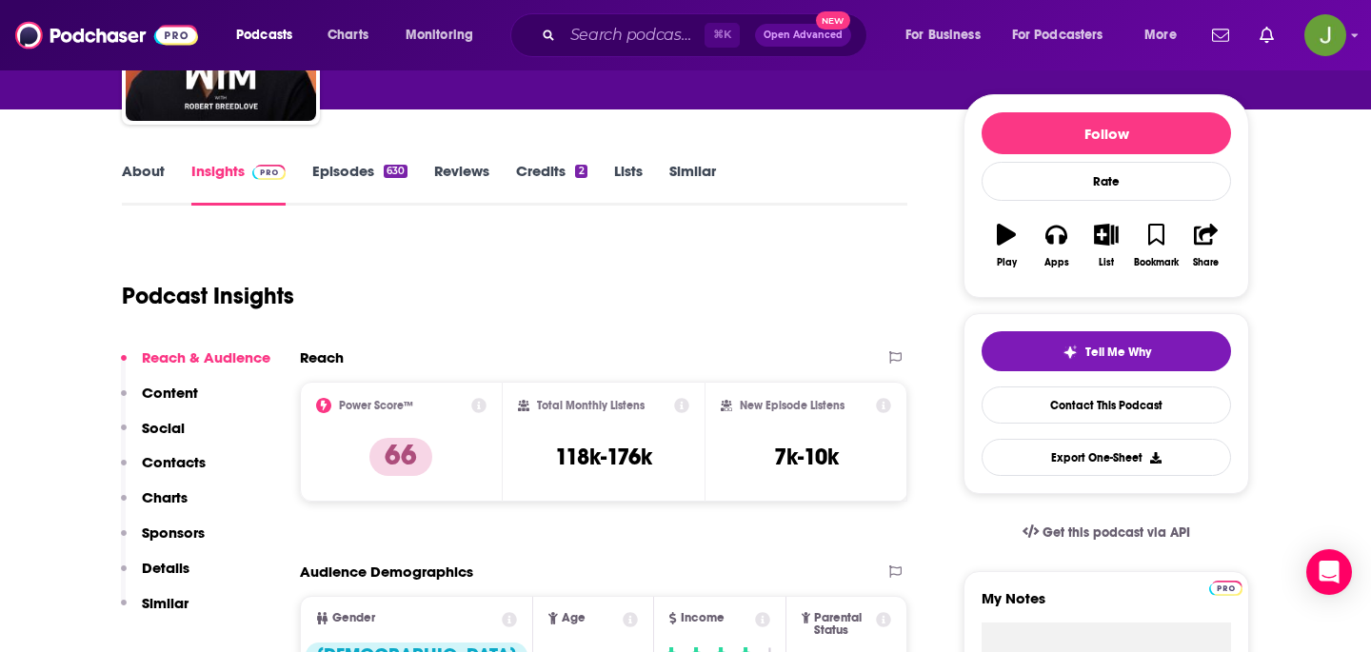
scroll to position [0, 0]
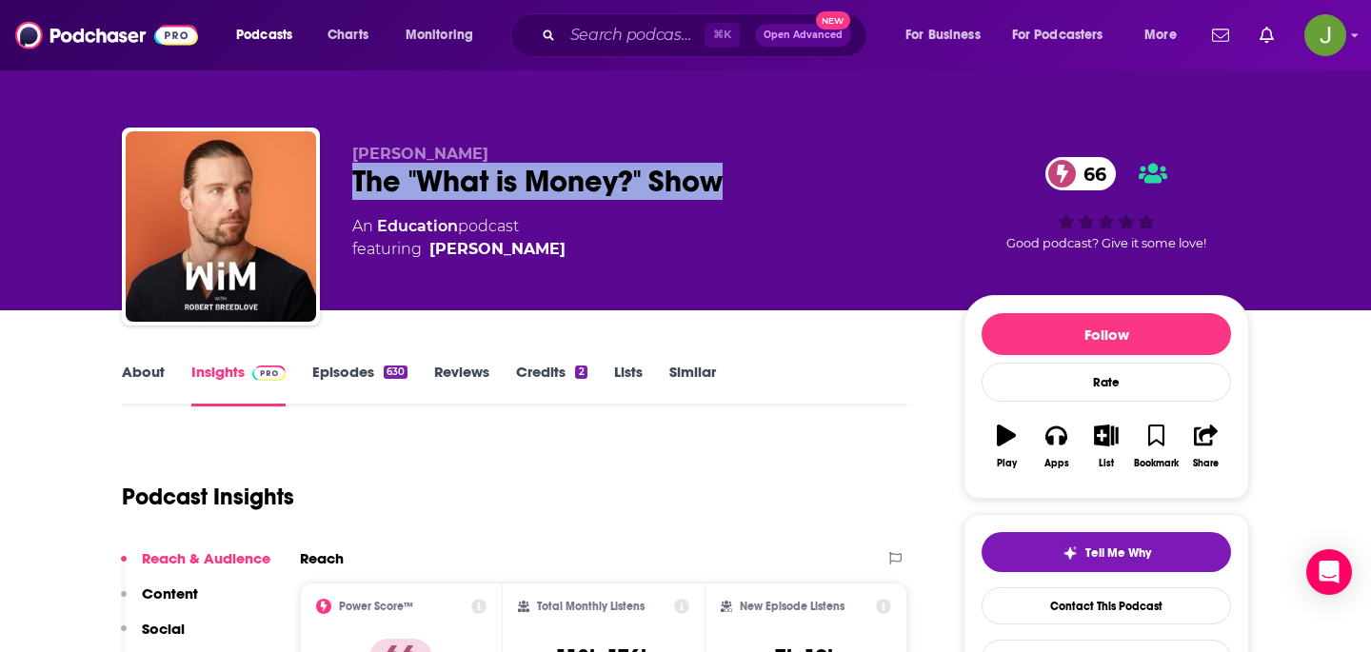
drag, startPoint x: 347, startPoint y: 184, endPoint x: 721, endPoint y: 184, distance: 374.2
click at [721, 184] on div "Robert Breedlove The "What is Money?" Show 66 An Education podcast featuring Ro…" at bounding box center [685, 231] width 1127 height 206
copy h2 "The "What is Money?" Show"
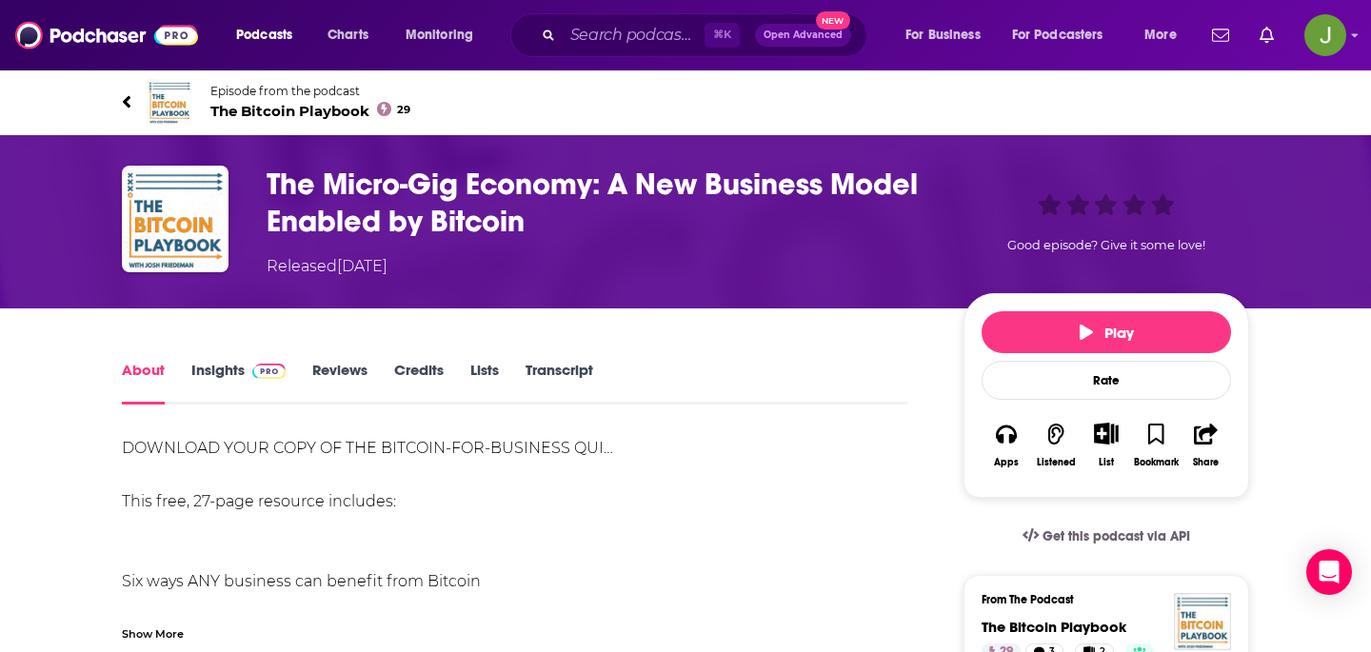
click at [264, 115] on span "The Bitcoin Playbook 29" at bounding box center [310, 111] width 200 height 18
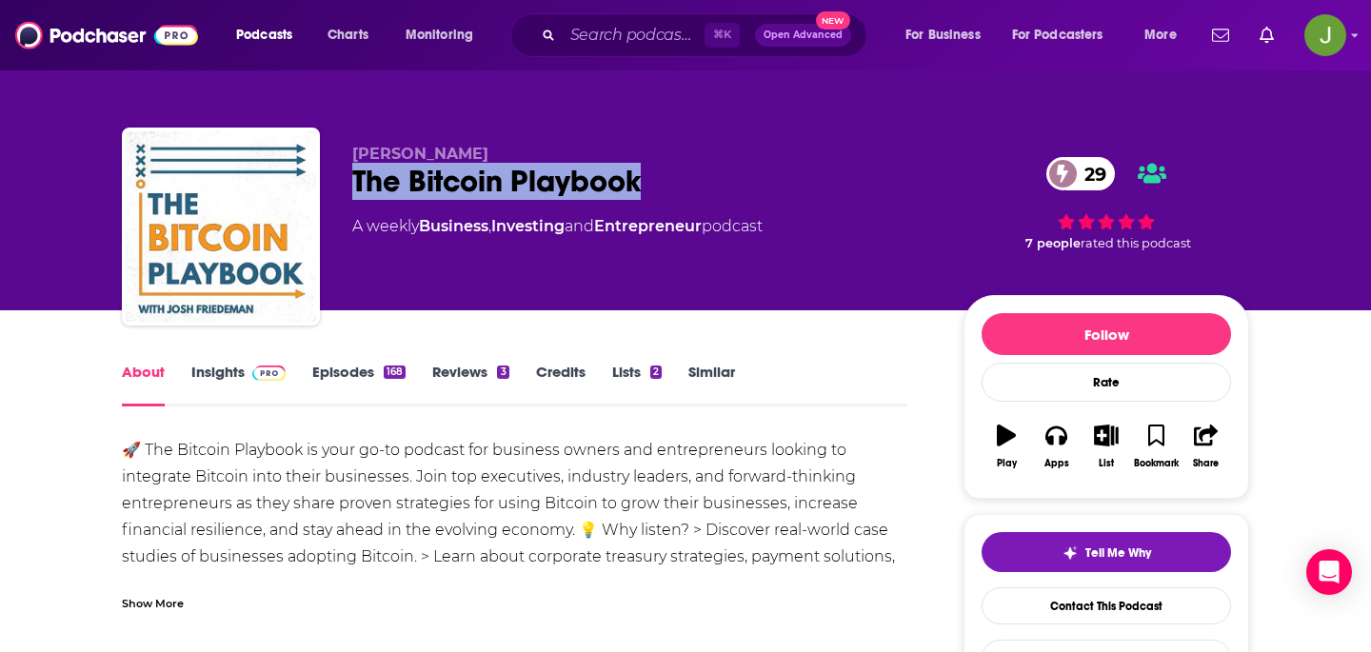
drag, startPoint x: 346, startPoint y: 181, endPoint x: 723, endPoint y: 178, distance: 377.0
click at [723, 178] on div "[PERSON_NAME] The Bitcoin Playbook 29 A weekly Business , Investing and Entrepr…" at bounding box center [685, 231] width 1127 height 206
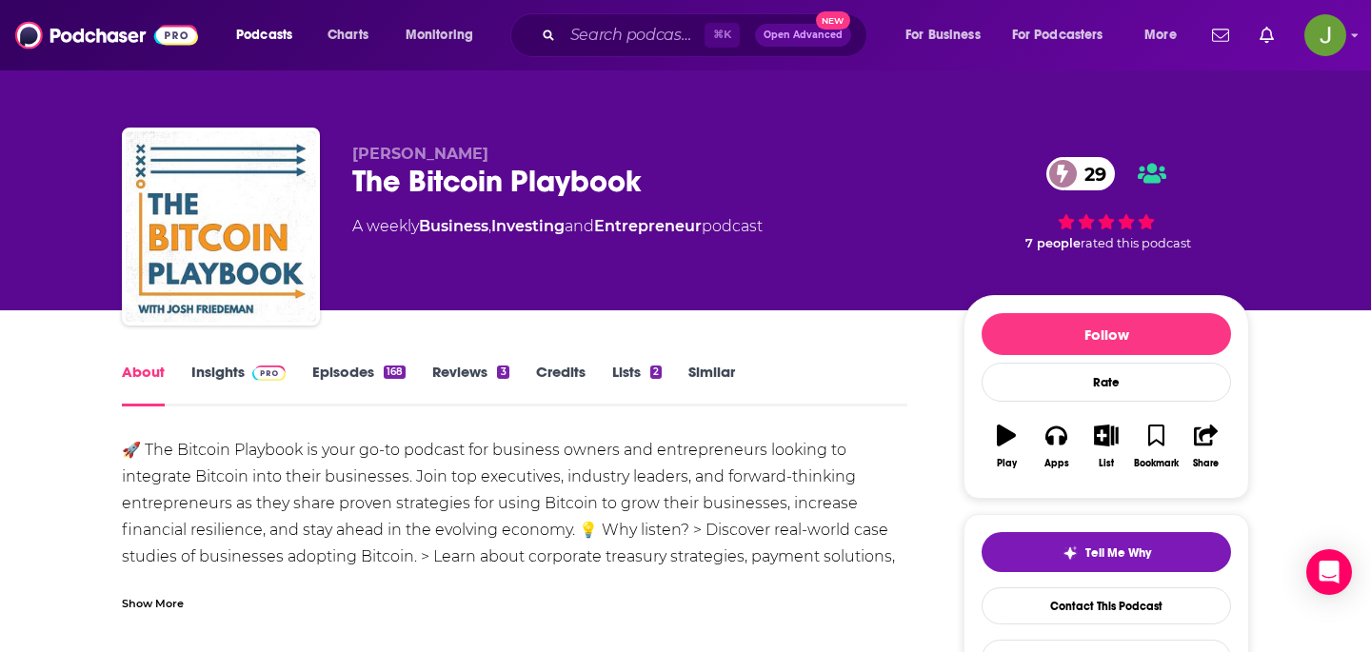
click at [1062, 585] on div "Tell Me Why Contact This Podcast Export One-Sheet" at bounding box center [1106, 604] width 249 height 145
click at [1062, 588] on link "Contact This Podcast" at bounding box center [1106, 605] width 249 height 37
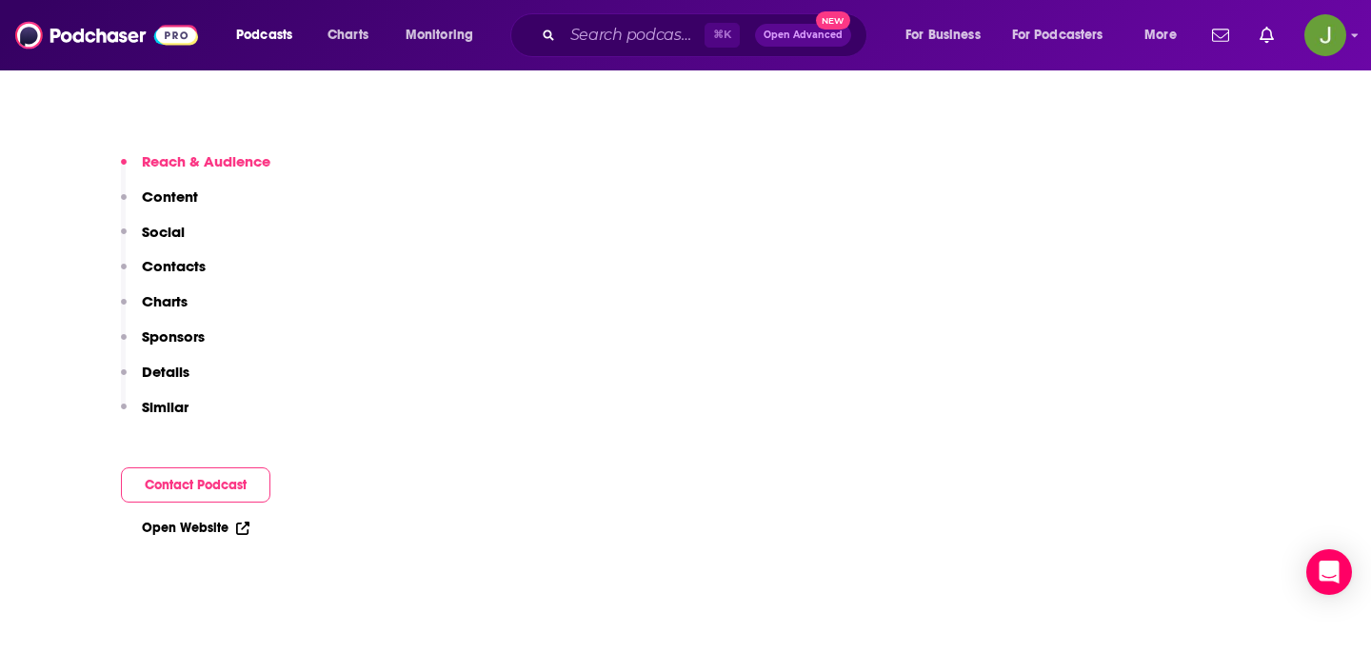
drag, startPoint x: 176, startPoint y: 256, endPoint x: 176, endPoint y: 271, distance: 15.2
click at [176, 256] on button "Social" at bounding box center [153, 240] width 64 height 35
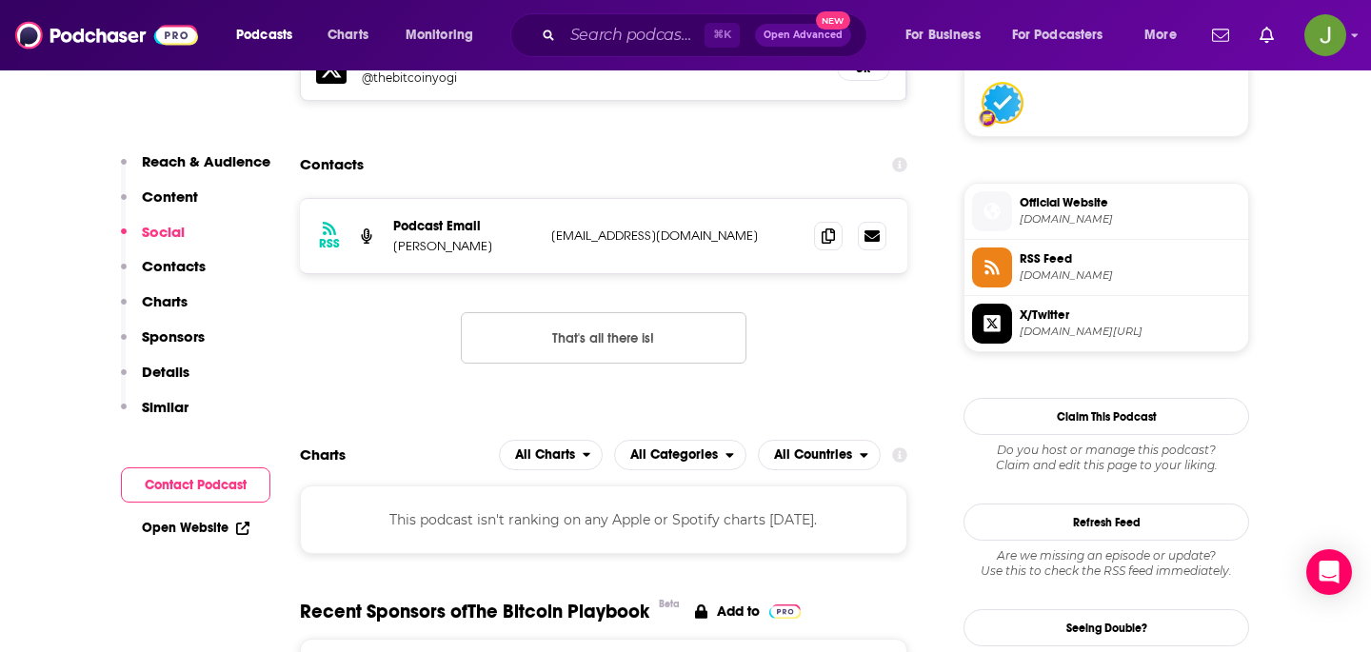
click at [175, 269] on p "Contacts" at bounding box center [174, 266] width 64 height 18
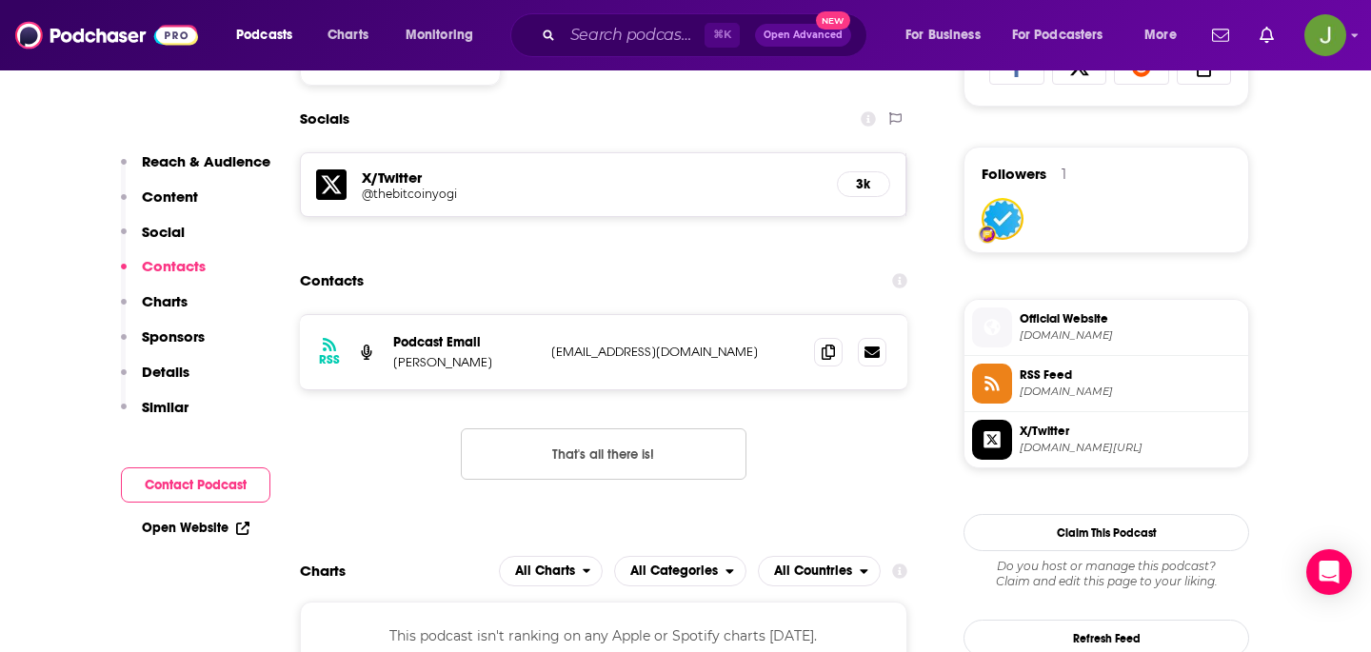
scroll to position [1316, 0]
drag, startPoint x: 541, startPoint y: 352, endPoint x: 766, endPoint y: 352, distance: 225.6
click at [766, 352] on div "RSS Podcast Email [PERSON_NAME] [PERSON_NAME][EMAIL_ADDRESS][DOMAIN_NAME] [EMAI…" at bounding box center [603, 353] width 607 height 74
click at [766, 352] on p "[EMAIL_ADDRESS][DOMAIN_NAME]" at bounding box center [675, 353] width 248 height 16
drag, startPoint x: 766, startPoint y: 352, endPoint x: 568, endPoint y: 355, distance: 198.0
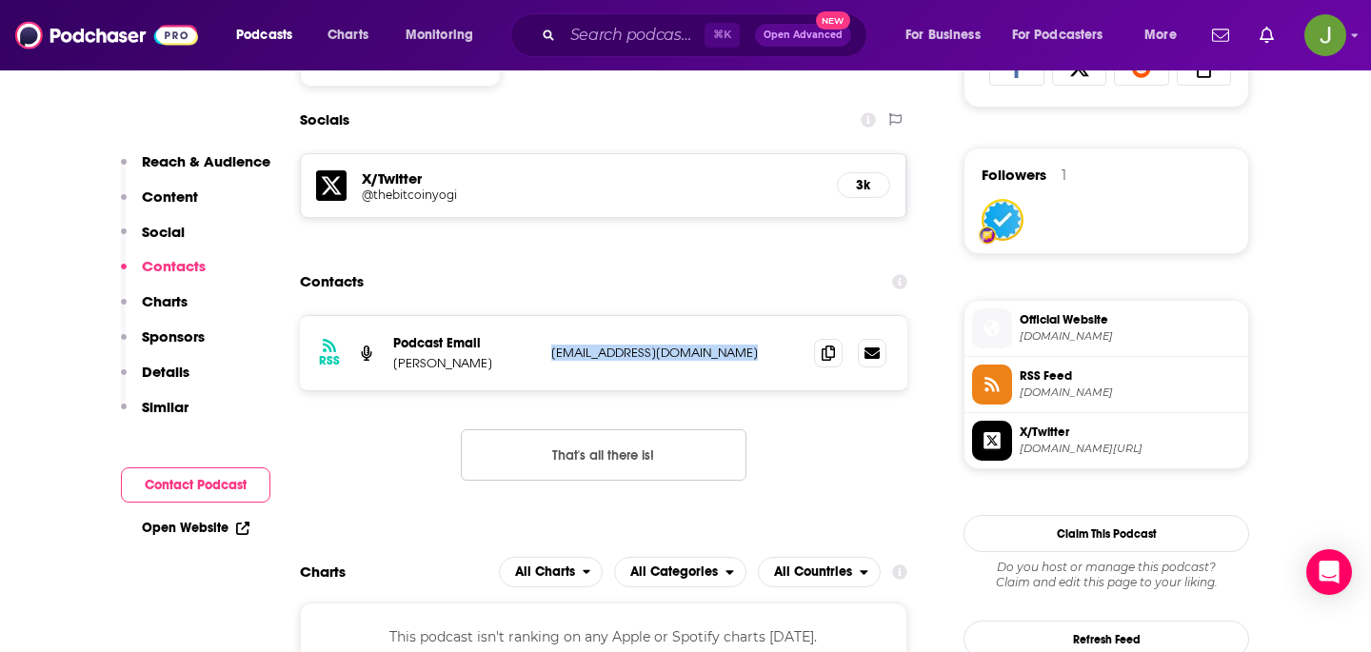
click at [568, 355] on p "[EMAIL_ADDRESS][DOMAIN_NAME]" at bounding box center [675, 353] width 248 height 16
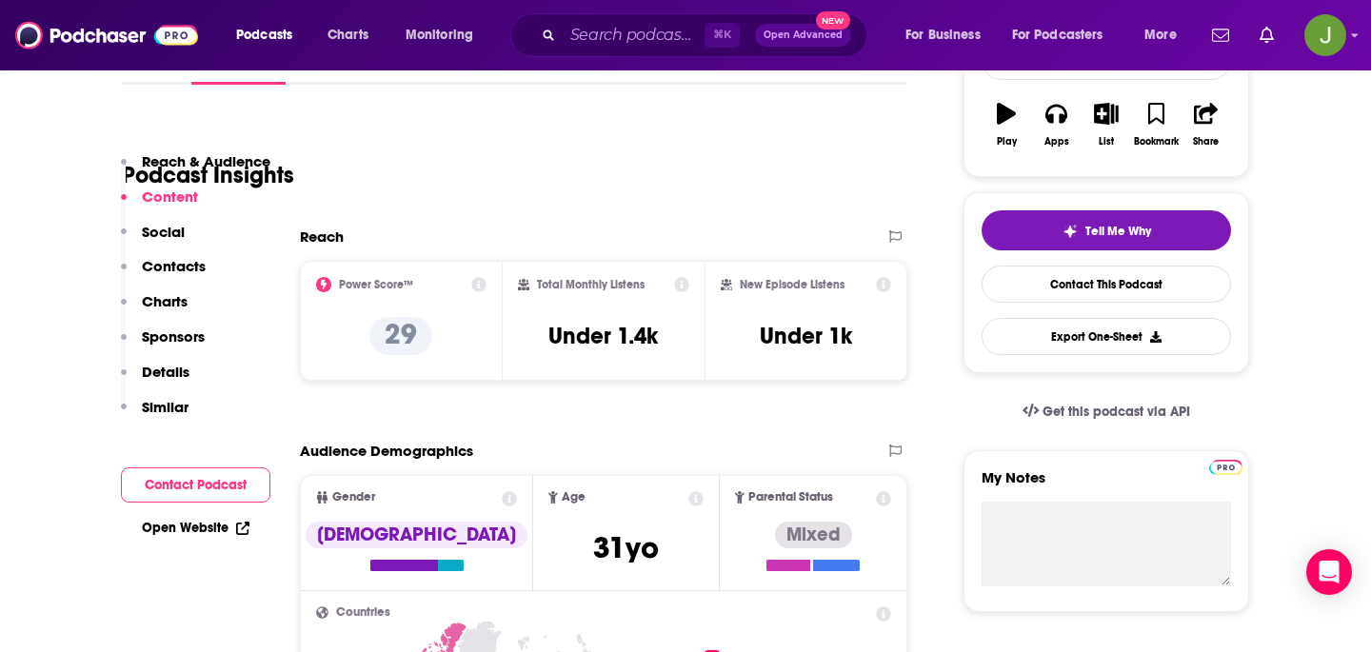
scroll to position [0, 0]
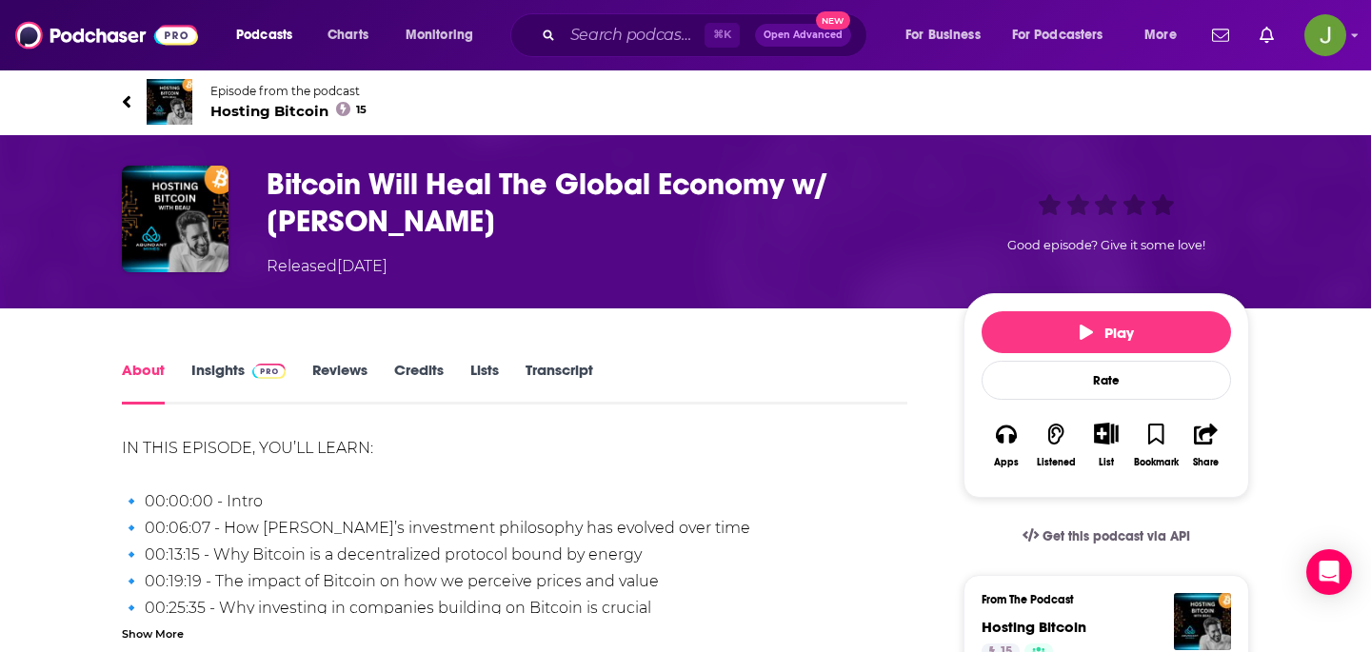
click at [247, 104] on span "Hosting Bitcoin 15" at bounding box center [288, 111] width 156 height 18
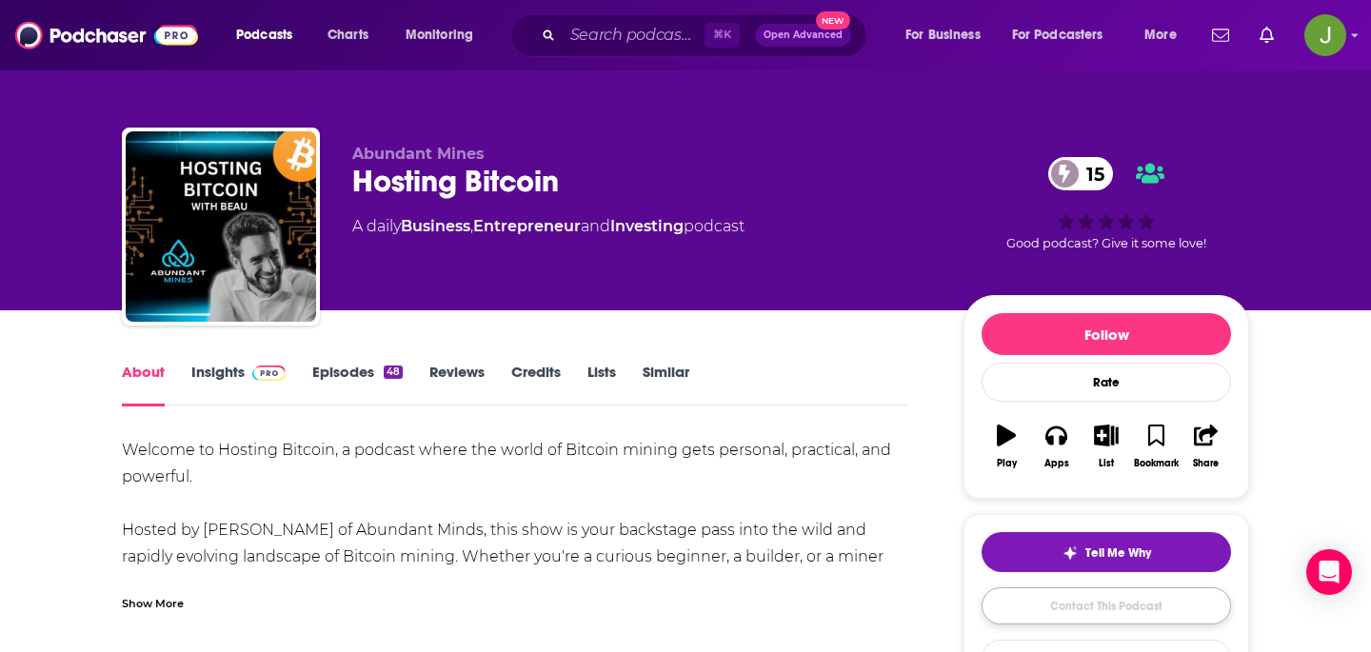
click at [1021, 603] on link "Contact This Podcast" at bounding box center [1106, 605] width 249 height 37
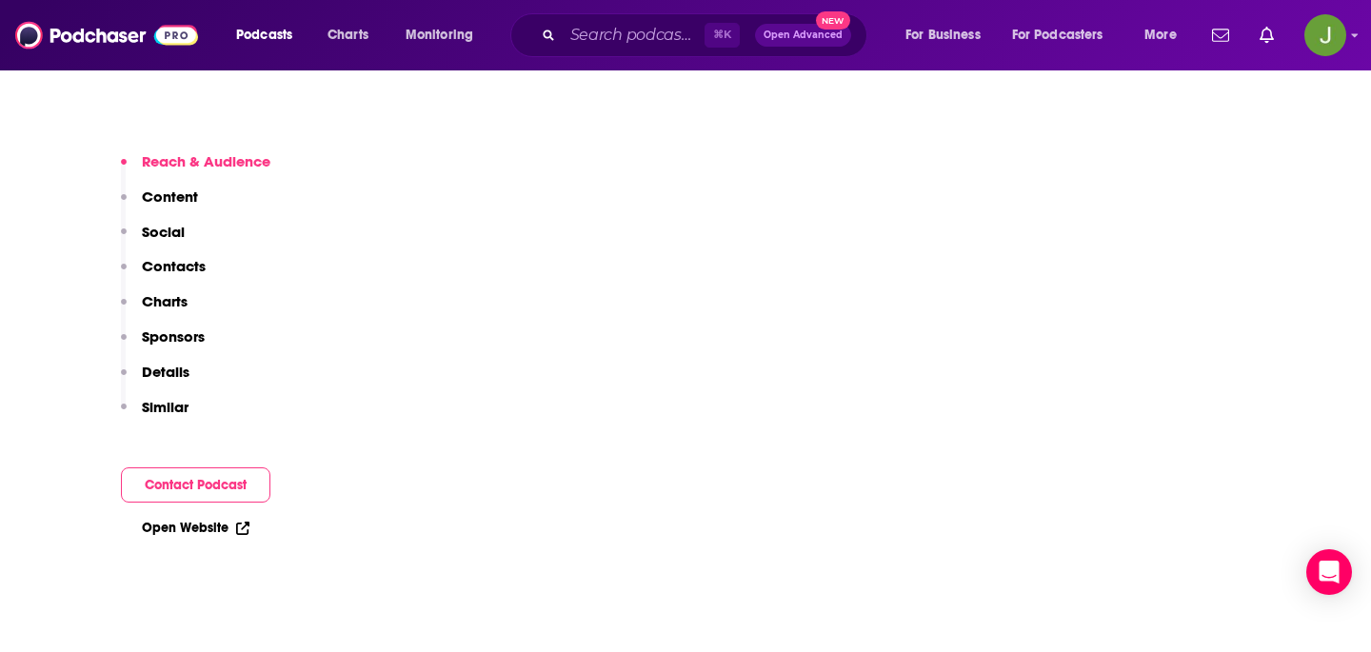
click at [129, 260] on button "Contacts" at bounding box center [163, 274] width 85 height 35
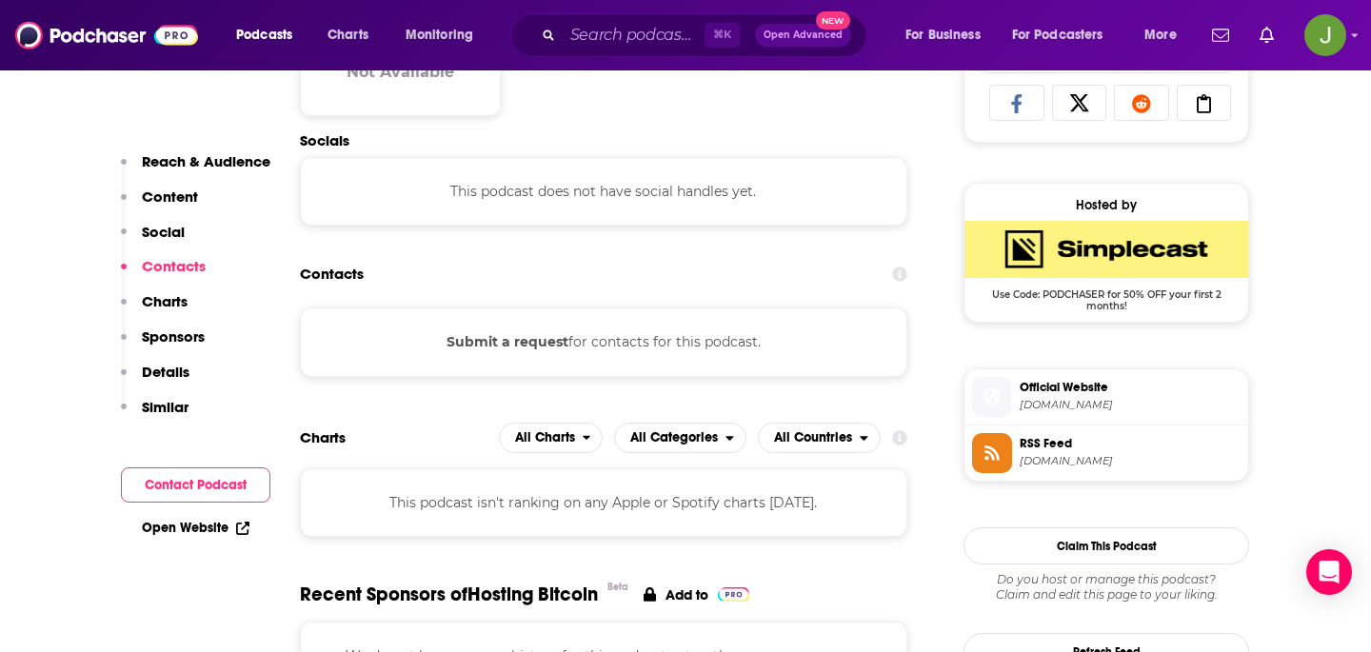
scroll to position [1274, 0]
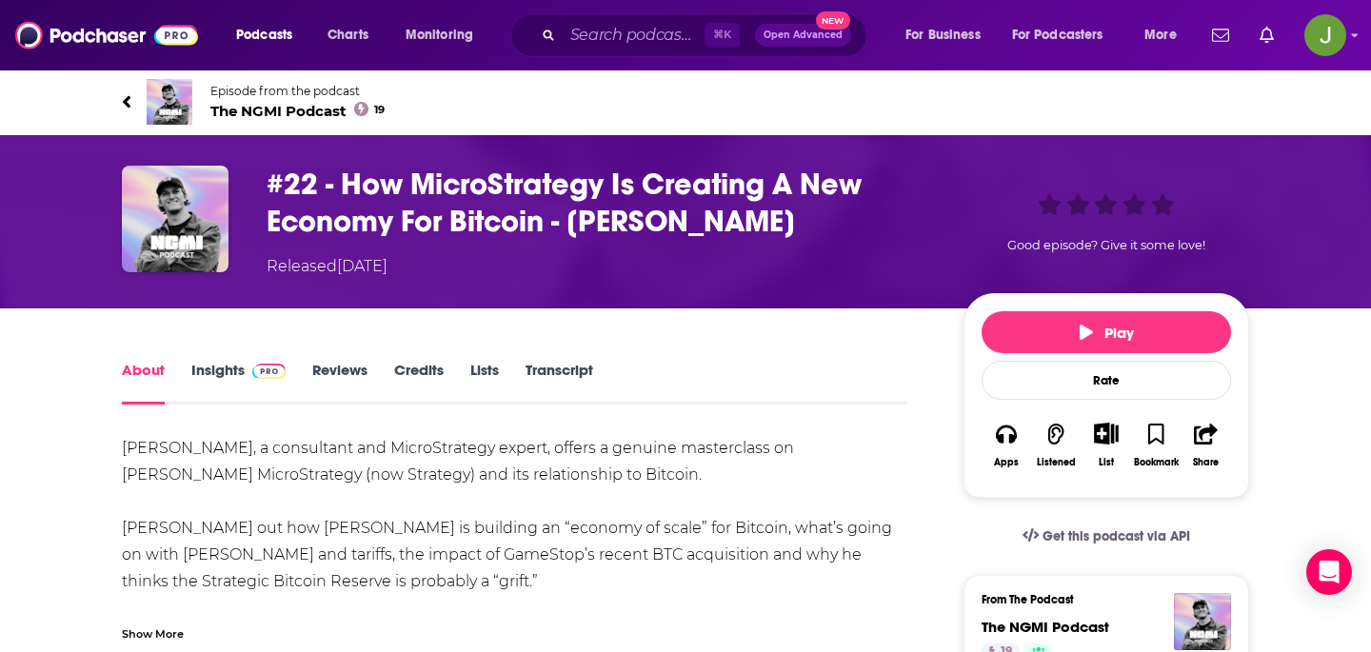
click at [288, 103] on span "The NGMI Podcast 19" at bounding box center [297, 111] width 174 height 18
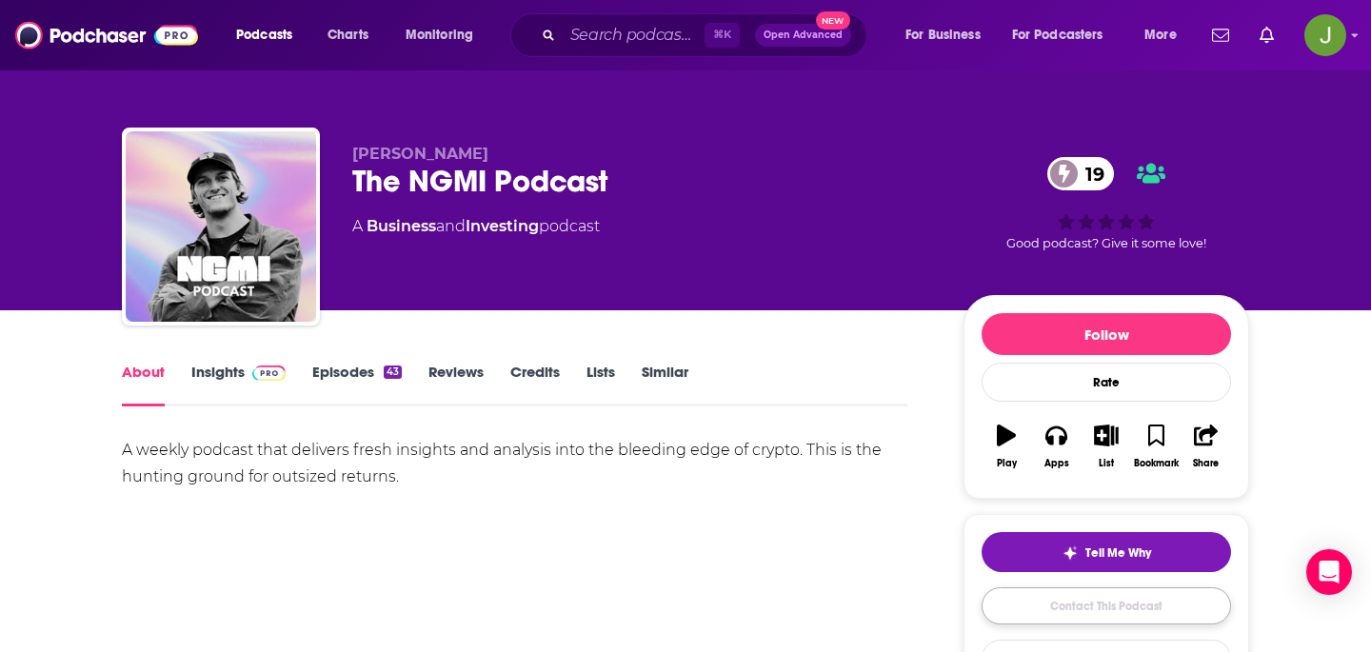
click at [1064, 619] on link "Contact This Podcast" at bounding box center [1106, 605] width 249 height 37
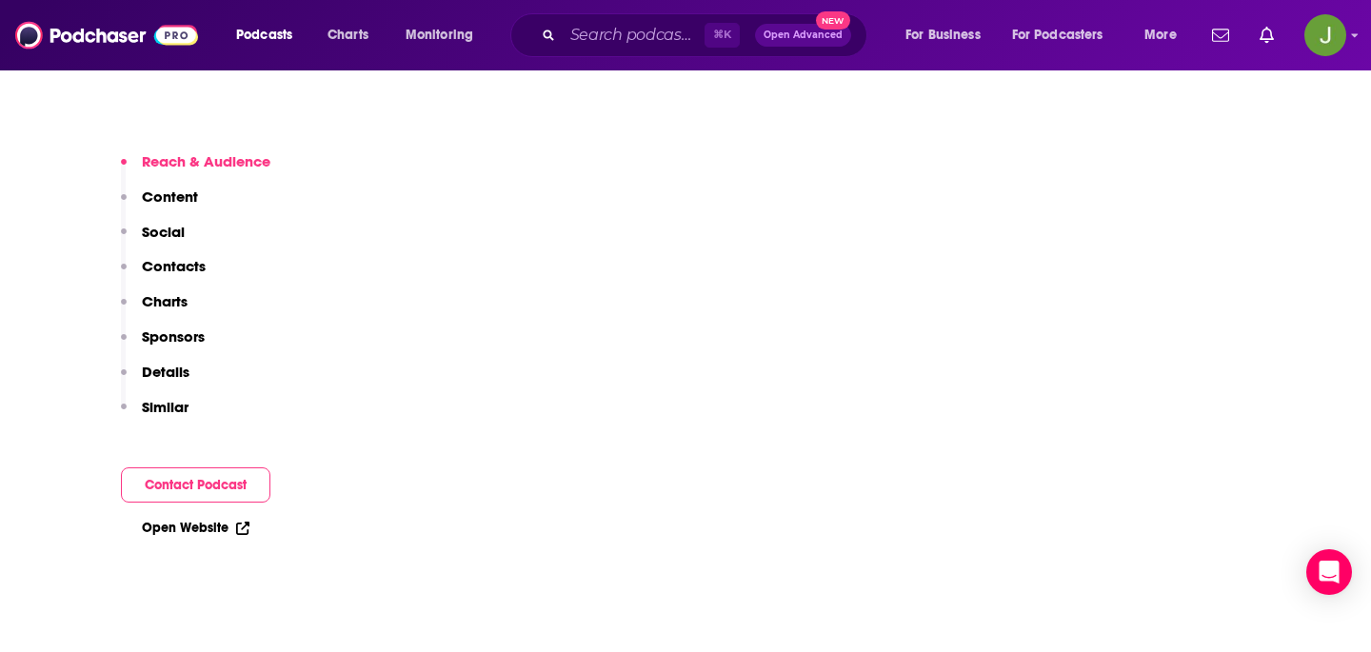
click at [199, 259] on p "Contacts" at bounding box center [174, 266] width 64 height 18
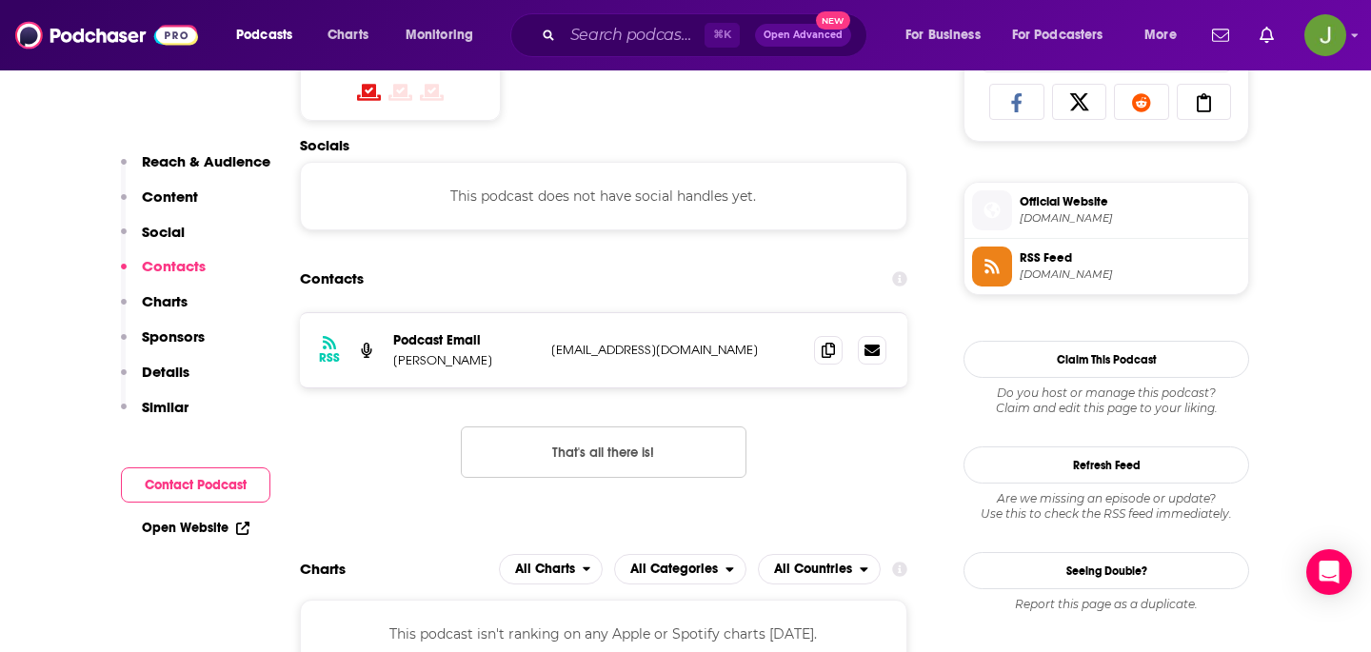
scroll to position [1279, 0]
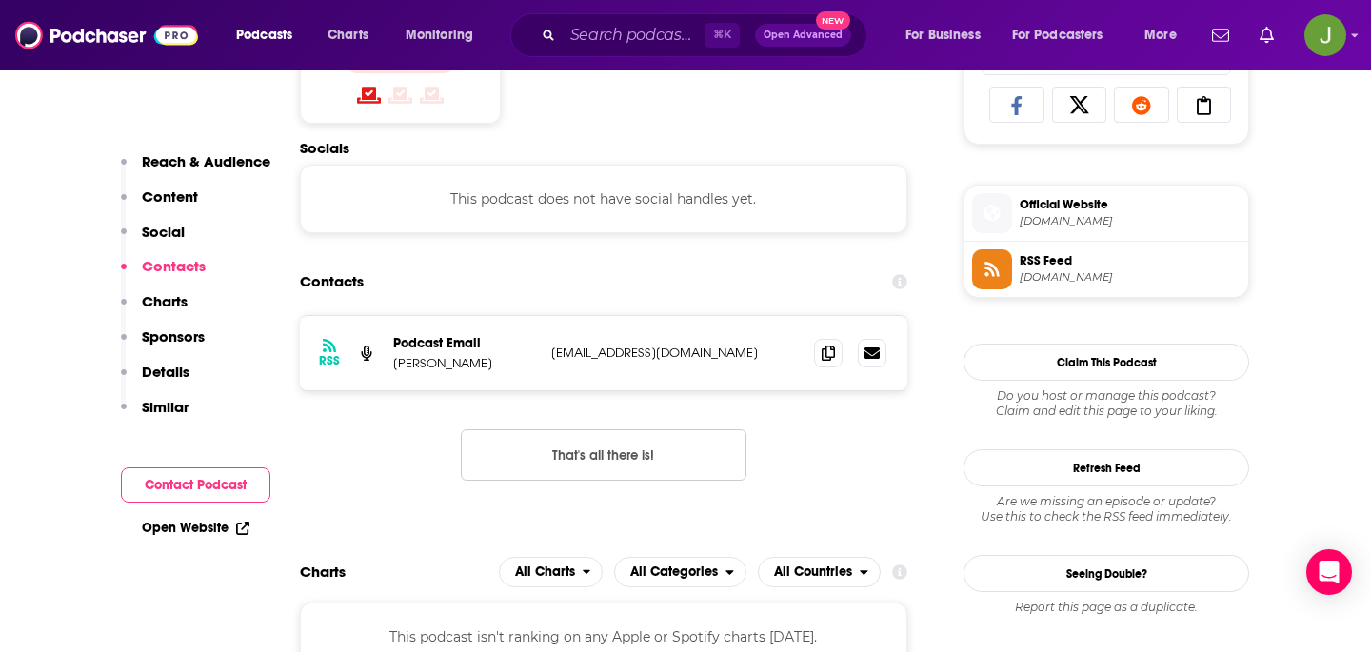
drag, startPoint x: 744, startPoint y: 361, endPoint x: 534, endPoint y: 361, distance: 209.5
click at [0, 0] on div "Podcast Email Tom Mitchelhill thecryptojourno@protonmail.com thecryptojourno@pr…" at bounding box center [0, 0] width 0 height 0
copy div "thecryptojourno@protonmail.com"
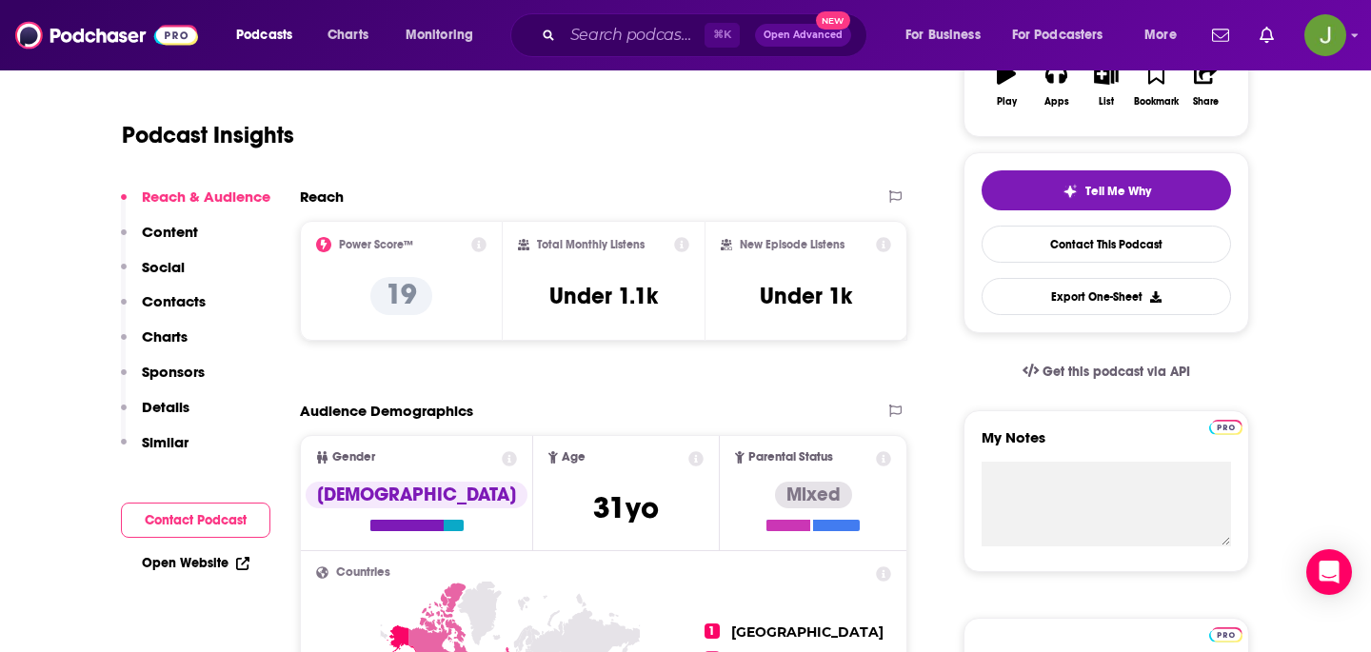
scroll to position [0, 0]
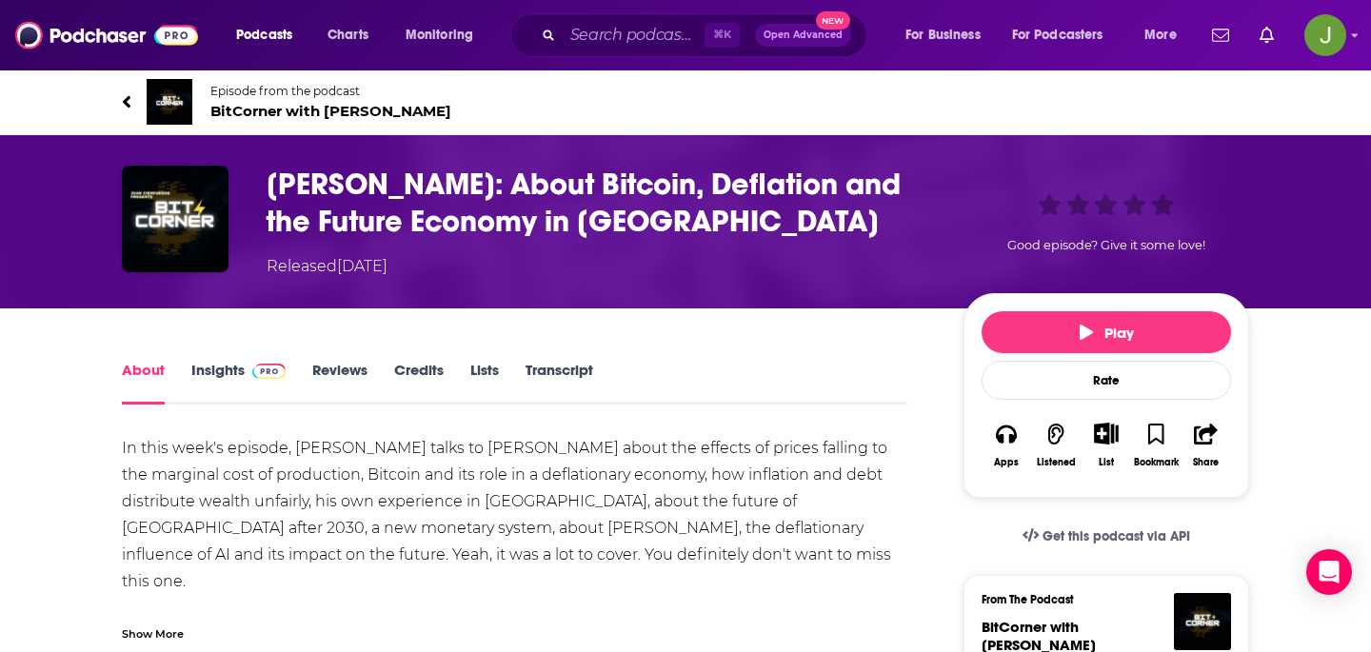
click at [388, 111] on span "BitCorner with [PERSON_NAME]" at bounding box center [330, 111] width 241 height 18
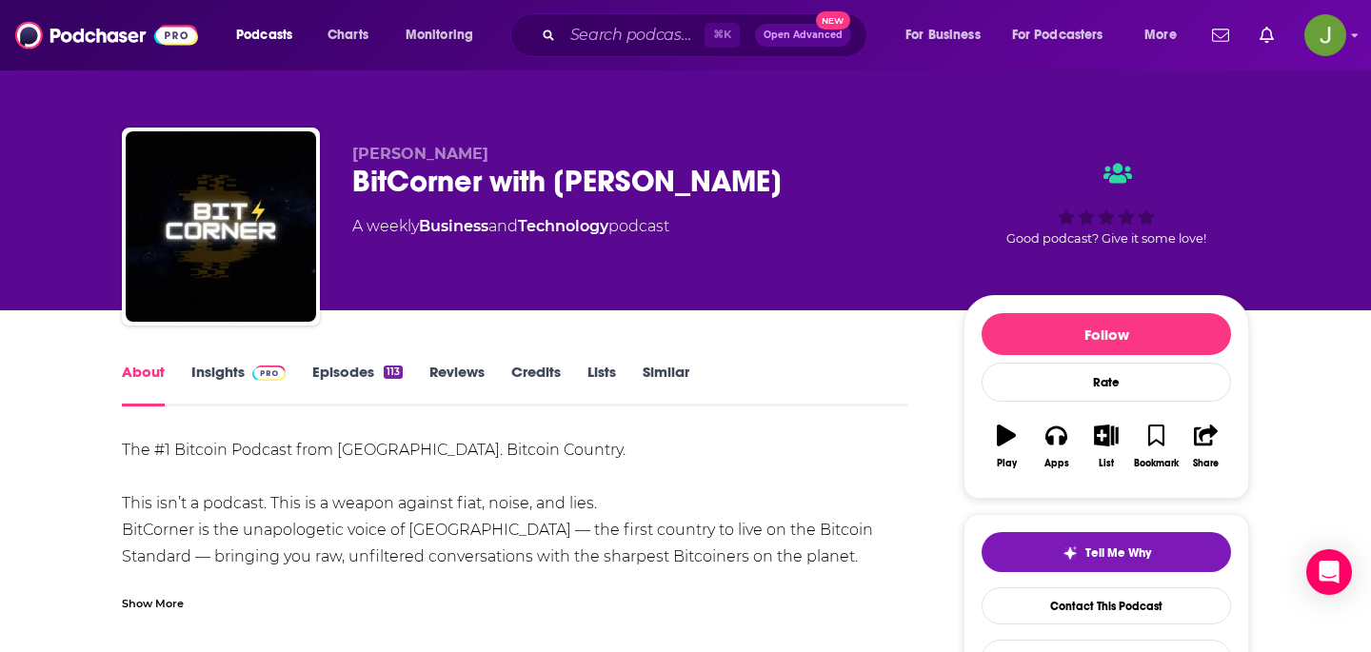
drag, startPoint x: 343, startPoint y: 151, endPoint x: 562, endPoint y: 151, distance: 219.0
click at [564, 151] on div "[PERSON_NAME] BitCorner with [PERSON_NAME] A weekly Business and Technology pod…" at bounding box center [685, 231] width 1127 height 206
copy span "[PERSON_NAME]"
click at [1181, 596] on link "Contact This Podcast" at bounding box center [1106, 605] width 249 height 37
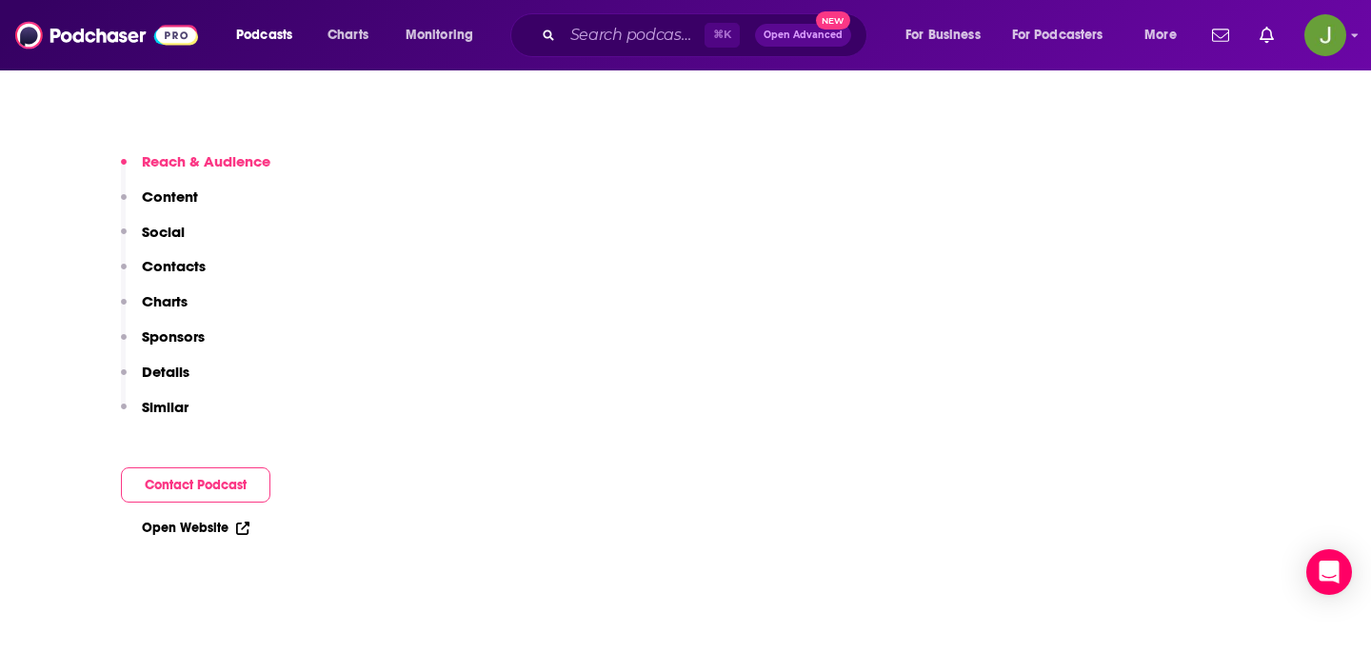
click at [149, 263] on p "Contacts" at bounding box center [174, 266] width 64 height 18
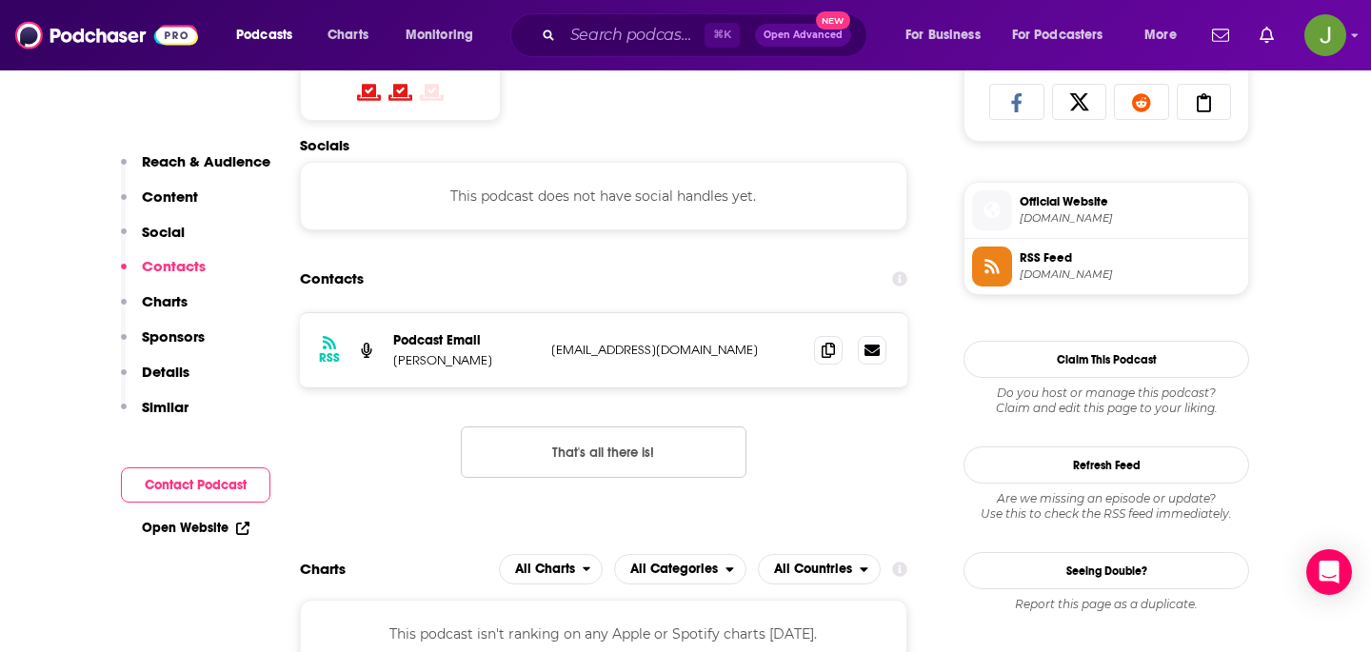
scroll to position [1279, 0]
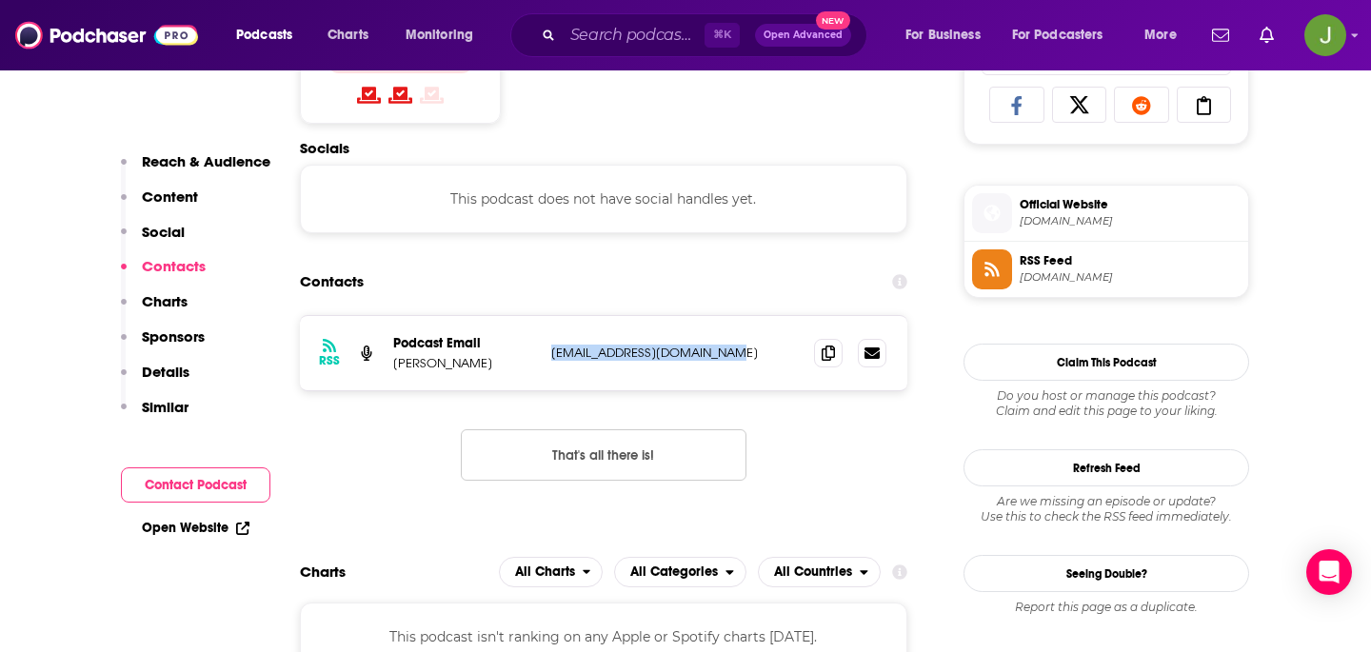
drag, startPoint x: 752, startPoint y: 353, endPoint x: 547, endPoint y: 353, distance: 204.7
click at [547, 353] on div "RSS Podcast Email Juan Cienfuegos bitcornerpodcast@proton.me bitcornerpodcast@p…" at bounding box center [603, 353] width 607 height 74
copy p "bitcornerpodcast@proton.me"
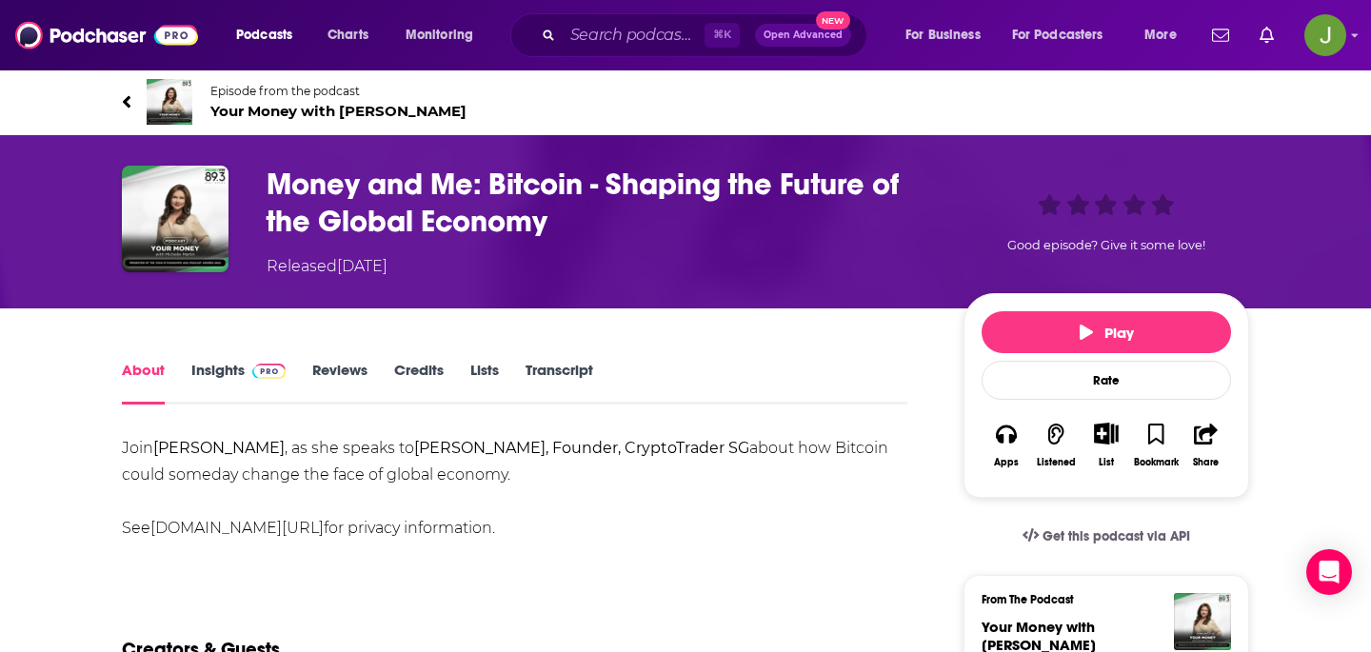
click at [295, 90] on span "Episode from the podcast" at bounding box center [338, 91] width 256 height 14
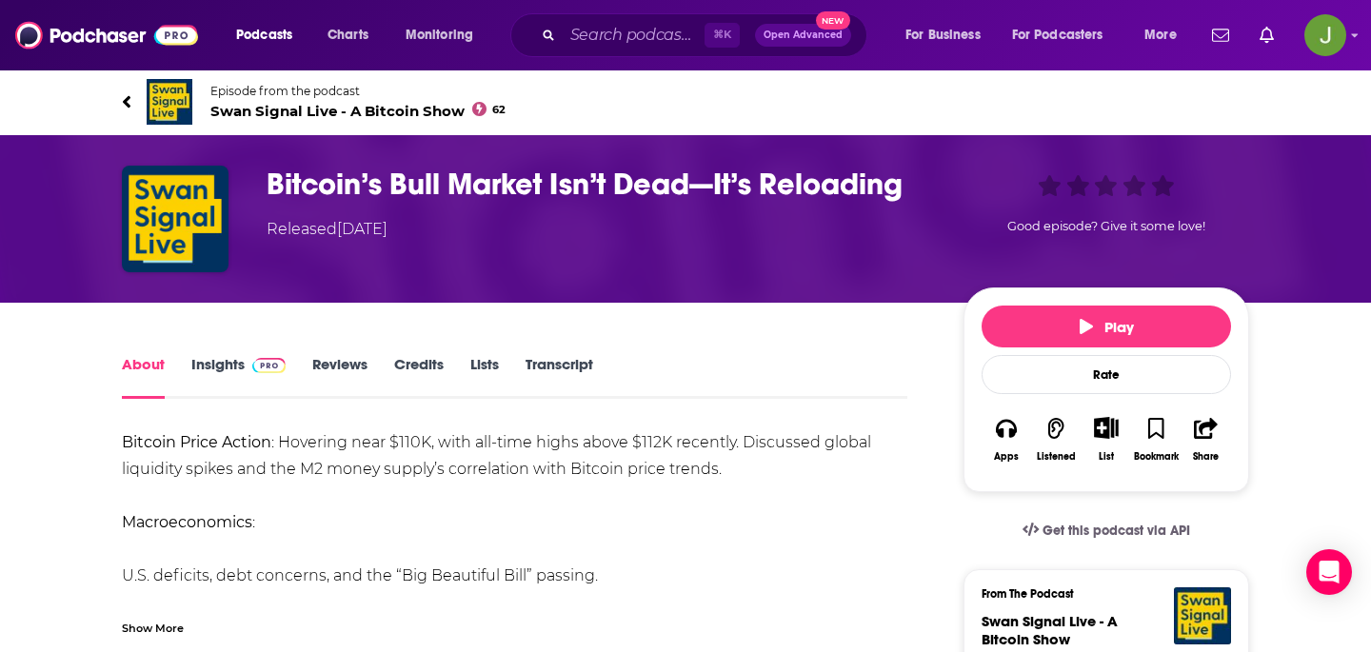
click at [362, 109] on span "Swan Signal Live - A Bitcoin Show 62" at bounding box center [357, 111] width 295 height 18
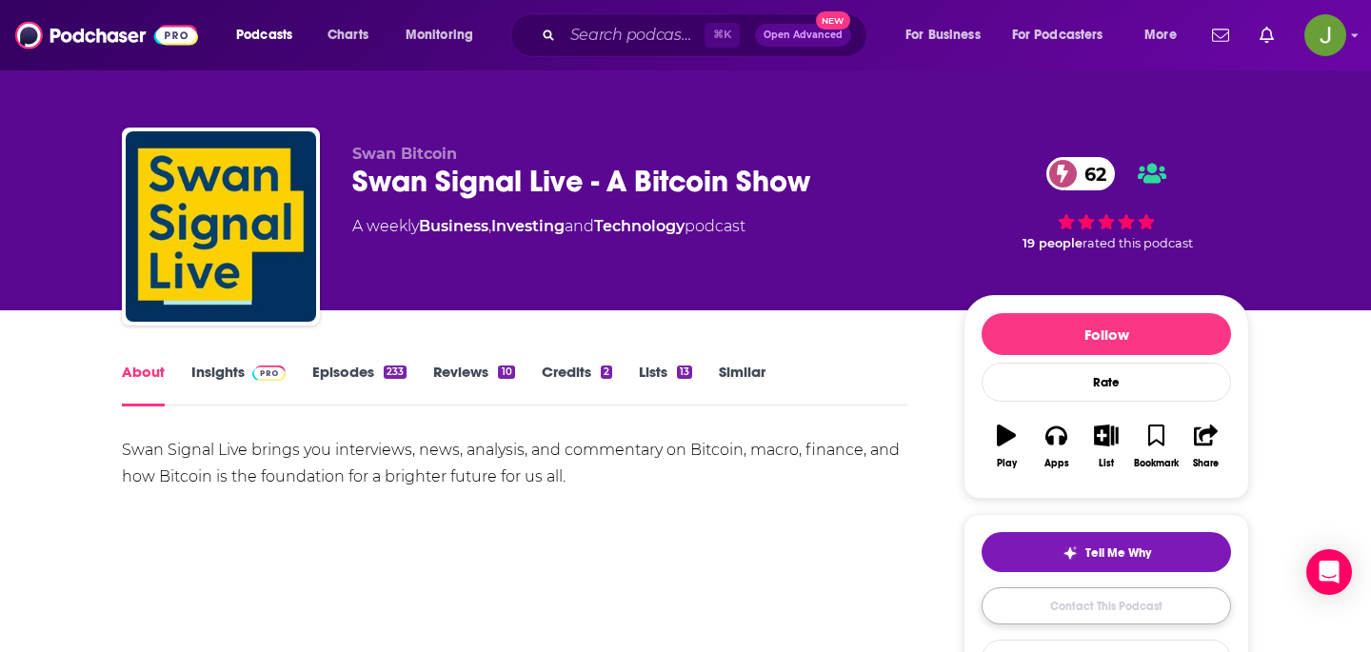
click at [1097, 625] on link "Contact This Podcast" at bounding box center [1106, 605] width 249 height 37
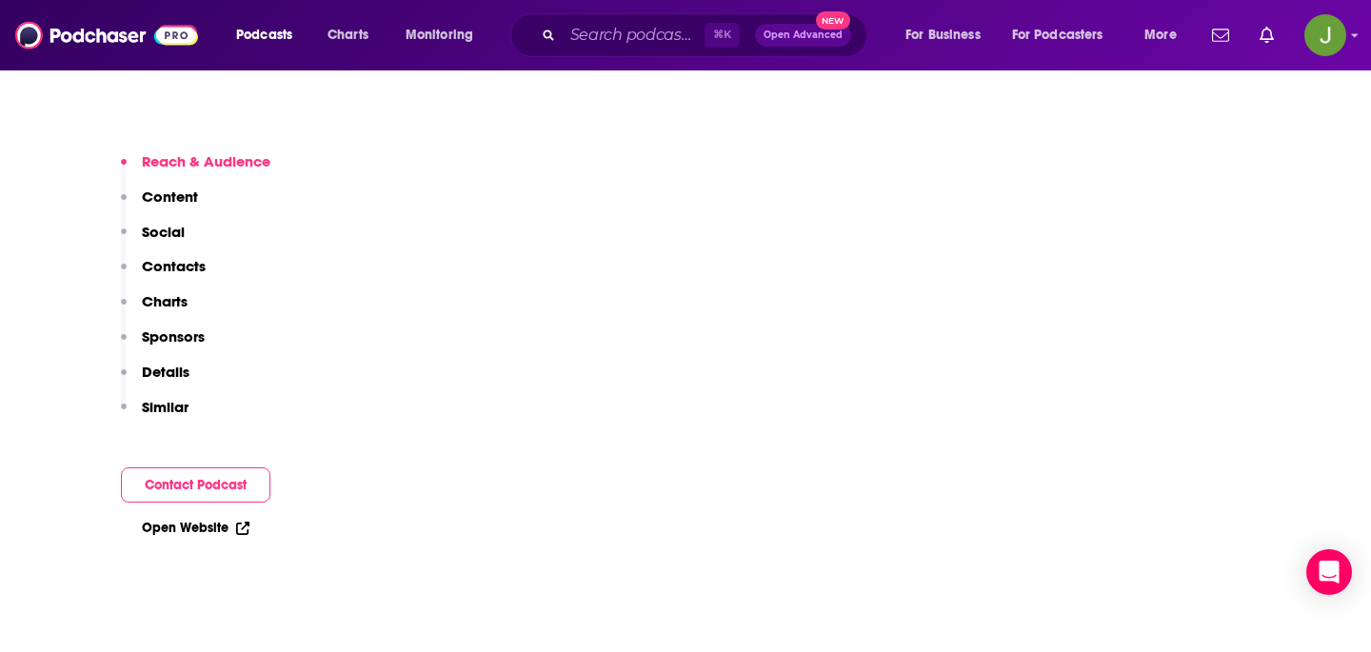
click at [189, 267] on p "Contacts" at bounding box center [174, 266] width 64 height 18
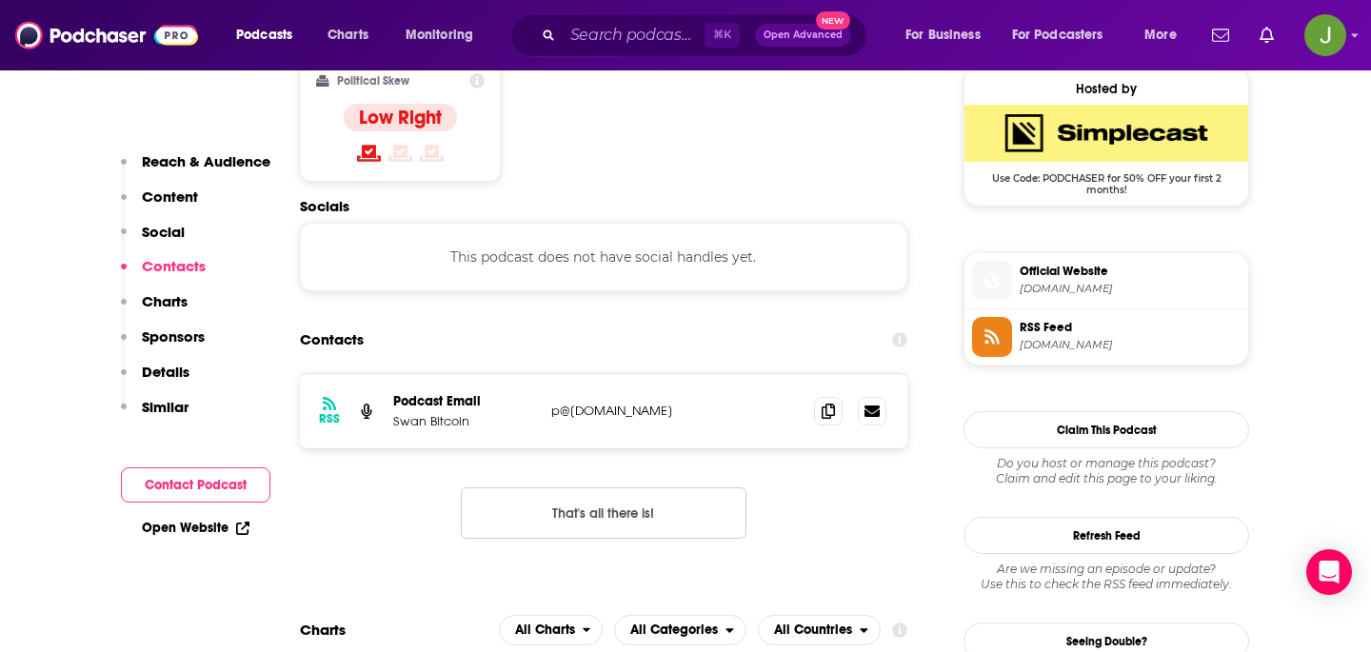
scroll to position [1533, 0]
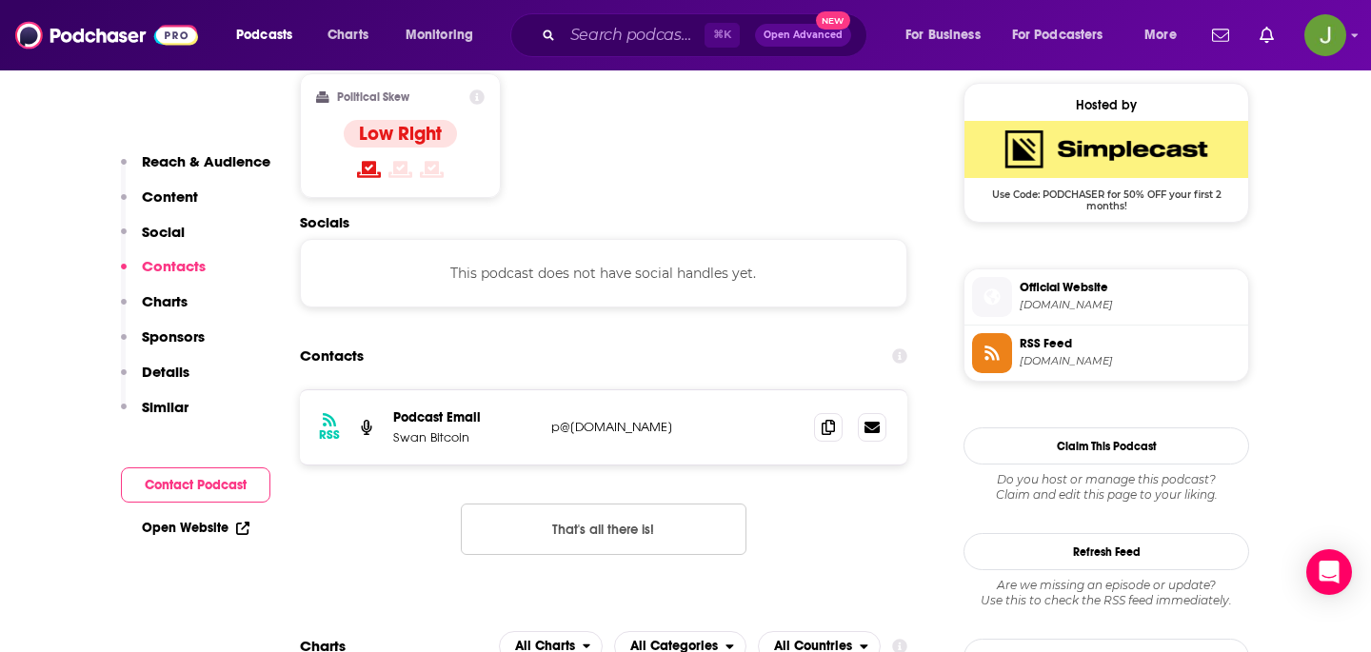
drag, startPoint x: 685, startPoint y: 362, endPoint x: 549, endPoint y: 362, distance: 136.1
click at [549, 390] on div "RSS Podcast Email Swan Bitcoin p@swanbitcoin.com p@swanbitcoin.com" at bounding box center [603, 427] width 607 height 74
copy p "p@swanbitcoin.com"
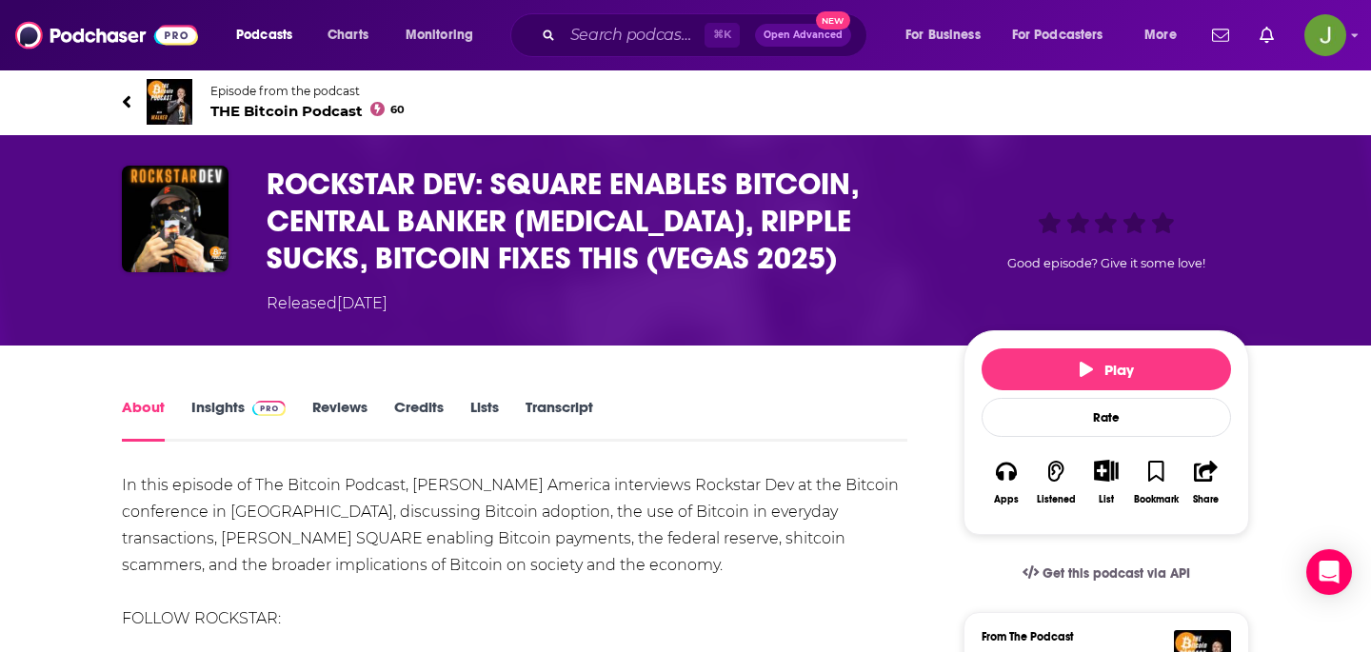
click at [323, 98] on span "Episode from the podcast THE Bitcoin Podcast 60" at bounding box center [307, 102] width 194 height 36
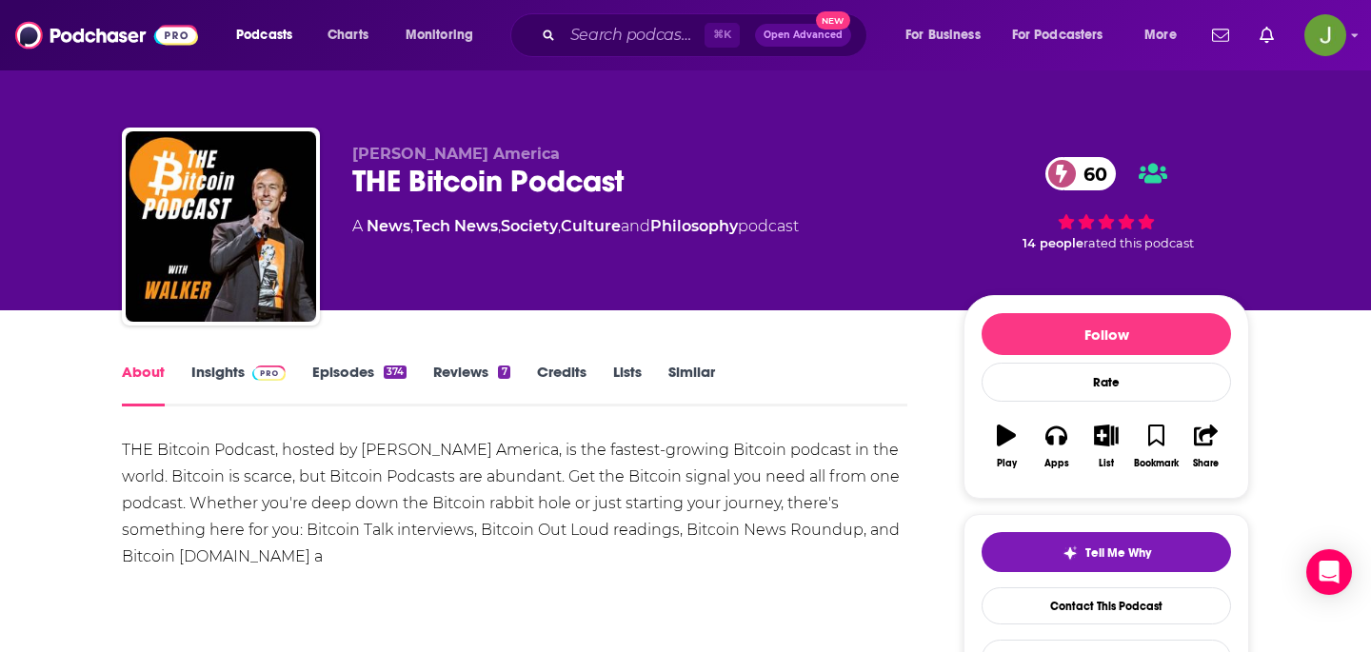
click at [387, 175] on div "THE Bitcoin Podcast 60" at bounding box center [642, 181] width 581 height 37
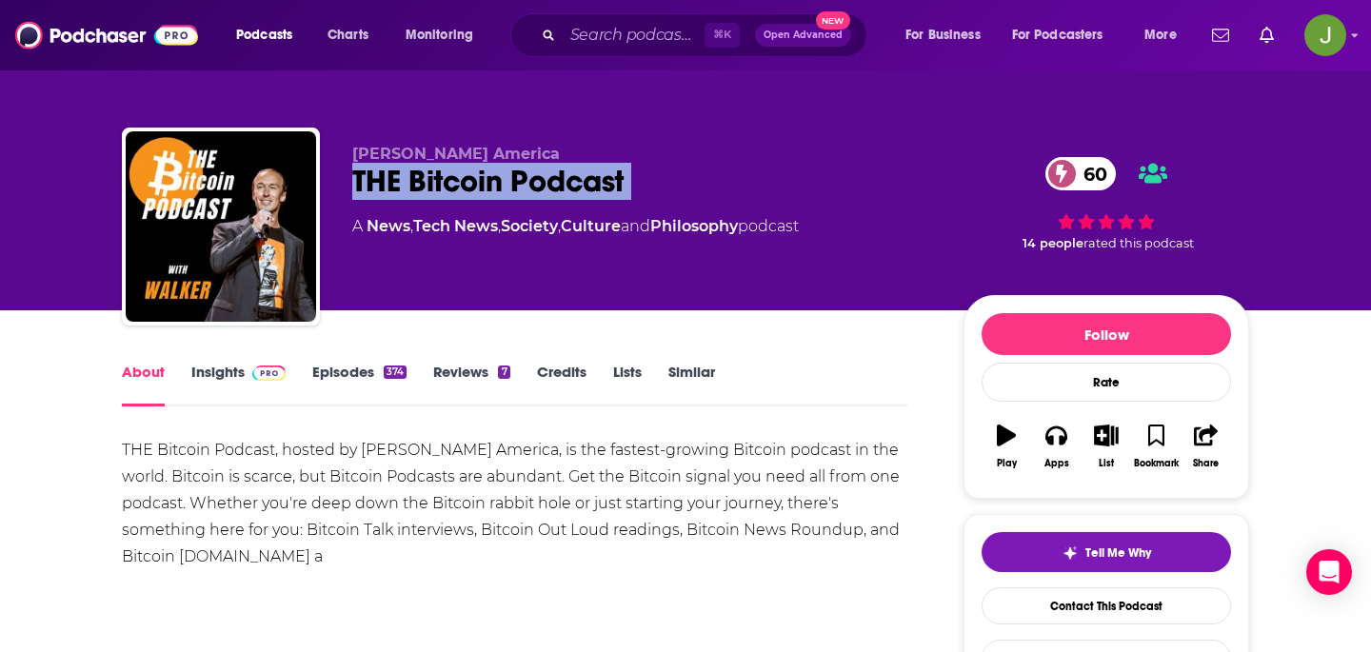
click at [387, 175] on div "THE Bitcoin Podcast 60" at bounding box center [642, 181] width 581 height 37
copy div "THE Bitcoin Podcast 60"
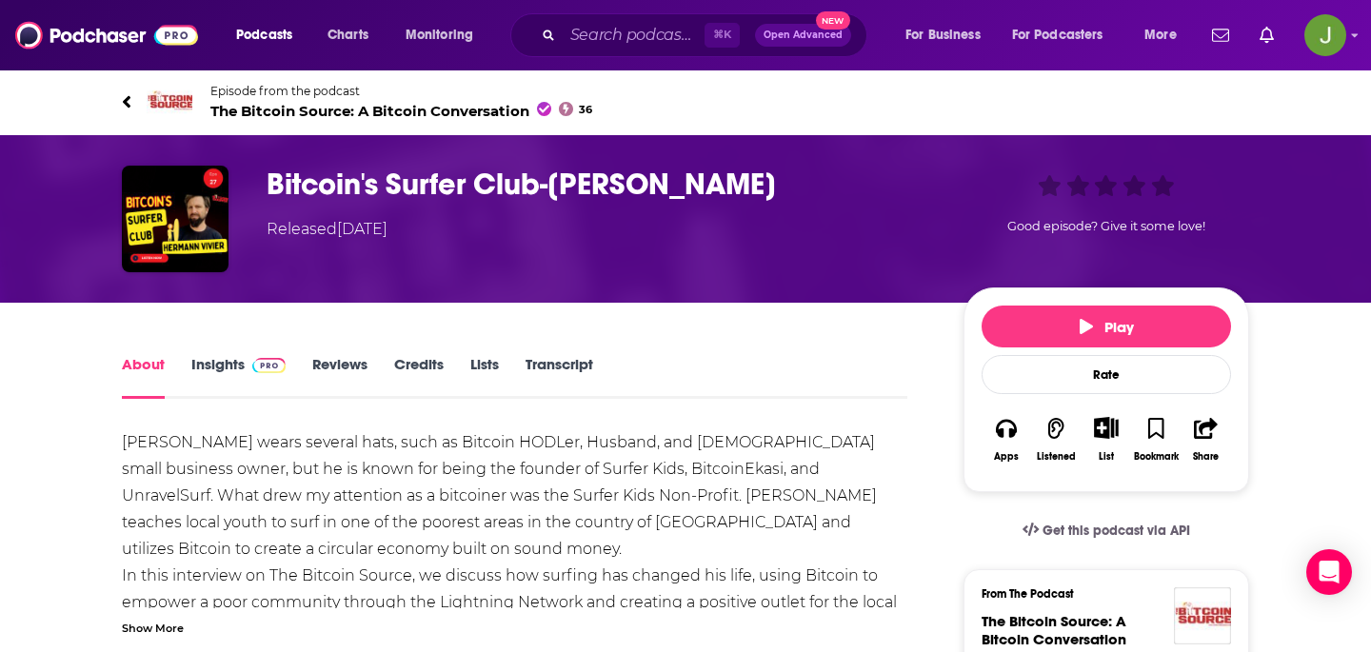
click at [315, 114] on span "The Bitcoin Source: A Bitcoin Conversation 36" at bounding box center [401, 111] width 382 height 18
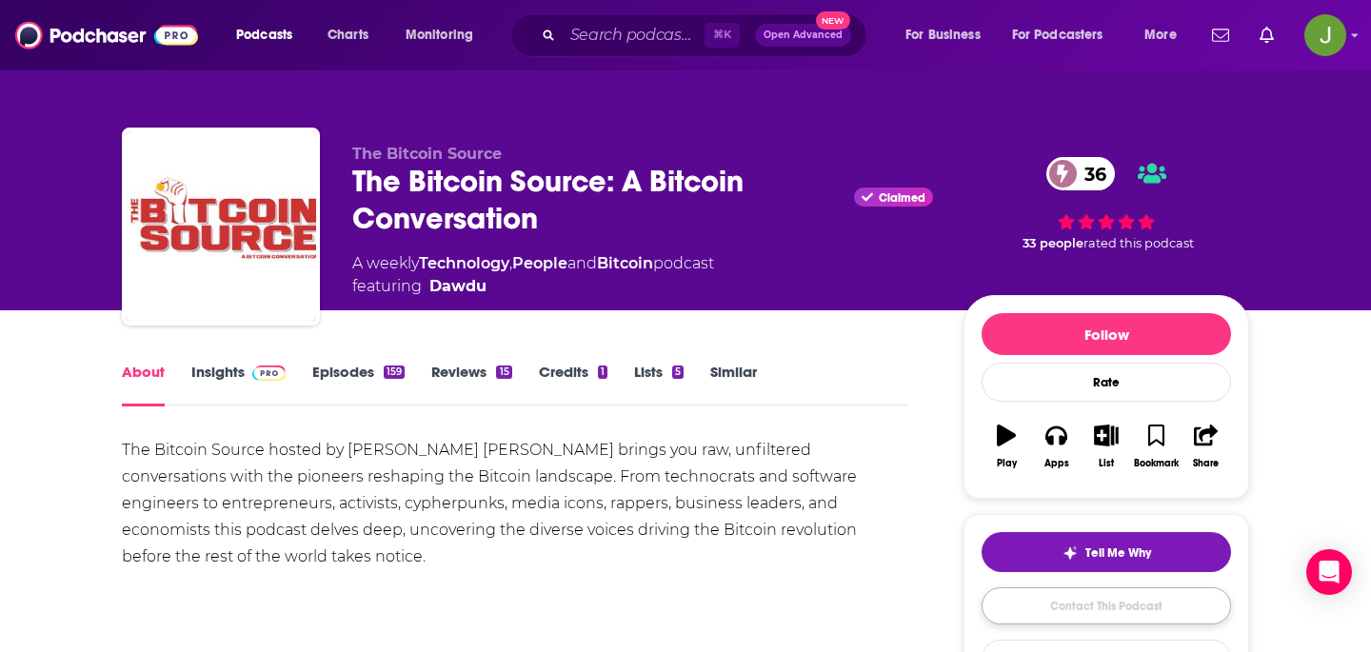
click at [1000, 595] on link "Contact This Podcast" at bounding box center [1106, 605] width 249 height 37
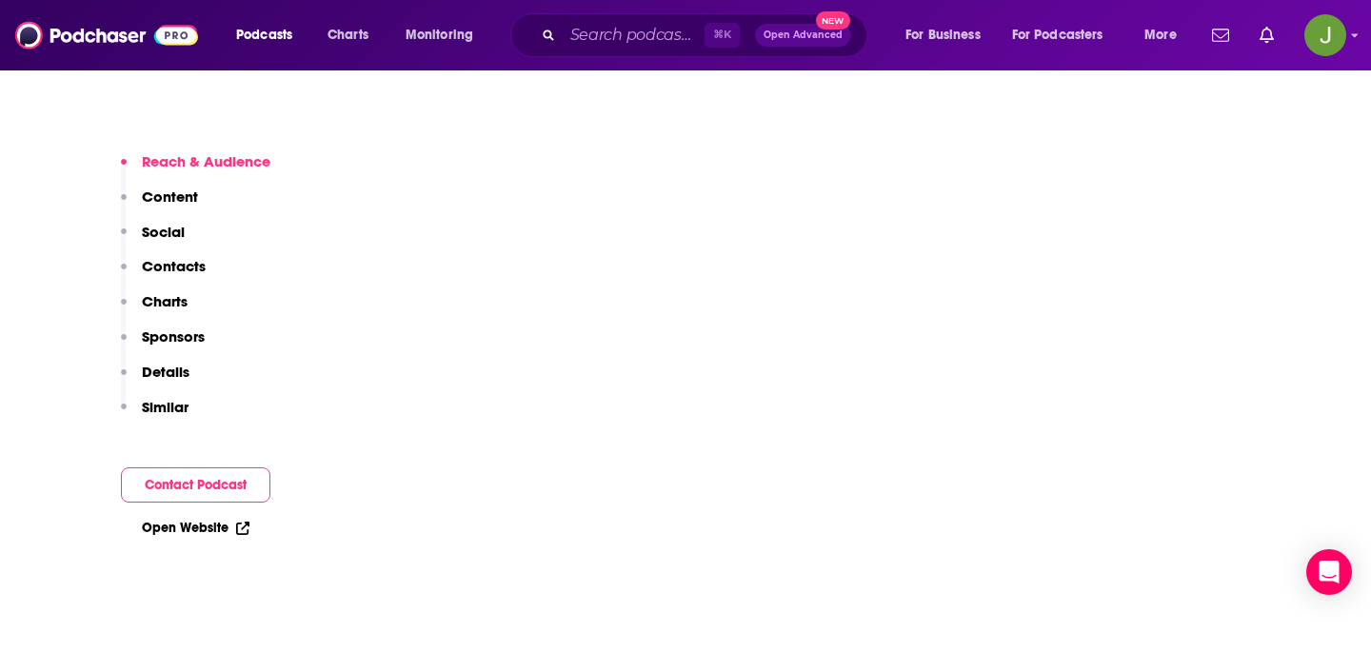
click at [166, 268] on p "Contacts" at bounding box center [174, 266] width 64 height 18
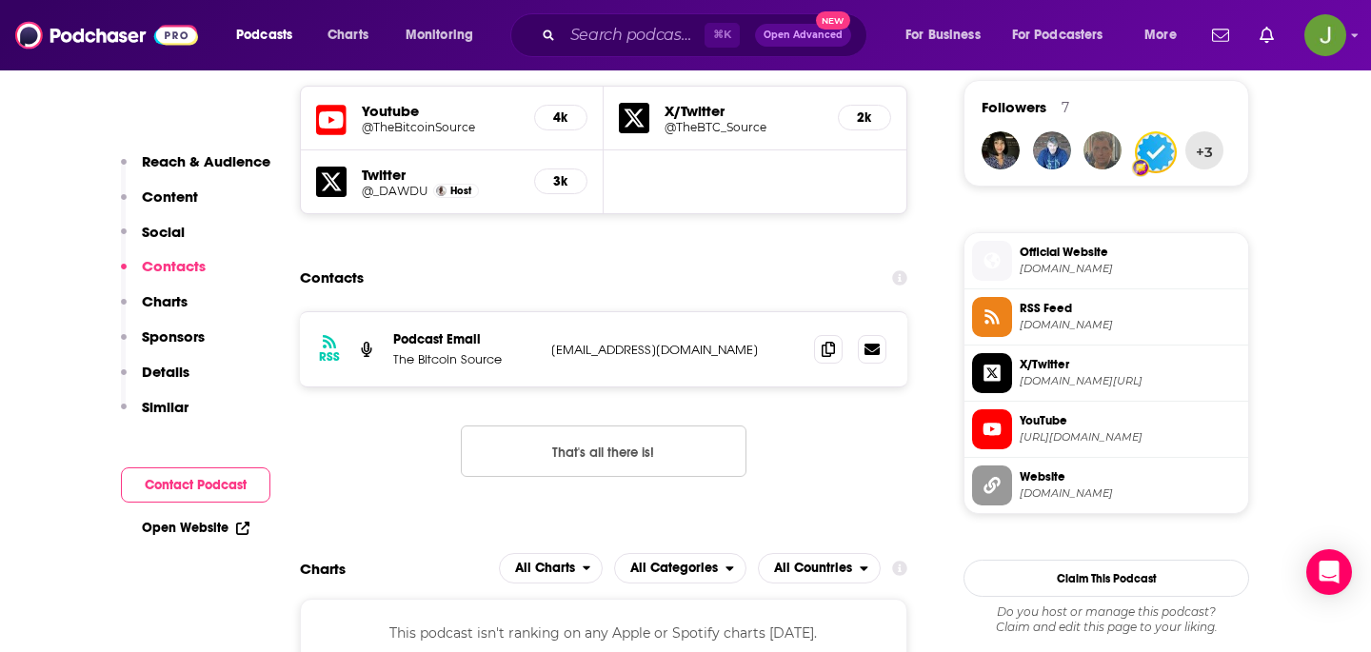
scroll to position [1381, 0]
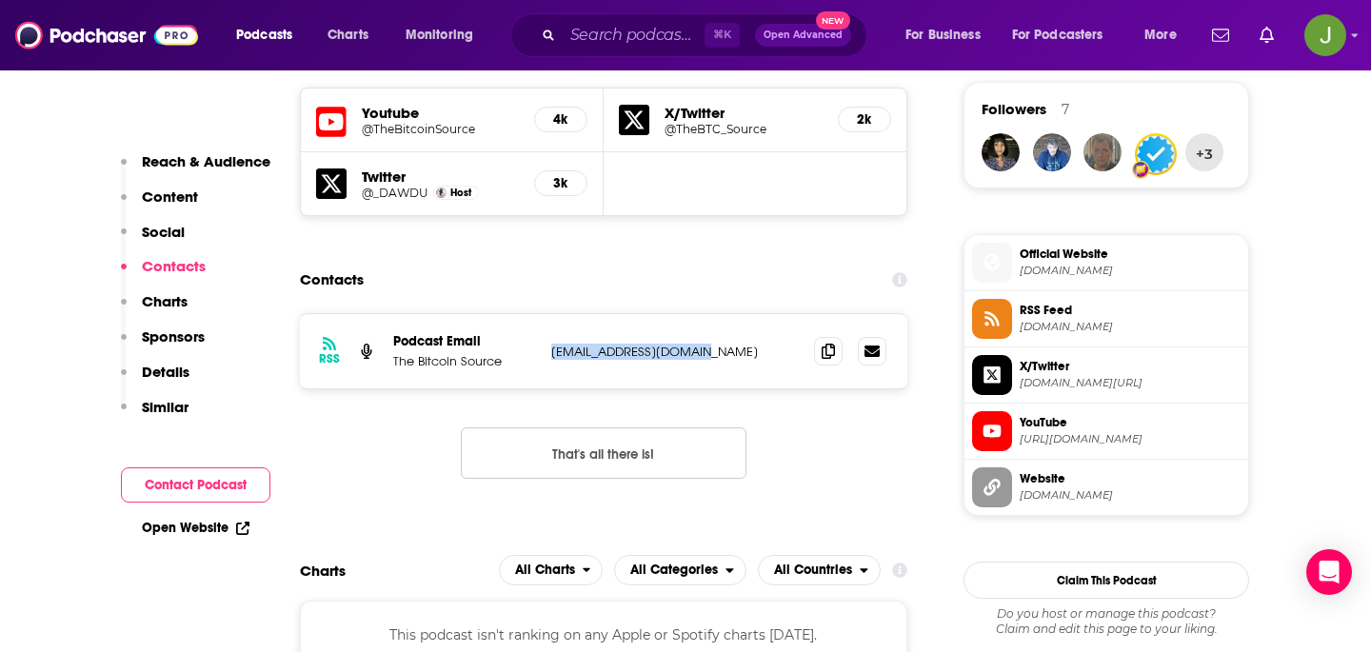
drag, startPoint x: 716, startPoint y: 357, endPoint x: 519, endPoint y: 357, distance: 197.1
click at [0, 0] on div "Podcast Email The Bitcoin Source thebtcsource@gmail.com thebtcsource@gmail.com" at bounding box center [0, 0] width 0 height 0
copy div "thebtcsource@gmail.com"
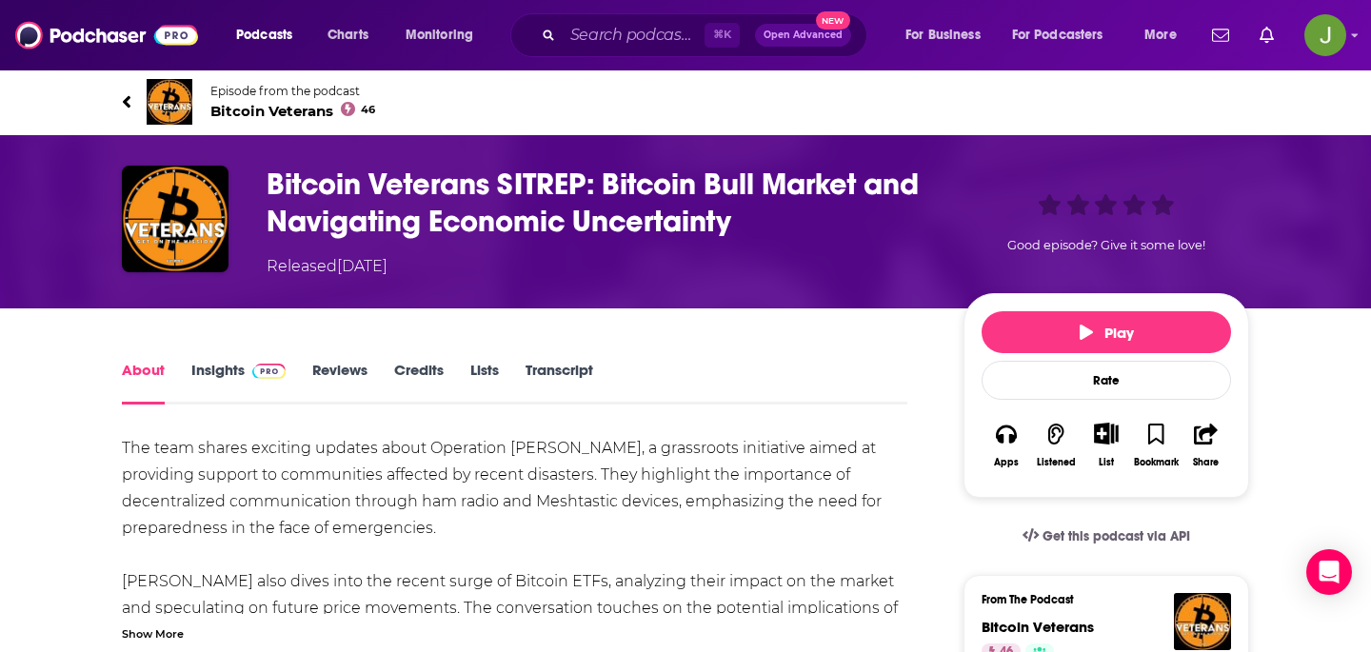
click at [303, 107] on span "Bitcoin Veterans 46" at bounding box center [292, 111] width 165 height 18
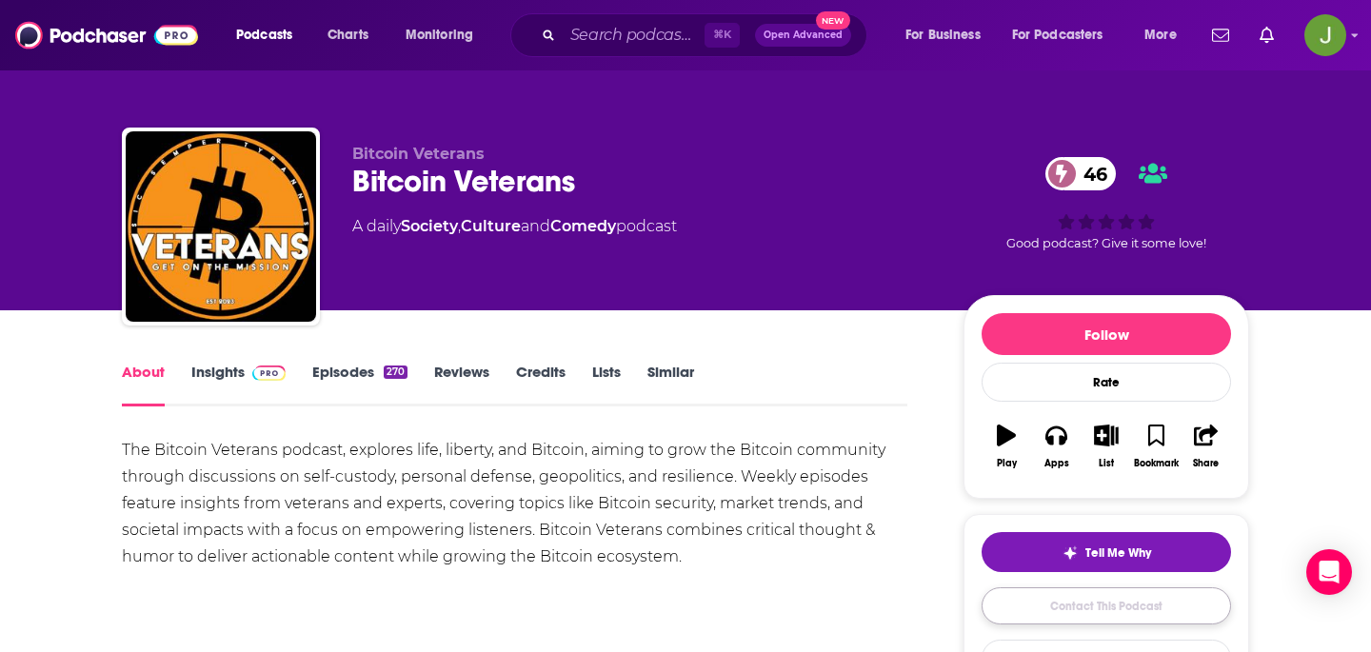
click at [996, 617] on link "Contact This Podcast" at bounding box center [1106, 605] width 249 height 37
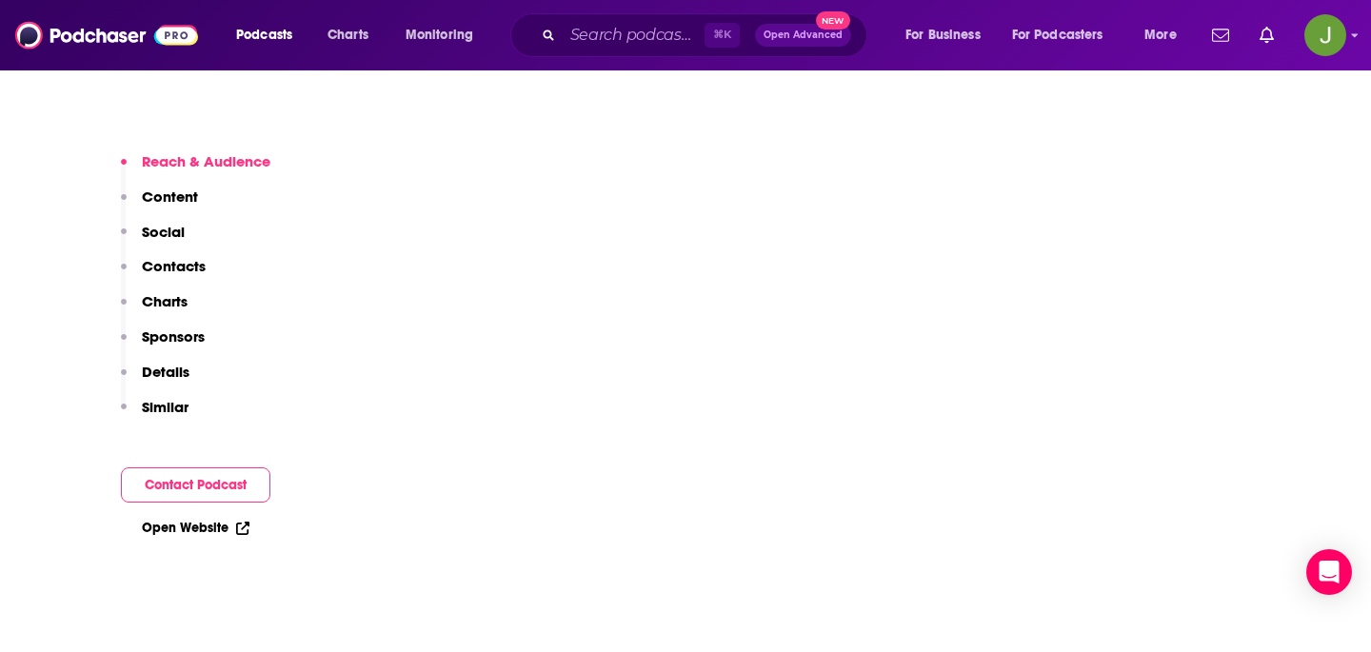
click at [204, 261] on p "Contacts" at bounding box center [174, 266] width 64 height 18
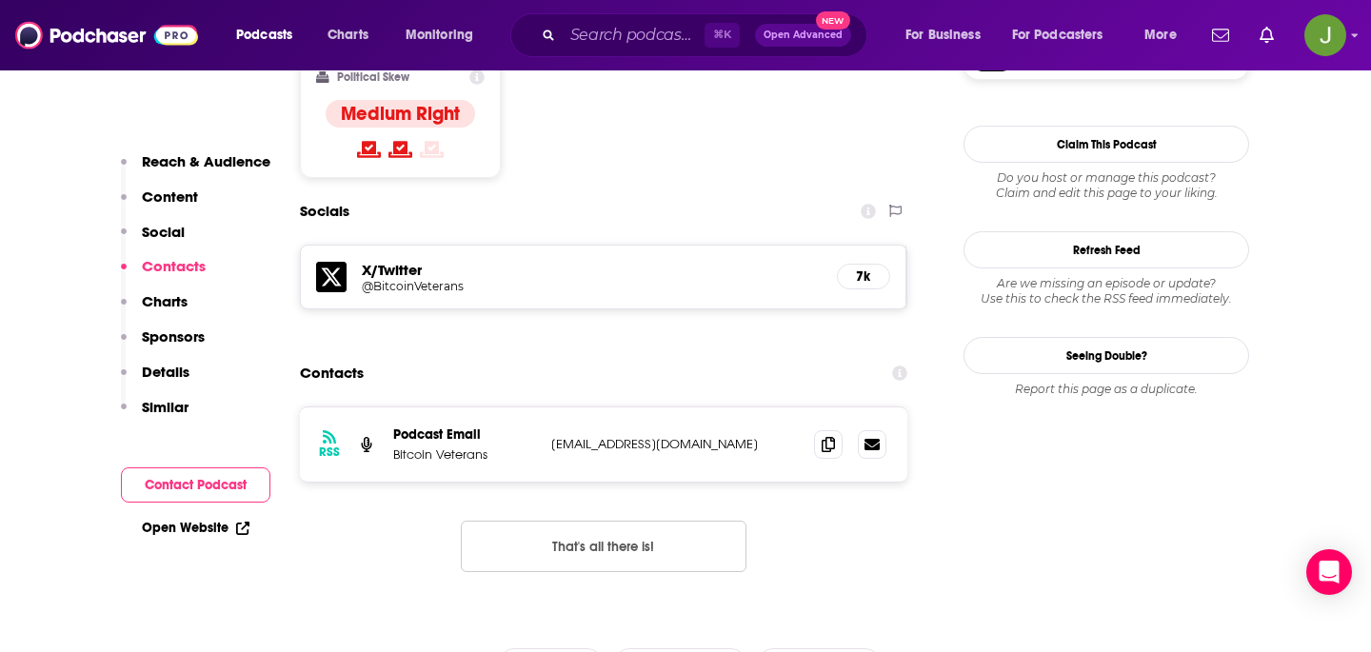
scroll to position [1548, 0]
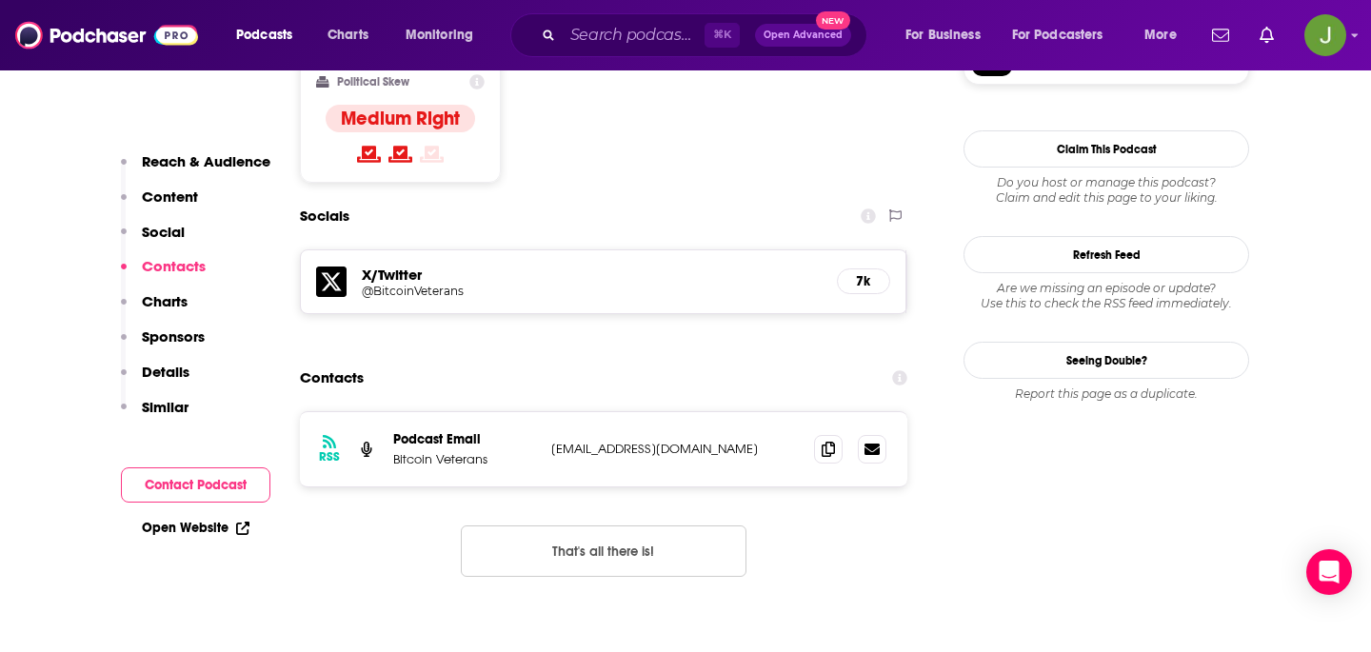
drag, startPoint x: 741, startPoint y: 351, endPoint x: 542, endPoint y: 356, distance: 199.0
click at [542, 412] on div "RSS Podcast Email Bitcoin Veterans [EMAIL_ADDRESS][DOMAIN_NAME] [EMAIL_ADDRESS]…" at bounding box center [603, 449] width 607 height 74
copy div "[EMAIL_ADDRESS][DOMAIN_NAME]"
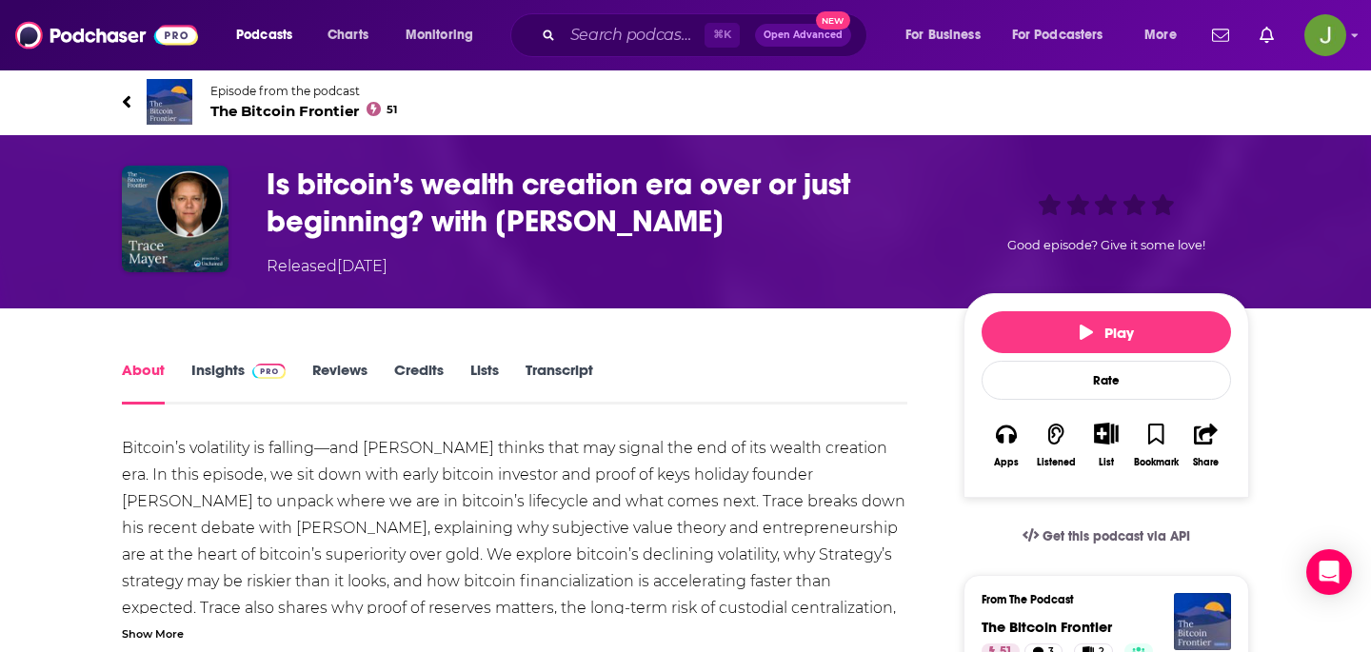
click at [288, 114] on span "The Bitcoin Frontier 51" at bounding box center [303, 111] width 187 height 18
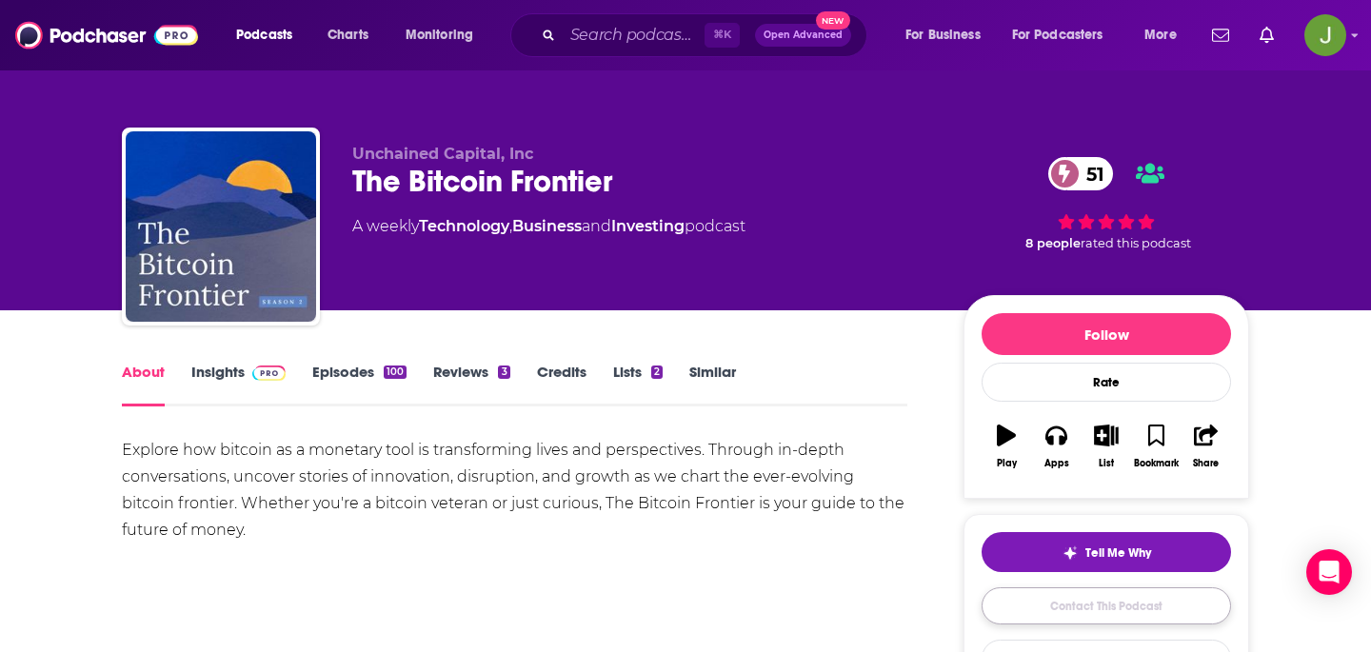
click at [1037, 603] on link "Contact This Podcast" at bounding box center [1106, 605] width 249 height 37
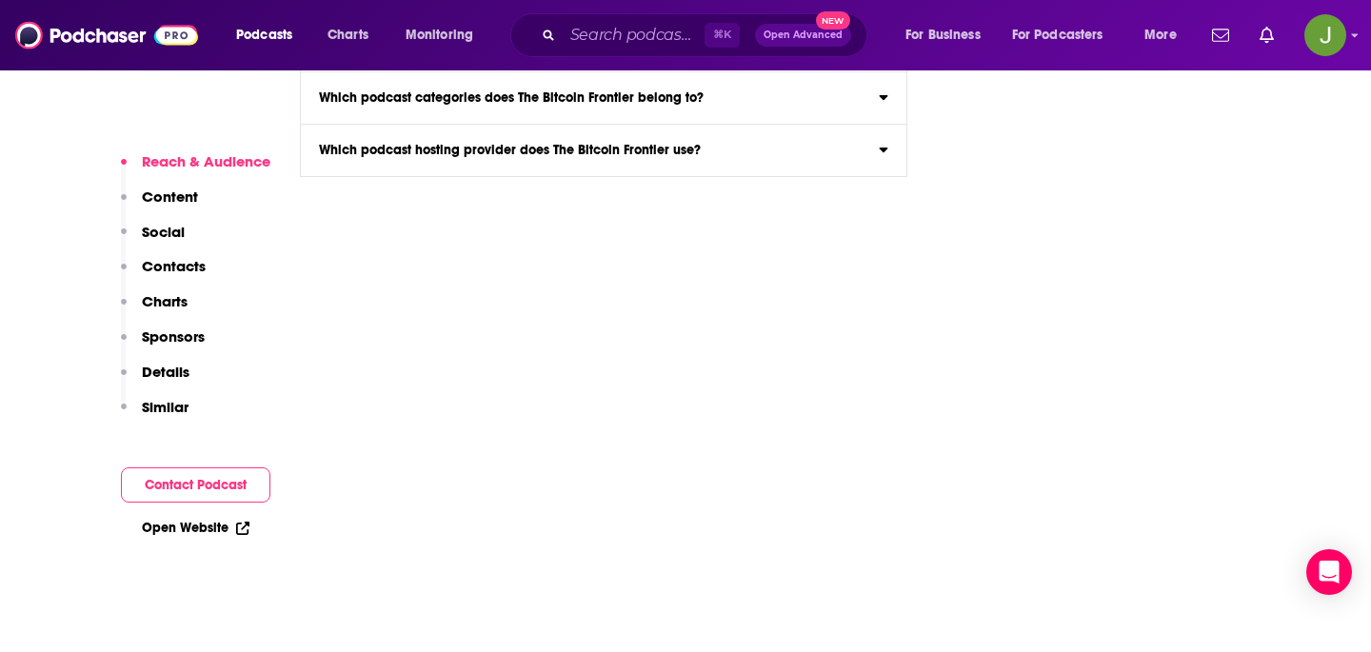
click at [188, 264] on p "Contacts" at bounding box center [174, 266] width 64 height 18
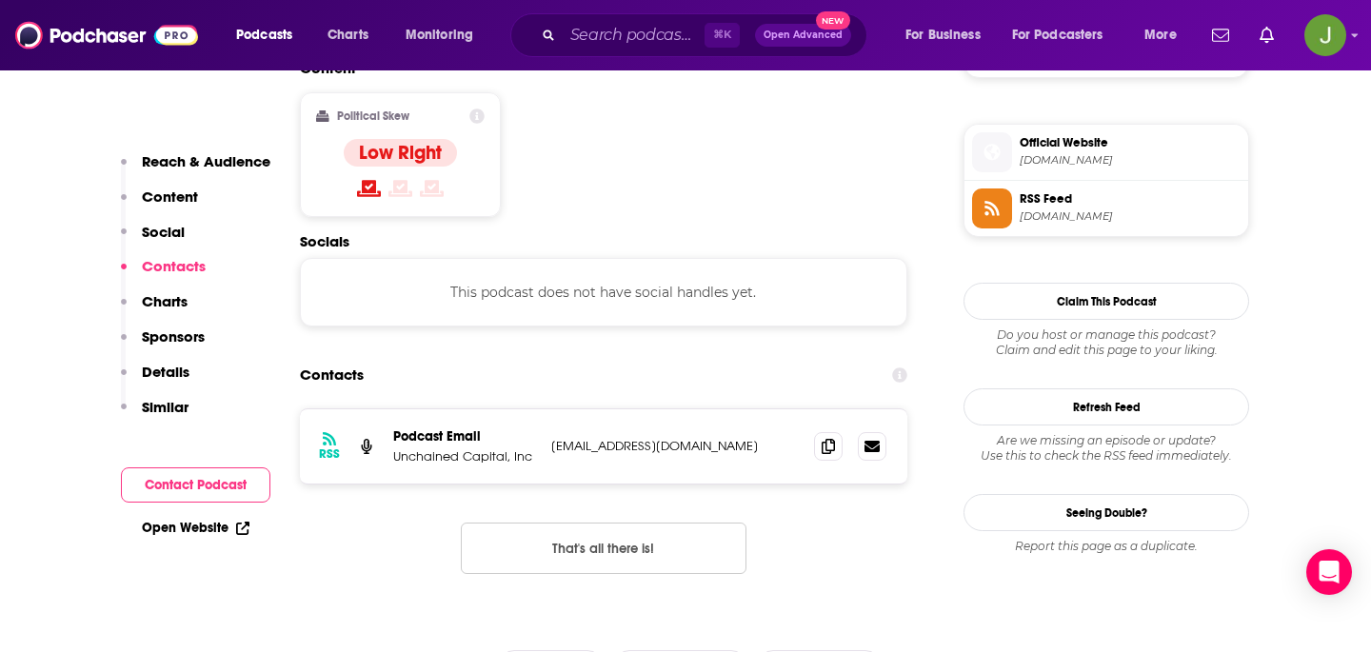
scroll to position [1511, 0]
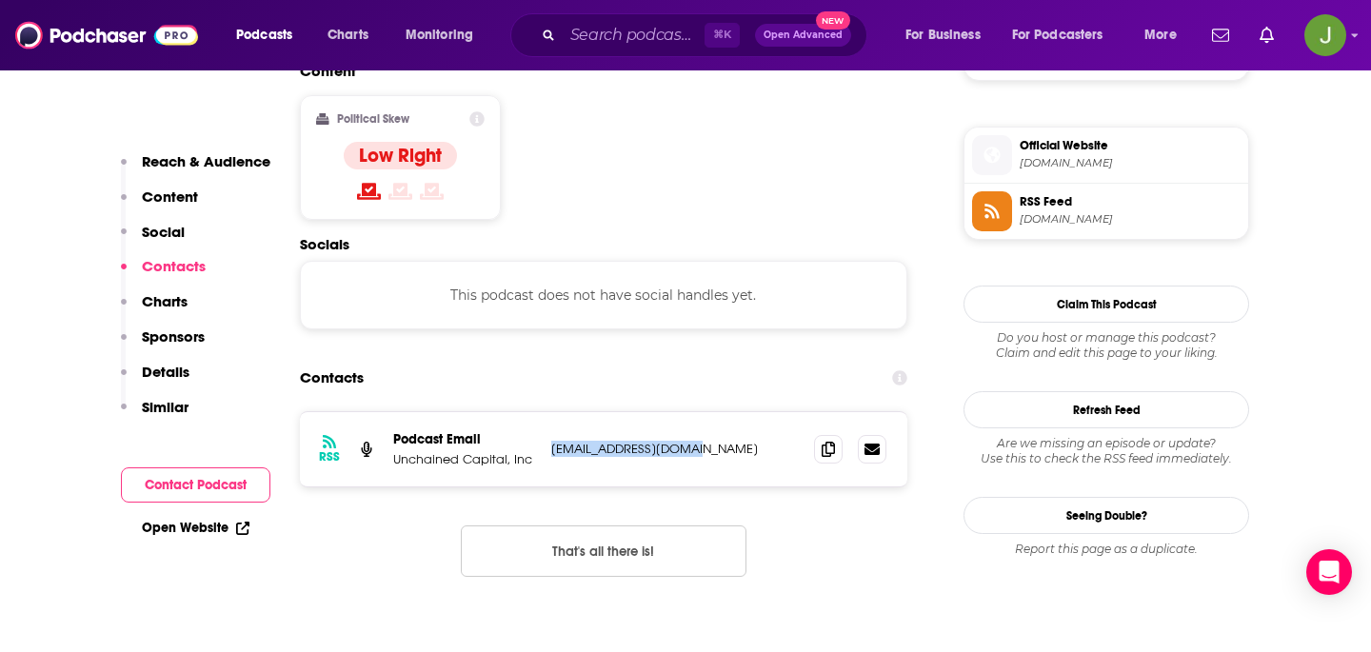
drag, startPoint x: 721, startPoint y: 356, endPoint x: 551, endPoint y: 358, distance: 169.5
click at [551, 441] on p "[EMAIL_ADDRESS][DOMAIN_NAME]" at bounding box center [675, 449] width 248 height 16
copy p "[EMAIL_ADDRESS][DOMAIN_NAME]"
